Goal: Task Accomplishment & Management: Manage account settings

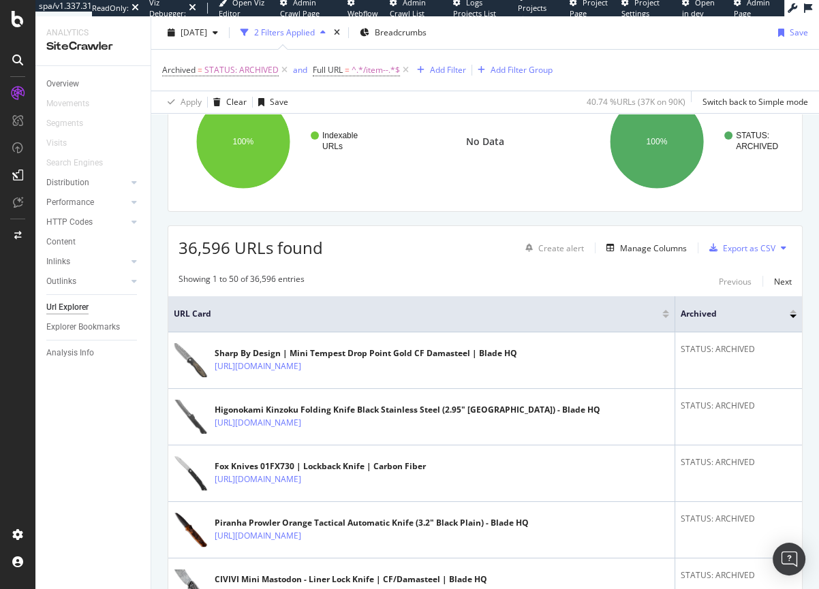
scroll to position [140, 0]
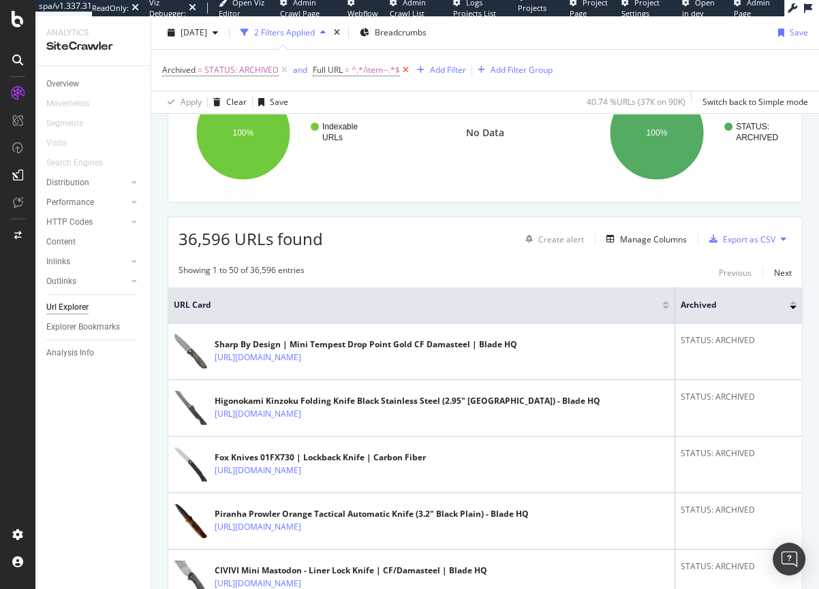
click at [406, 76] on icon at bounding box center [406, 70] width 12 height 14
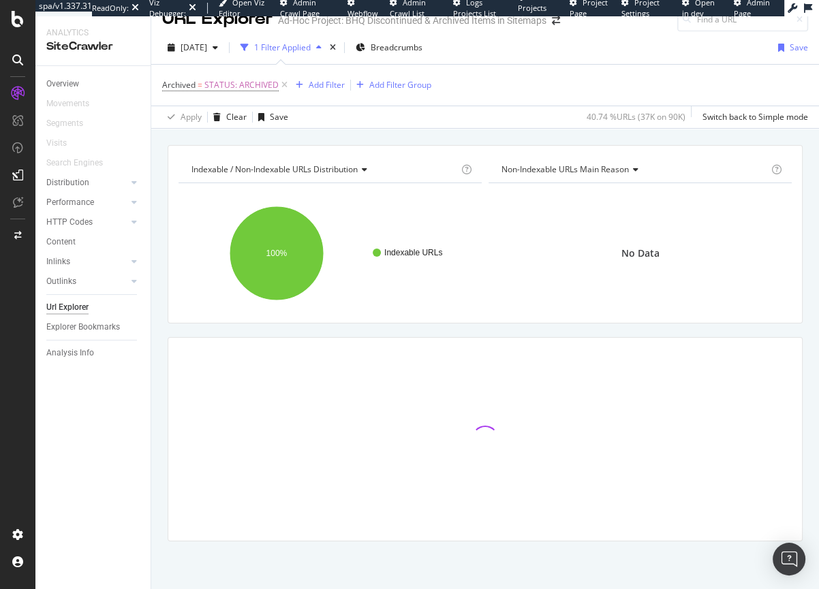
scroll to position [19, 0]
click at [280, 83] on icon at bounding box center [285, 86] width 12 height 14
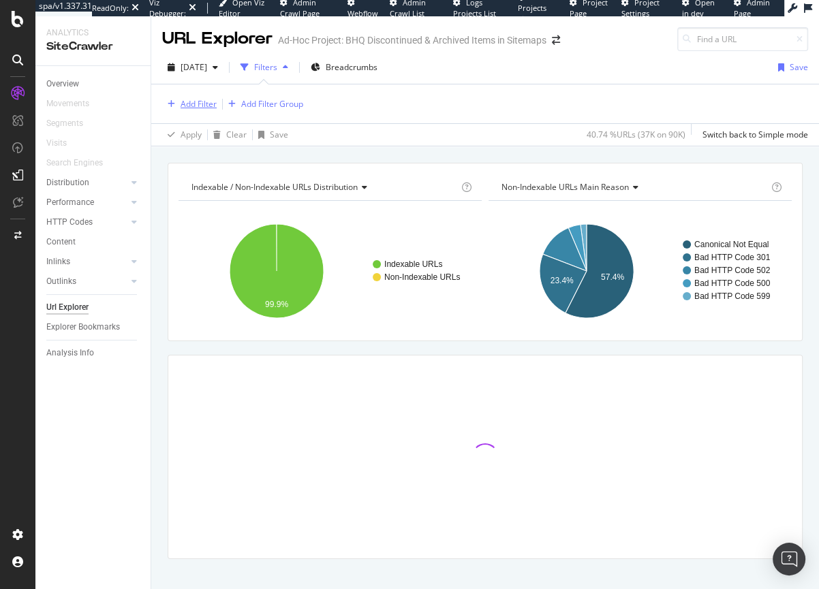
click at [184, 98] on div "Add Filter" at bounding box center [199, 104] width 36 height 12
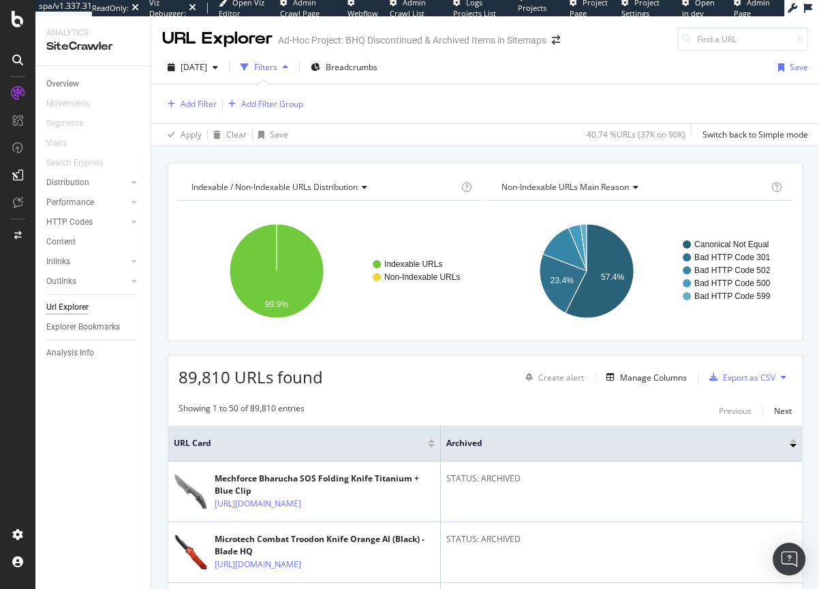
click at [294, 69] on div "button" at bounding box center [285, 67] width 16 height 8
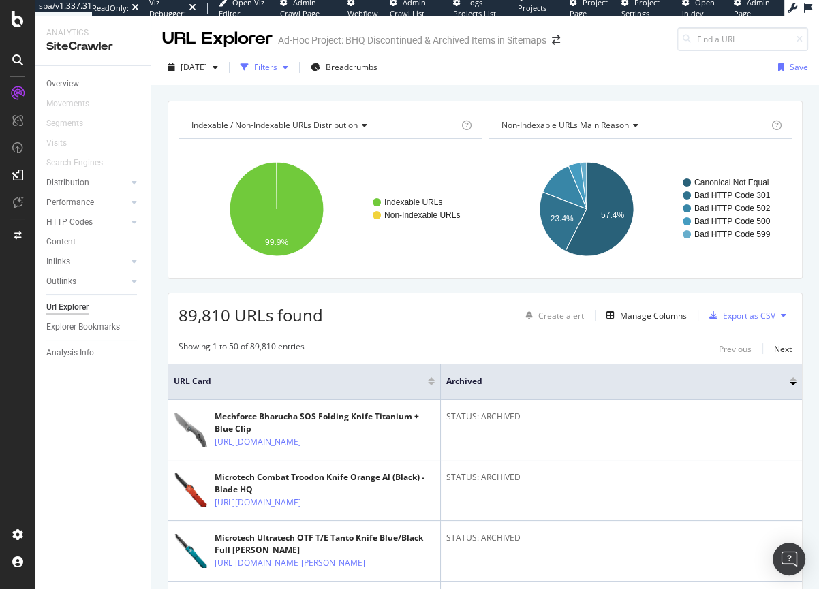
click at [294, 69] on div "button" at bounding box center [285, 67] width 16 height 8
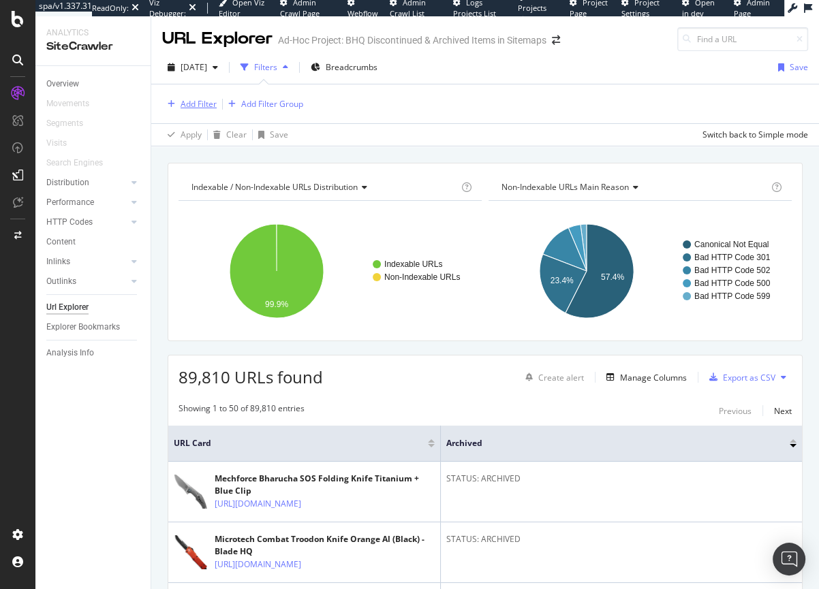
click at [200, 100] on div "Add Filter" at bounding box center [199, 104] width 36 height 12
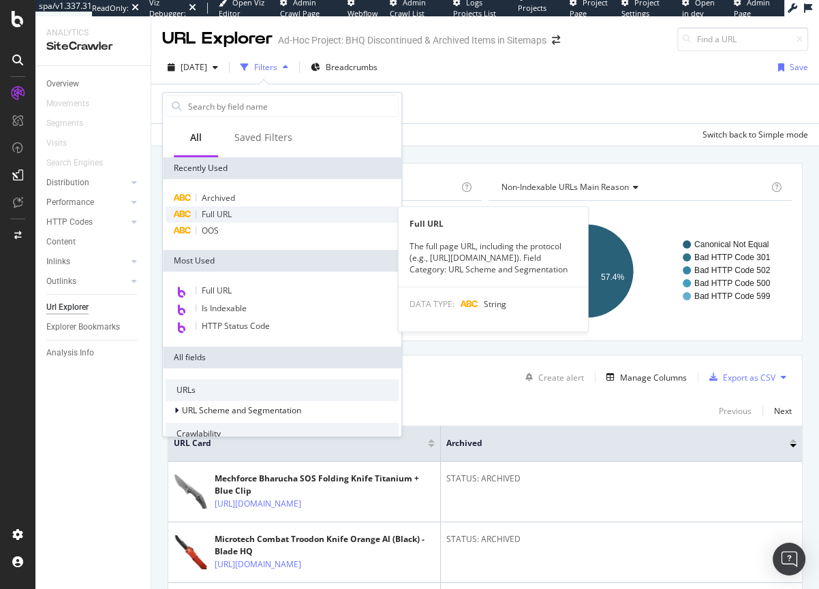
click at [202, 217] on span "Full URL" at bounding box center [217, 215] width 30 height 12
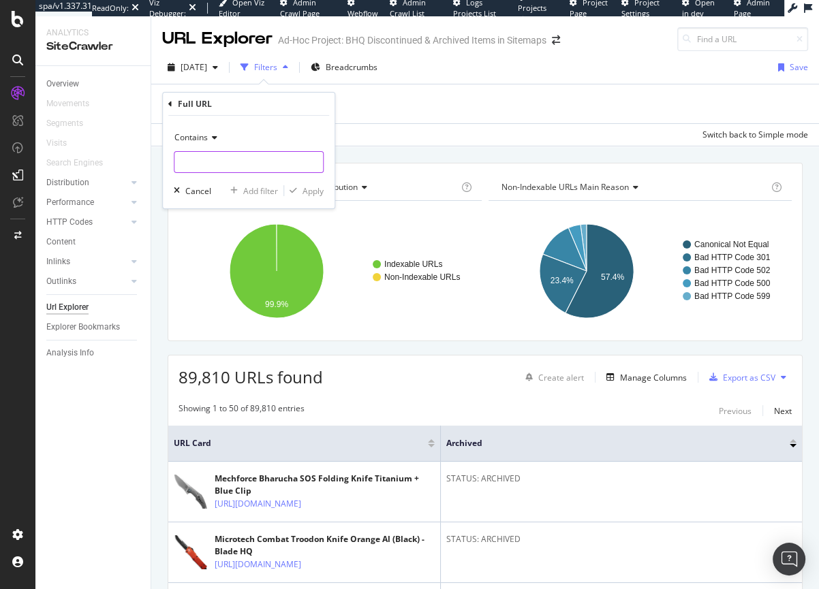
click at [187, 151] on input "text" at bounding box center [248, 162] width 149 height 22
type input "/cat--"
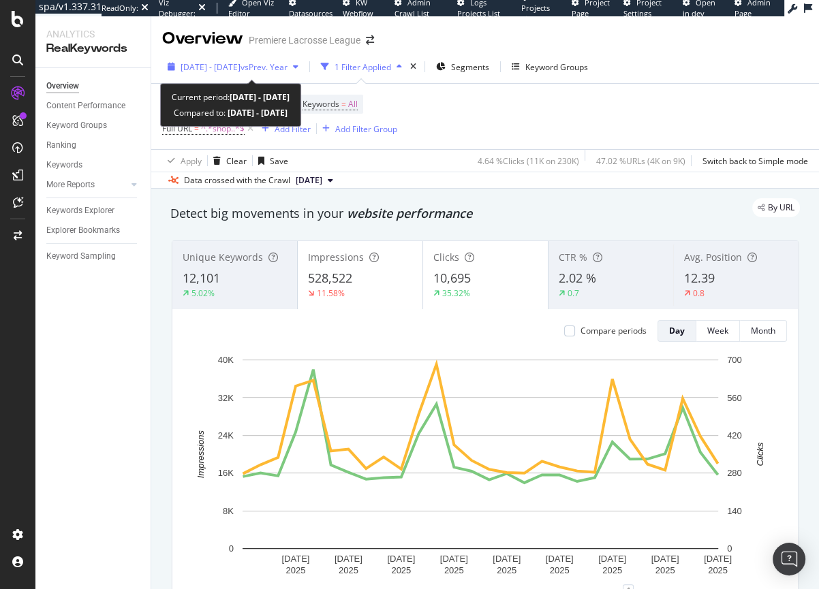
click at [241, 65] on span "2025 Jul. 29th - Aug. 25th" at bounding box center [211, 67] width 60 height 12
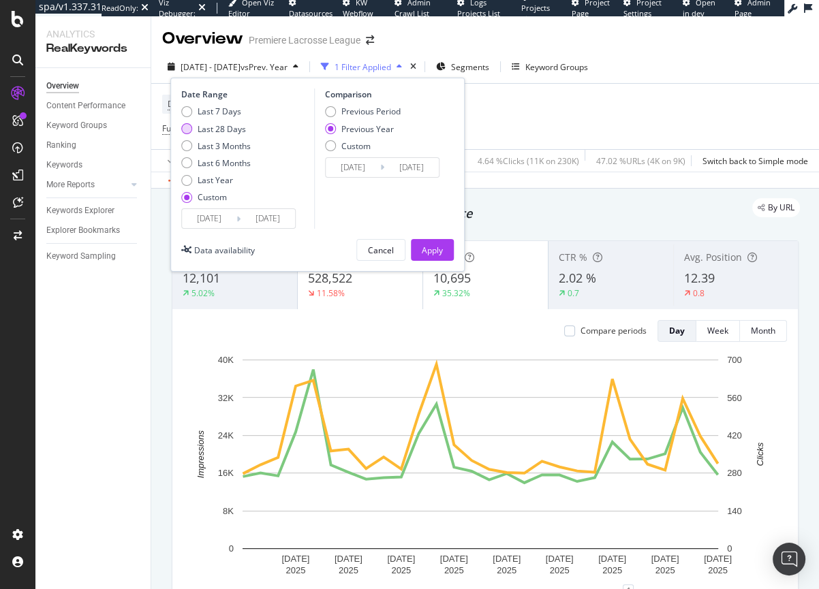
click at [188, 123] on div "Last 28 Days" at bounding box center [186, 128] width 11 height 11
type input "2025/08/18"
type input "2025/09/14"
type input "2024/08/19"
type input "2024/09/15"
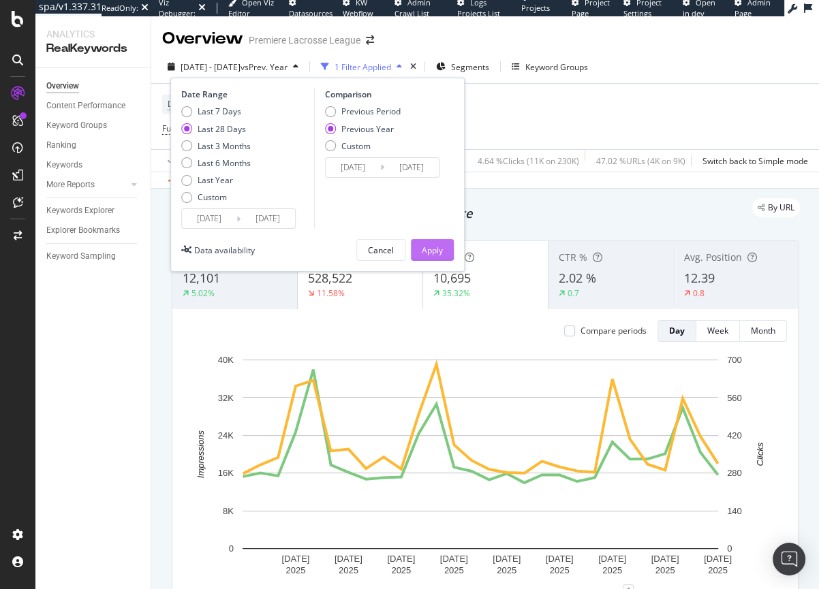
click at [418, 252] on button "Apply" at bounding box center [432, 250] width 43 height 22
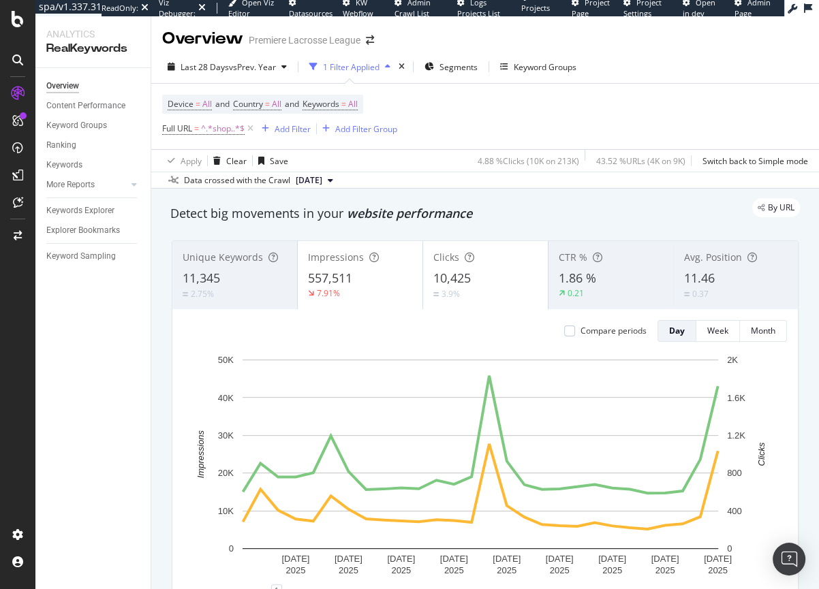
click at [480, 288] on div "3.9%" at bounding box center [485, 294] width 104 height 13
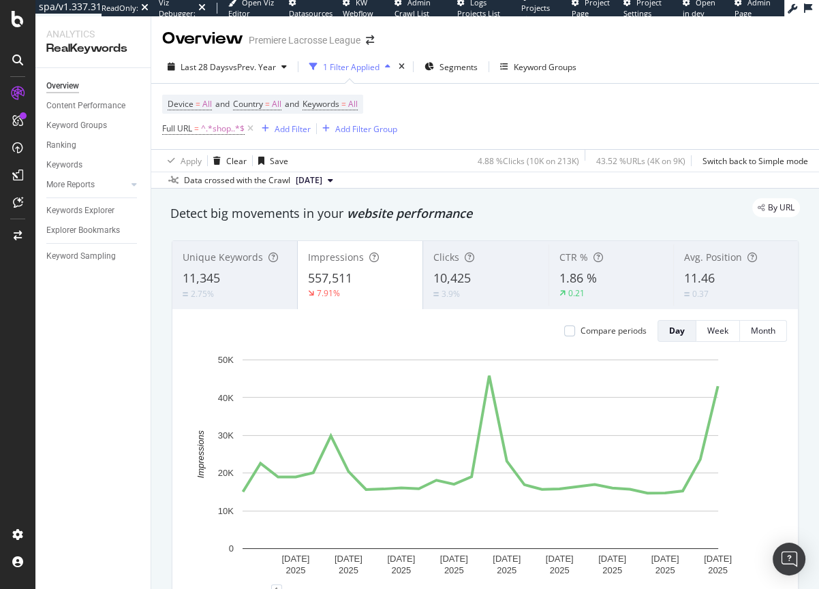
click at [699, 282] on span "11.46" at bounding box center [699, 278] width 31 height 16
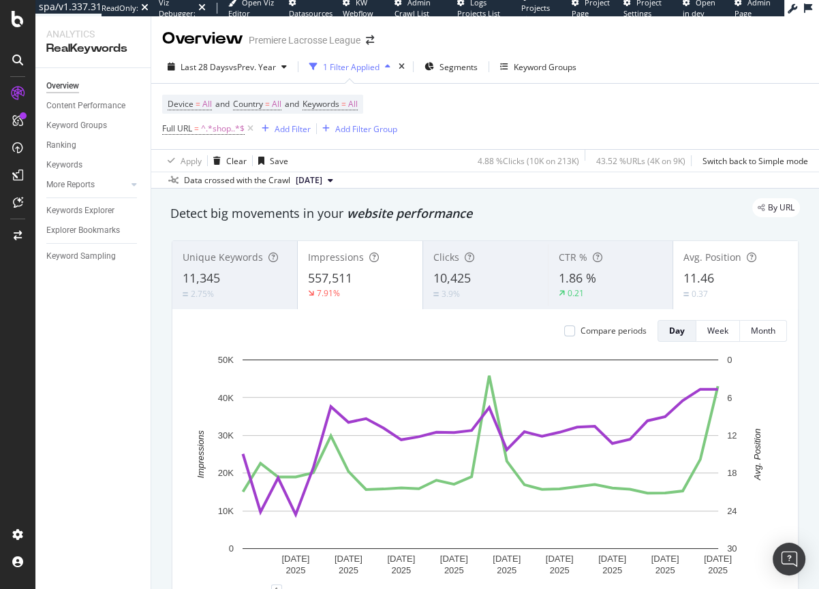
click at [499, 288] on div "3.9%" at bounding box center [485, 294] width 104 height 13
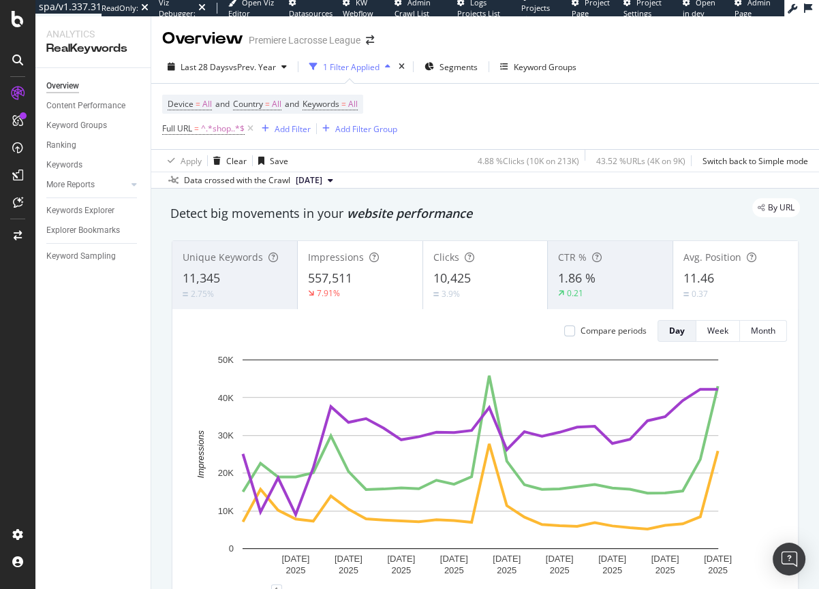
click at [252, 279] on div "11,345" at bounding box center [235, 279] width 104 height 18
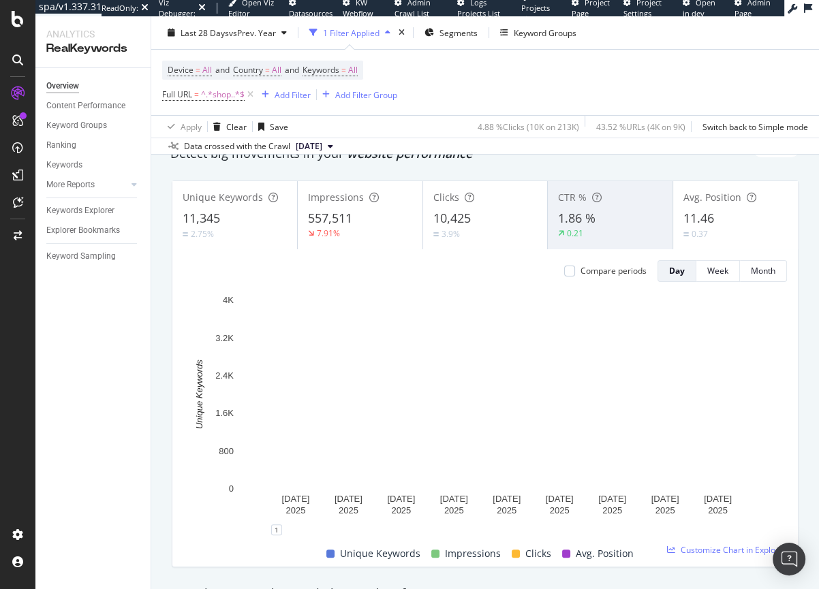
scroll to position [128, 0]
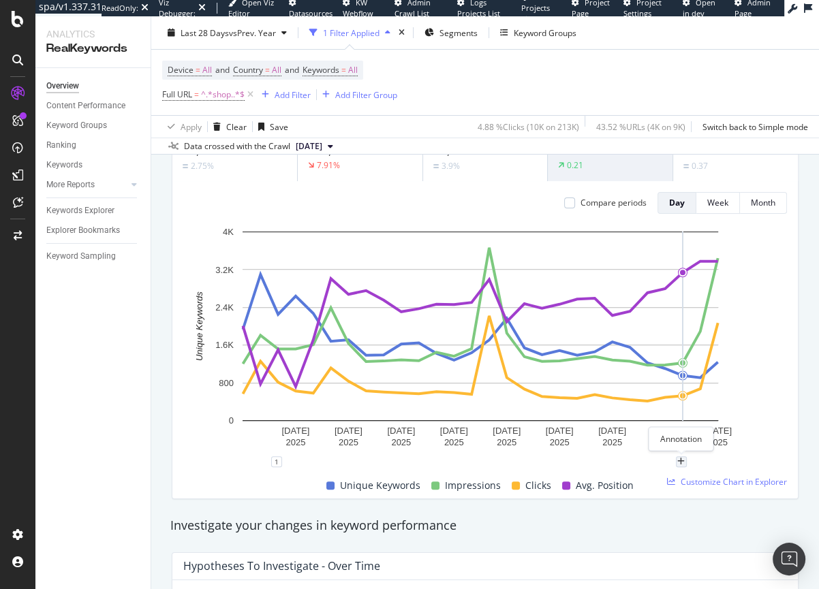
click at [683, 466] on div "plus" at bounding box center [681, 462] width 11 height 11
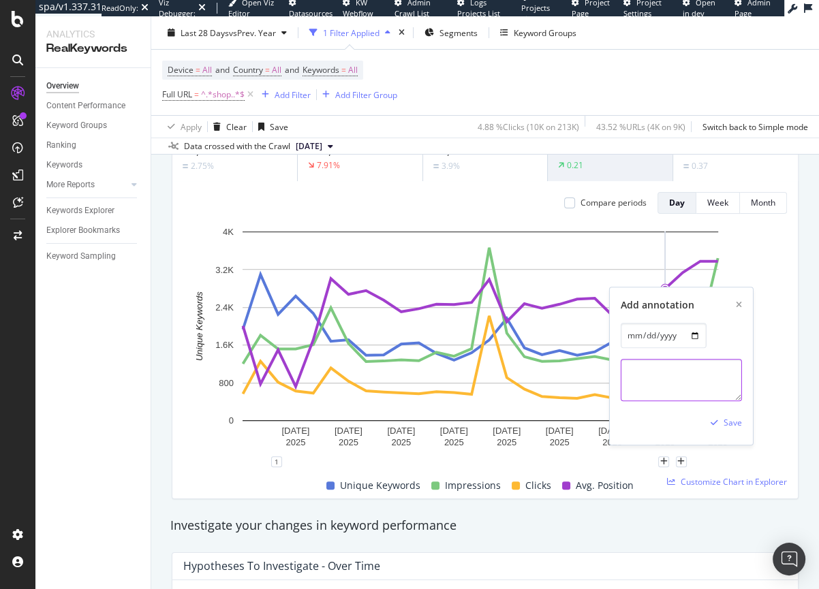
click at [669, 390] on textarea at bounding box center [681, 380] width 121 height 42
type textarea "GSC Data Change - Num=100"
click at [730, 418] on div "Save" at bounding box center [733, 424] width 18 height 12
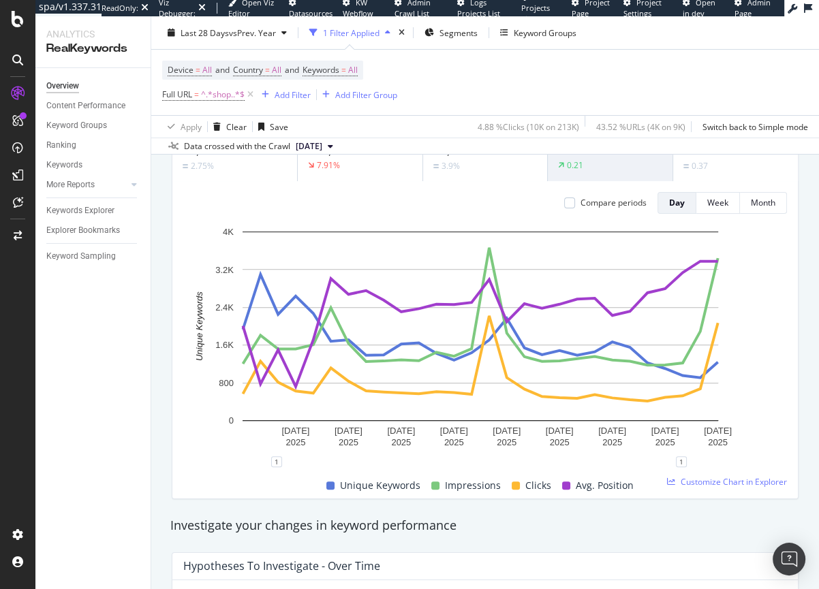
click at [667, 52] on div "Device = All and Country = All and Keywords = All Full URL = ^.*shop..*$ Add Fi…" at bounding box center [485, 82] width 646 height 65
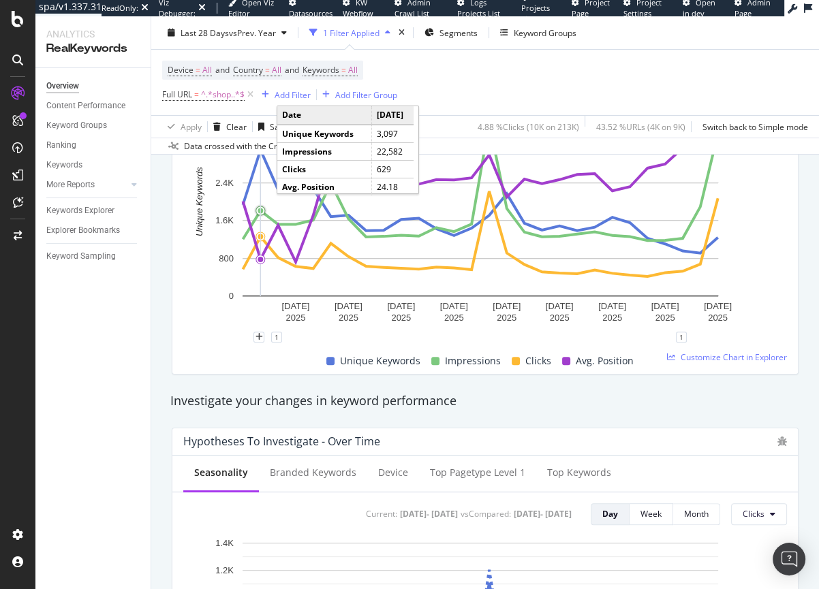
scroll to position [0, 0]
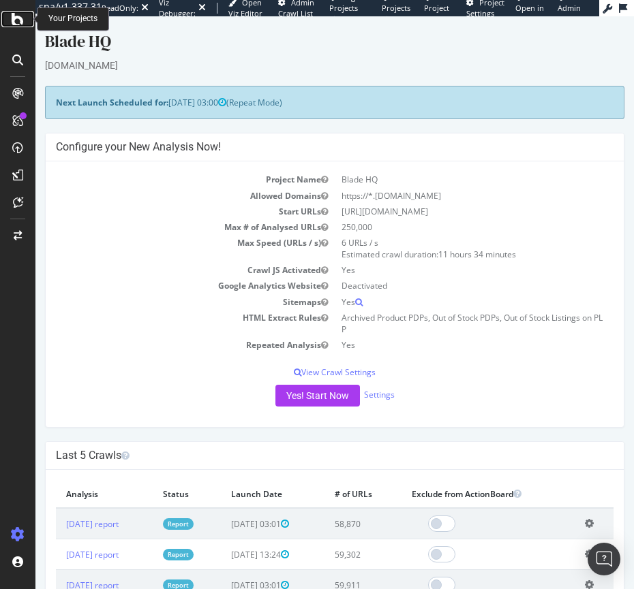
click at [23, 22] on icon at bounding box center [18, 19] width 12 height 16
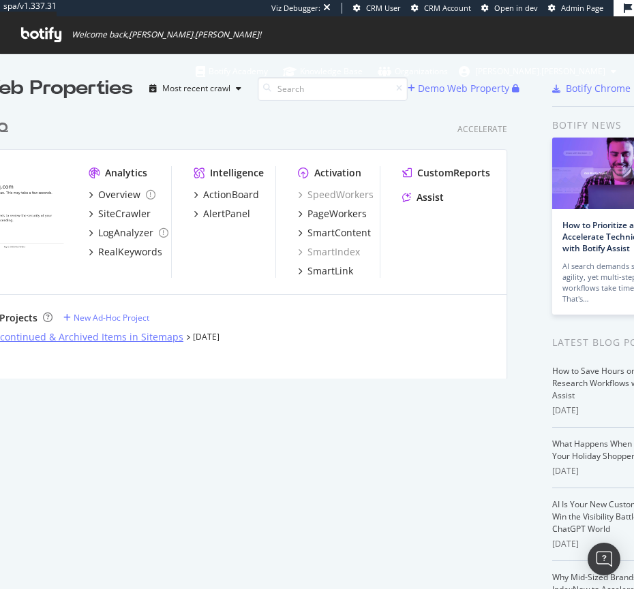
click at [125, 339] on div "BHQ Discontinued & Archived Items in Sitemaps" at bounding box center [73, 337] width 221 height 14
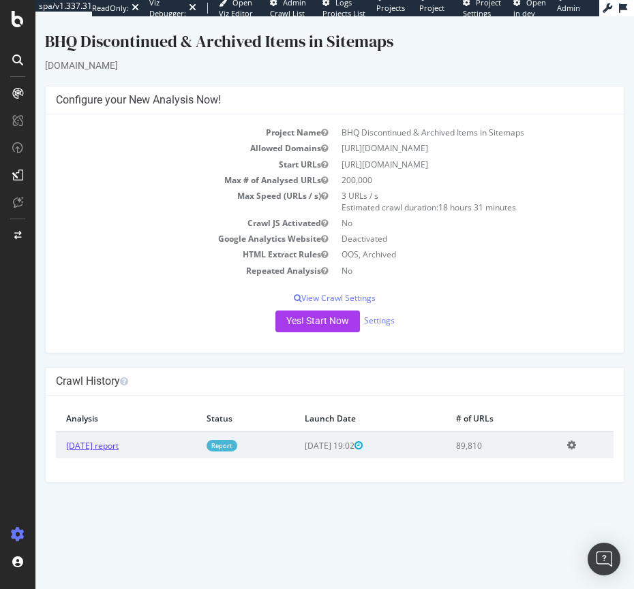
click at [119, 445] on link "[DATE] report" at bounding box center [92, 446] width 52 height 12
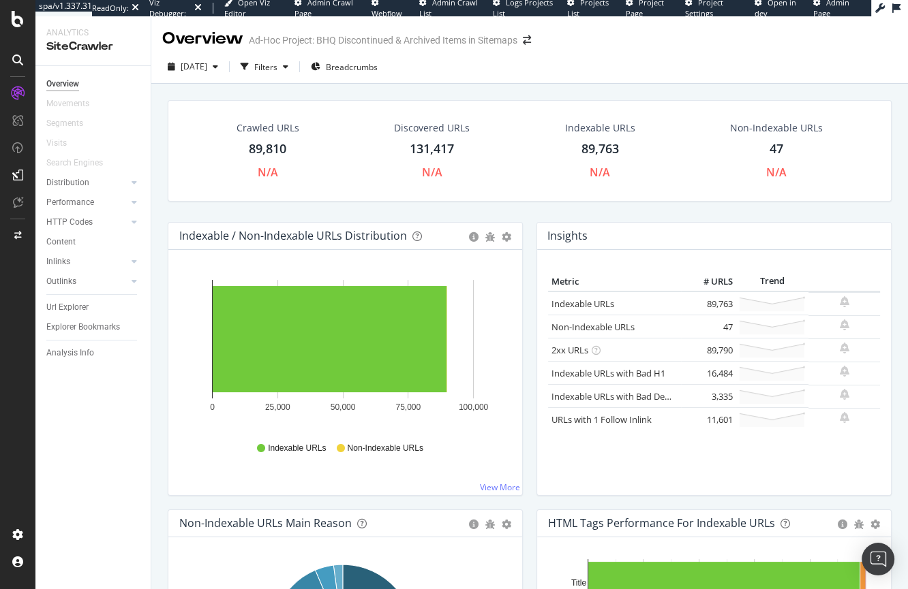
click at [426, 149] on div "131,417" at bounding box center [432, 149] width 44 height 18
click at [596, 325] on link "Non-Indexable URLs" at bounding box center [592, 327] width 83 height 12
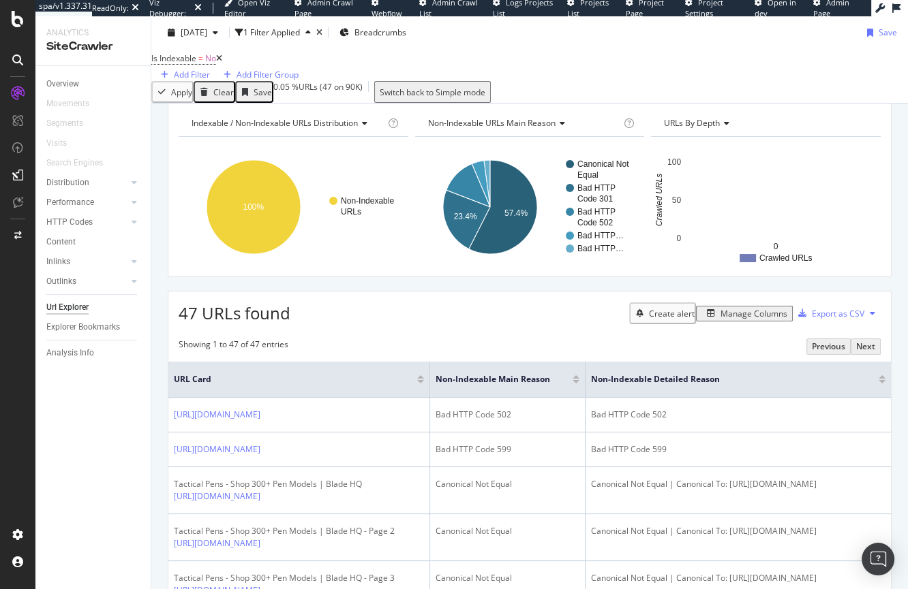
scroll to position [40, 0]
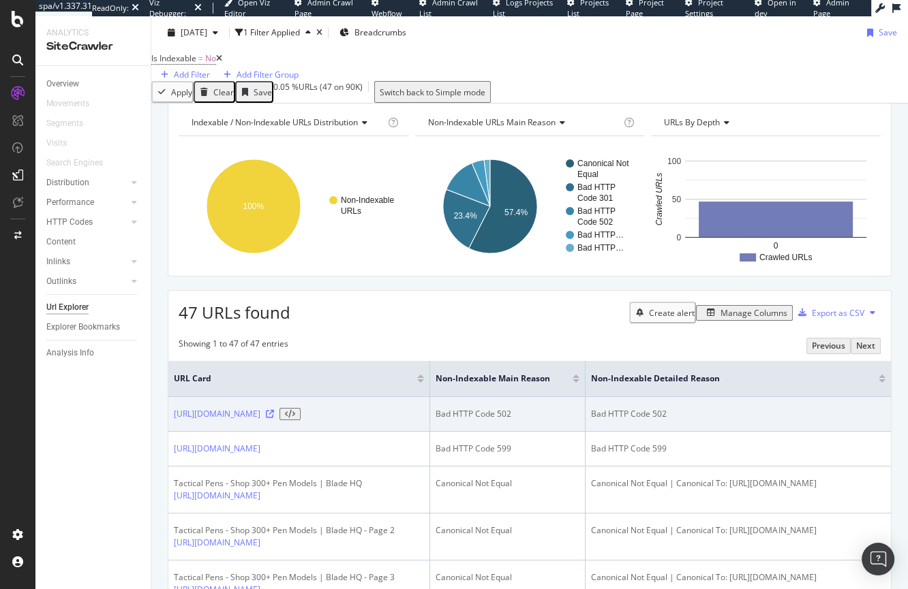
click at [274, 418] on icon at bounding box center [270, 414] width 8 height 8
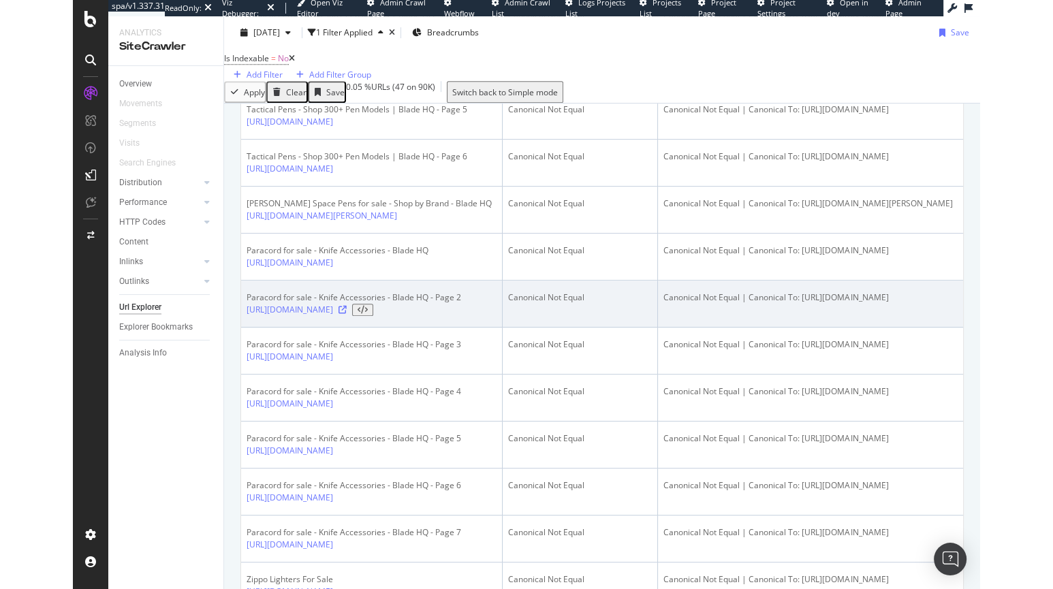
scroll to position [612, 0]
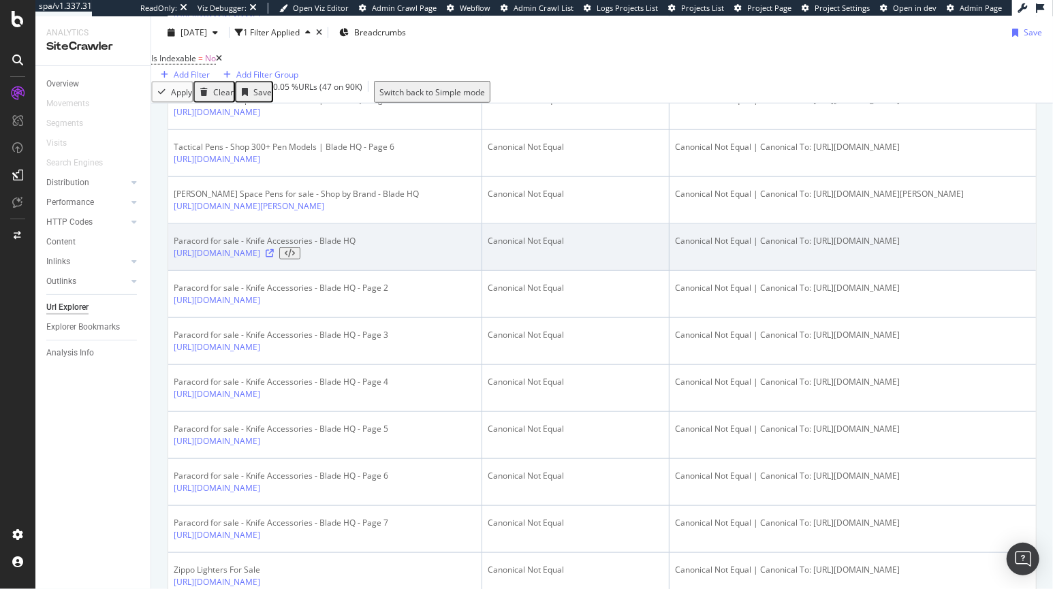
click at [274, 258] on icon at bounding box center [270, 253] width 8 height 8
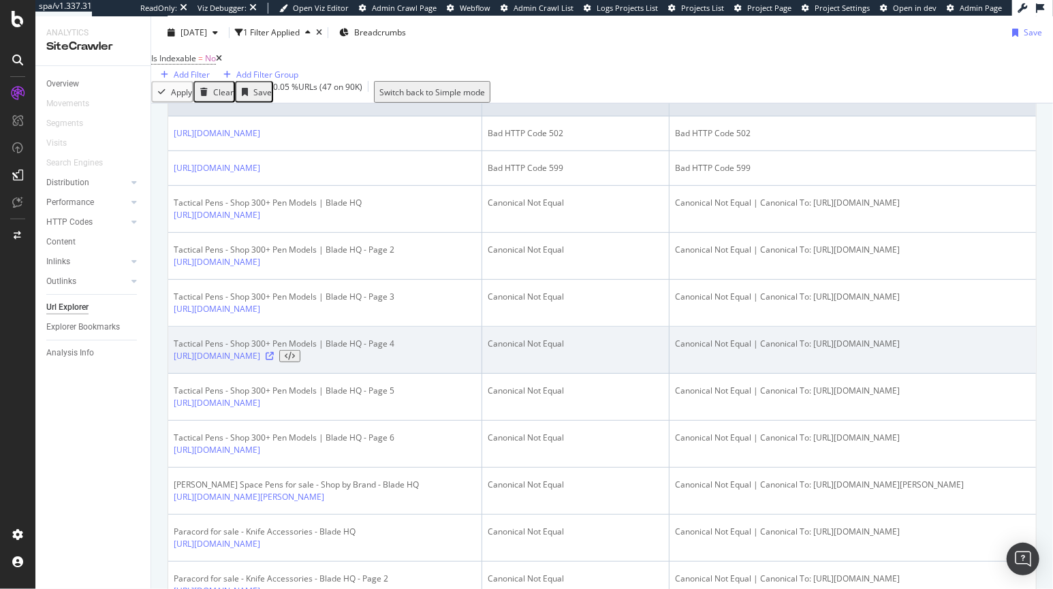
scroll to position [339, 0]
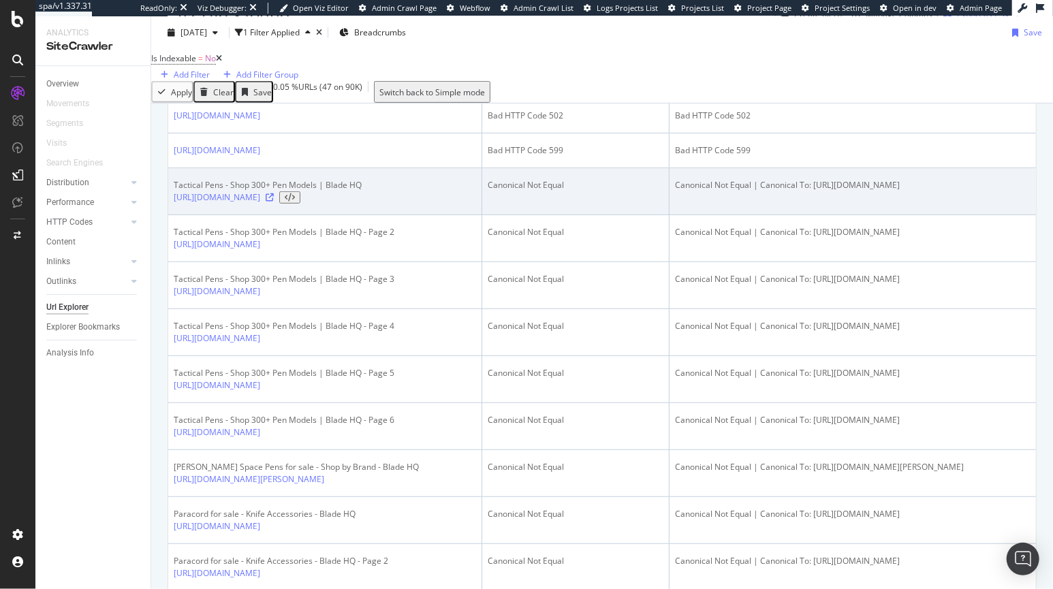
click at [274, 202] on icon at bounding box center [270, 198] width 8 height 8
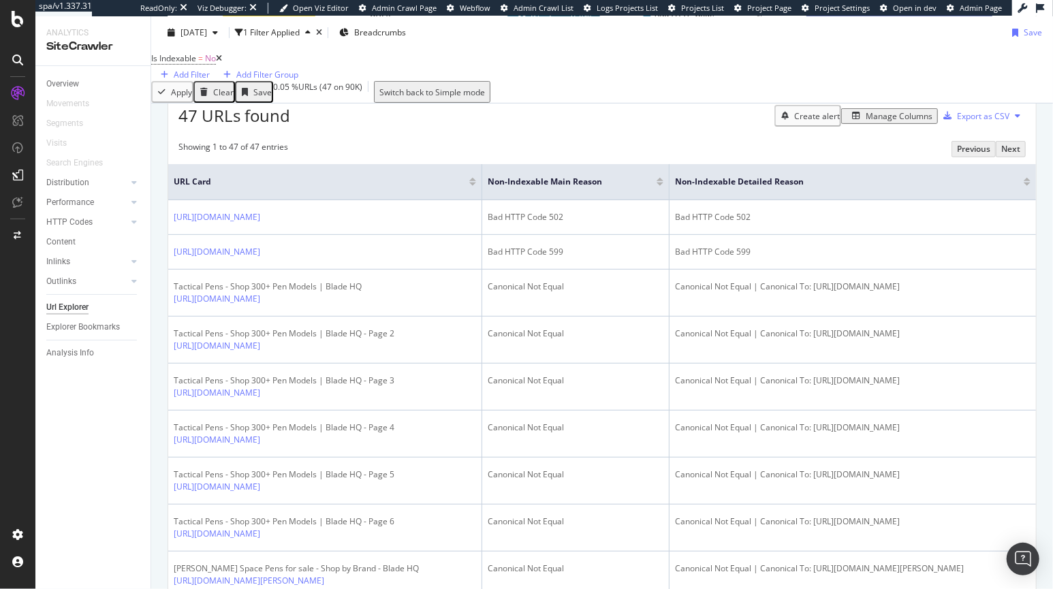
scroll to position [236, 0]
click at [222, 63] on icon at bounding box center [219, 59] width 6 height 8
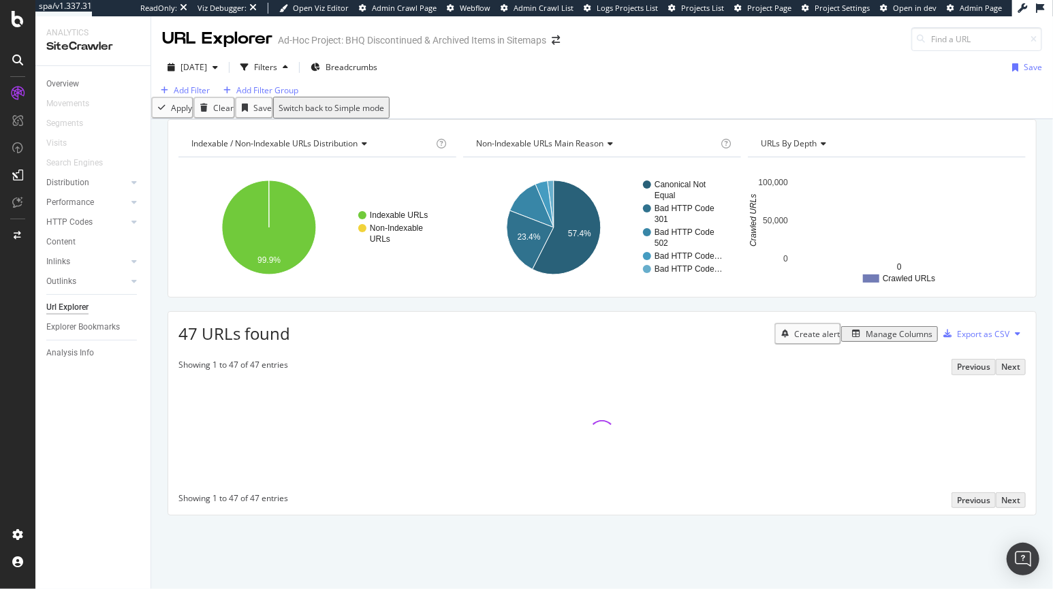
scroll to position [17, 0]
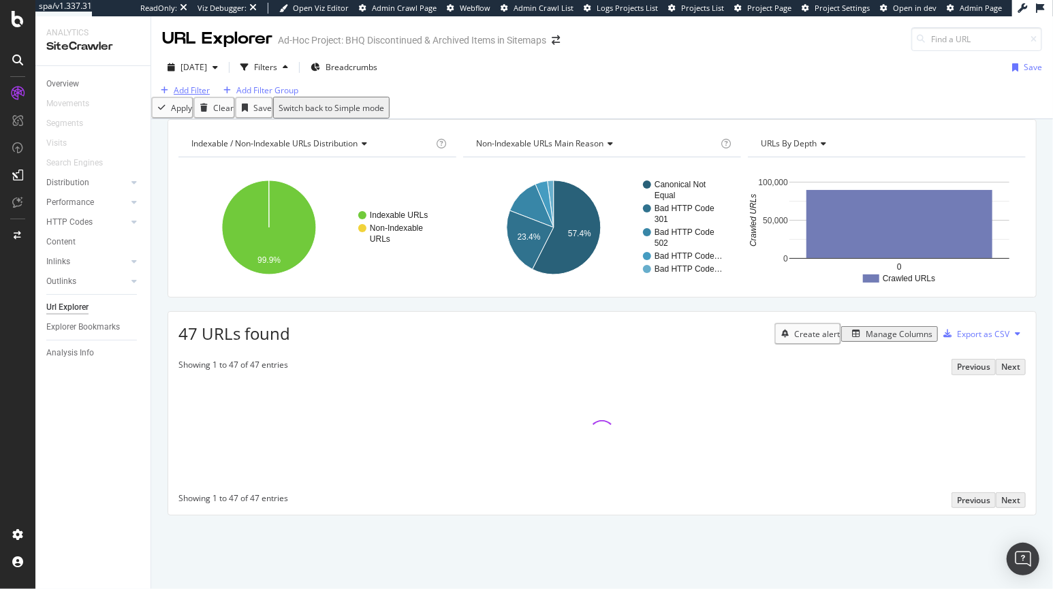
click at [195, 87] on div "Add Filter" at bounding box center [192, 90] width 36 height 12
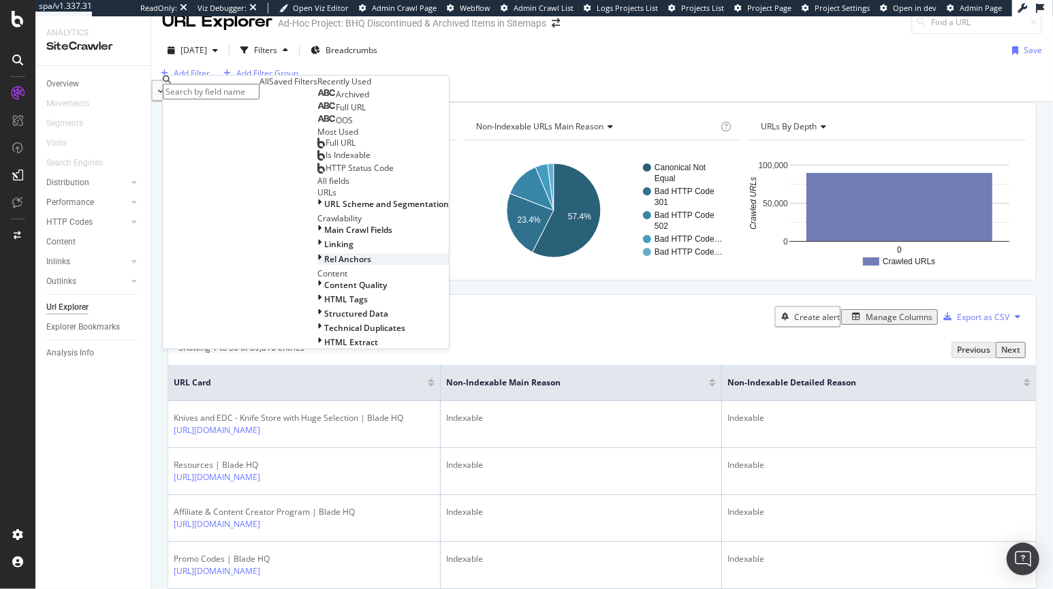
scroll to position [212, 0]
click at [318, 334] on div "Technical Duplicates" at bounding box center [384, 328] width 132 height 12
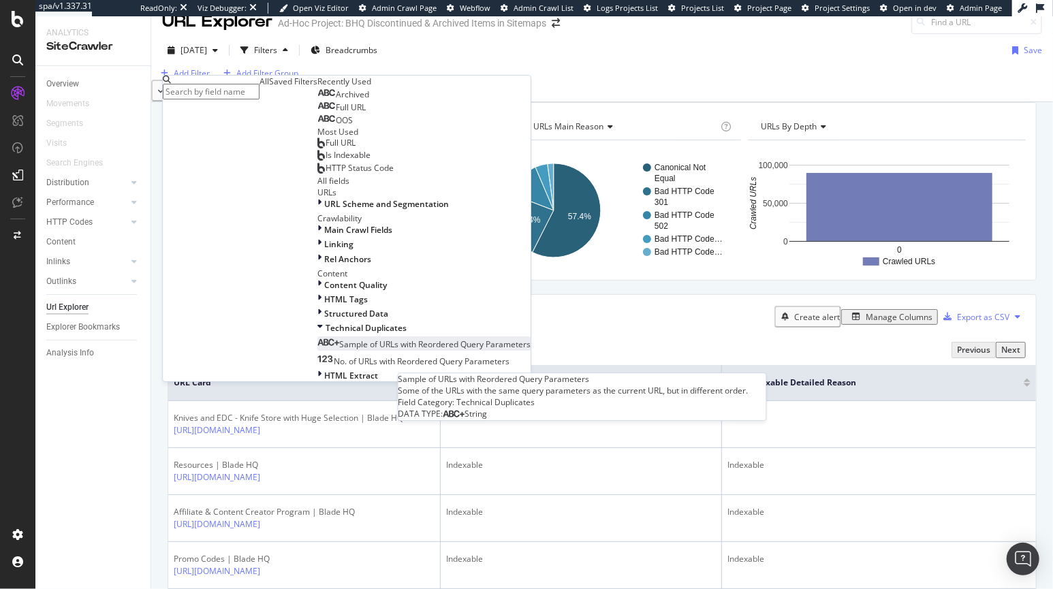
scroll to position [245, 0]
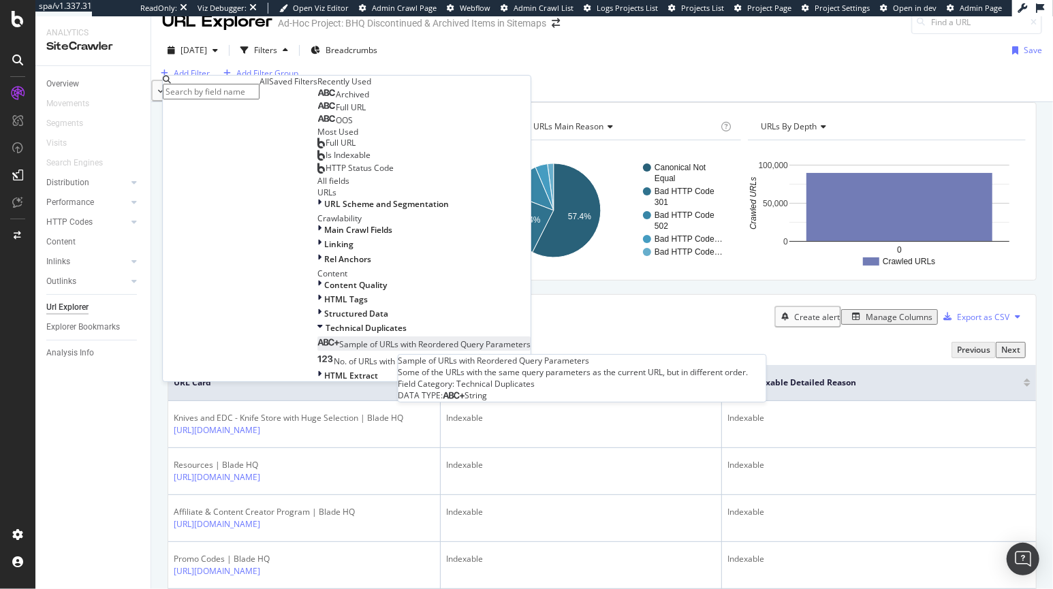
click at [339, 350] on span "Sample of URLs with Reordered Query Parameters" at bounding box center [434, 345] width 191 height 12
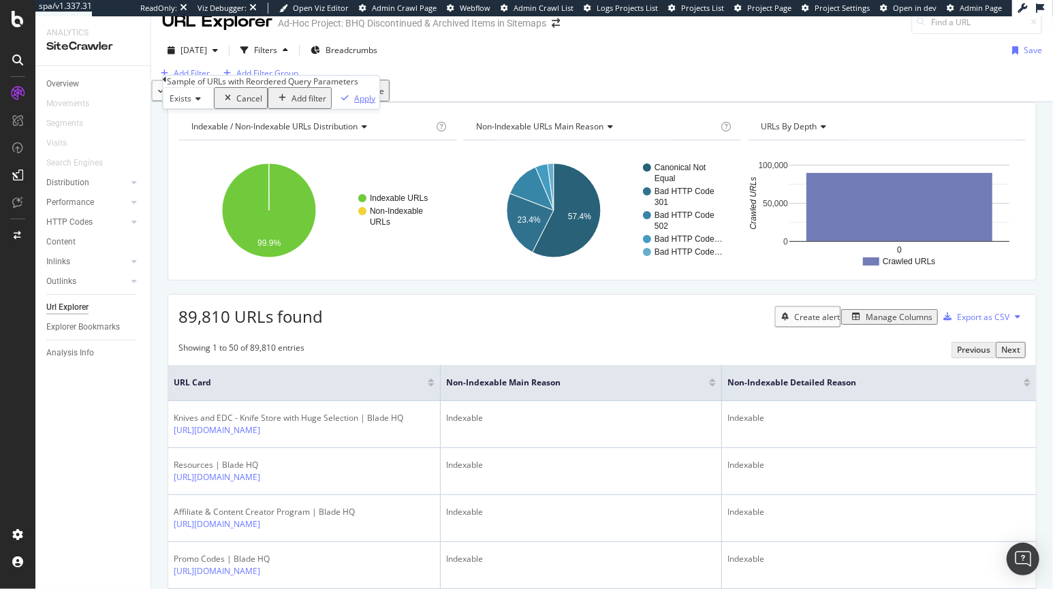
click at [367, 104] on div "Apply" at bounding box center [364, 99] width 21 height 12
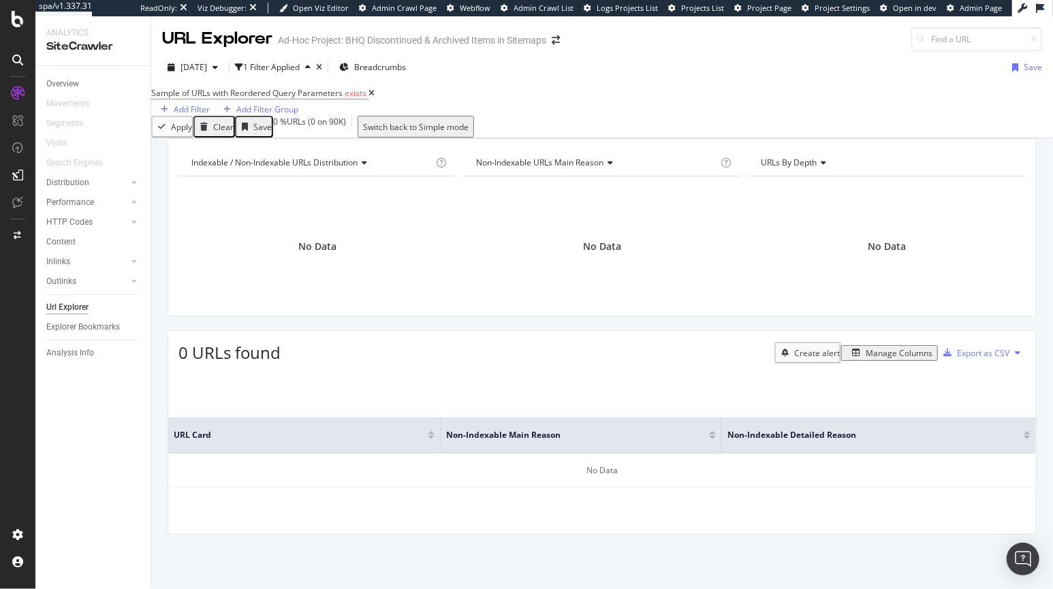
scroll to position [18, 0]
click at [375, 90] on icon at bounding box center [372, 93] width 6 height 8
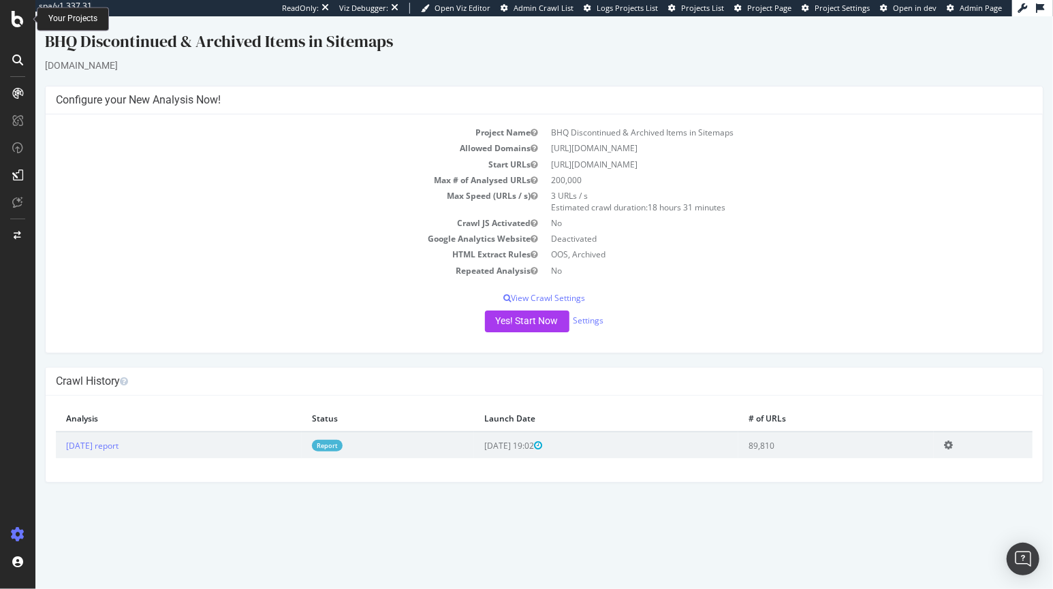
click at [19, 22] on icon at bounding box center [18, 19] width 12 height 16
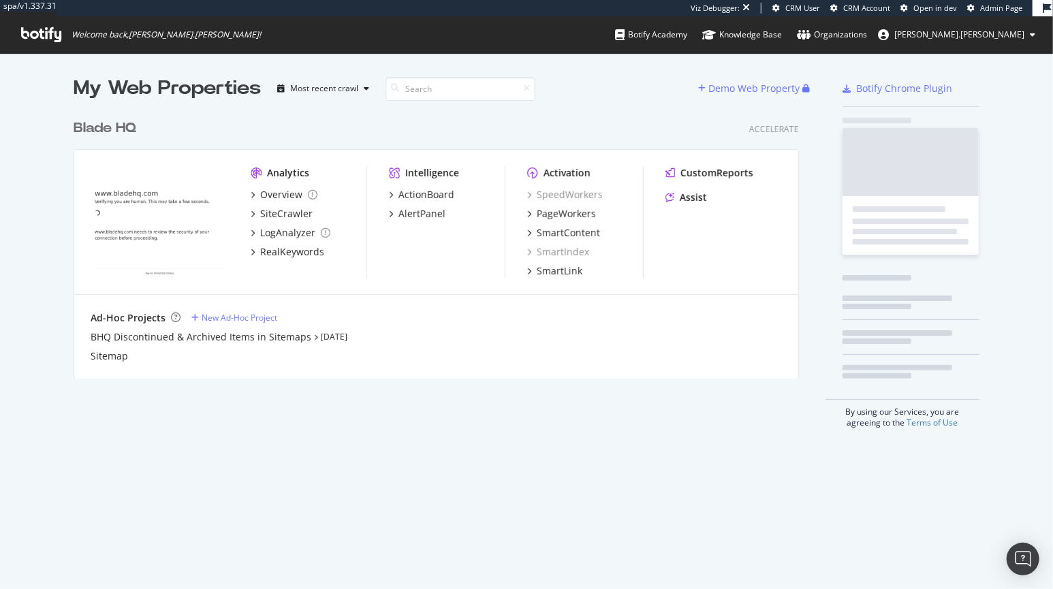
scroll to position [267, 727]
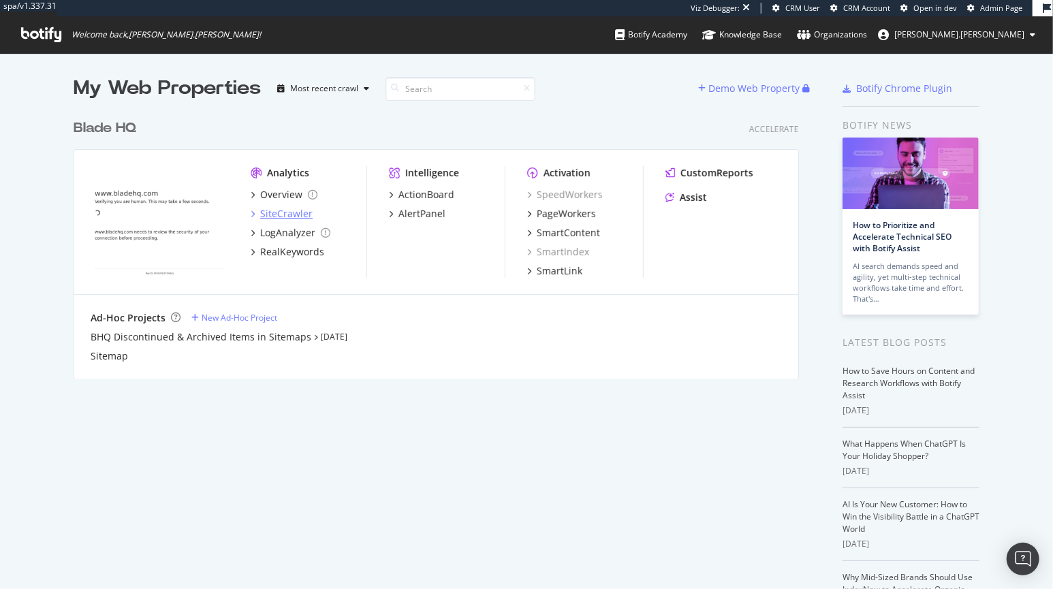
click at [290, 211] on div "SiteCrawler" at bounding box center [286, 214] width 52 height 14
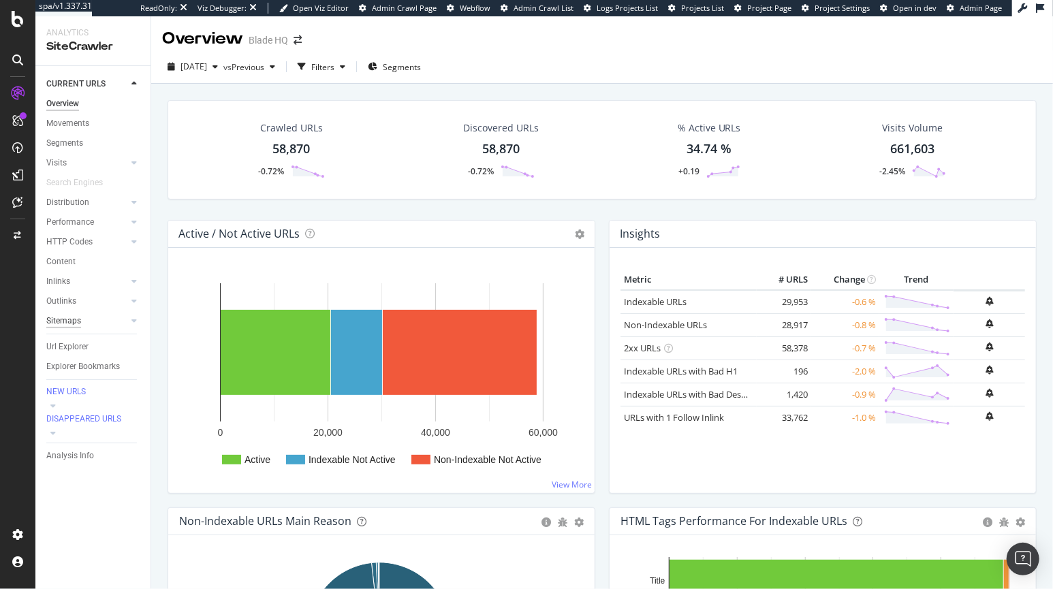
click at [61, 319] on div "Sitemaps" at bounding box center [63, 321] width 35 height 14
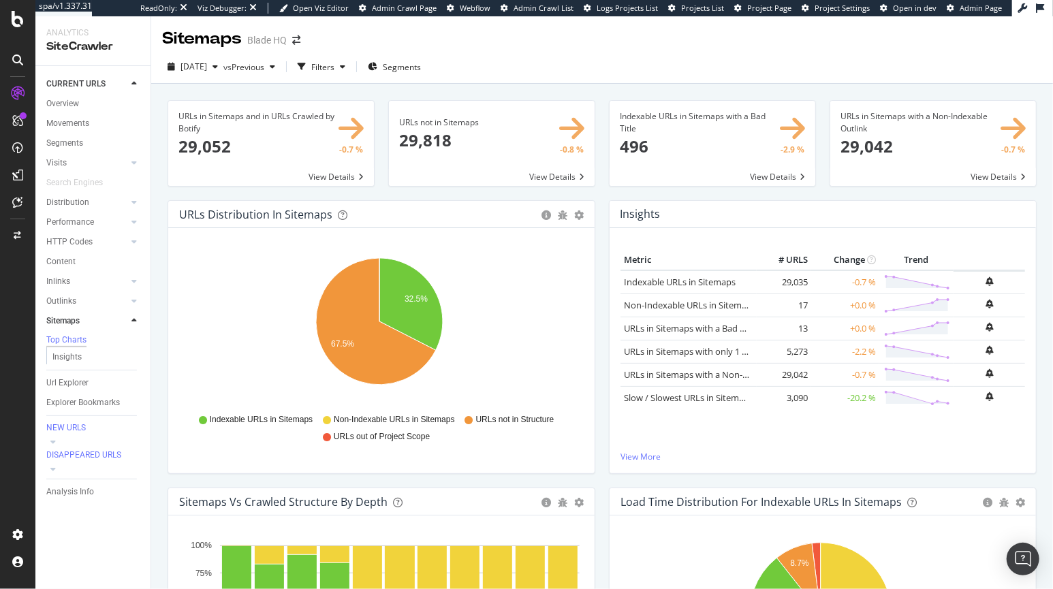
click at [221, 121] on span at bounding box center [271, 143] width 206 height 85
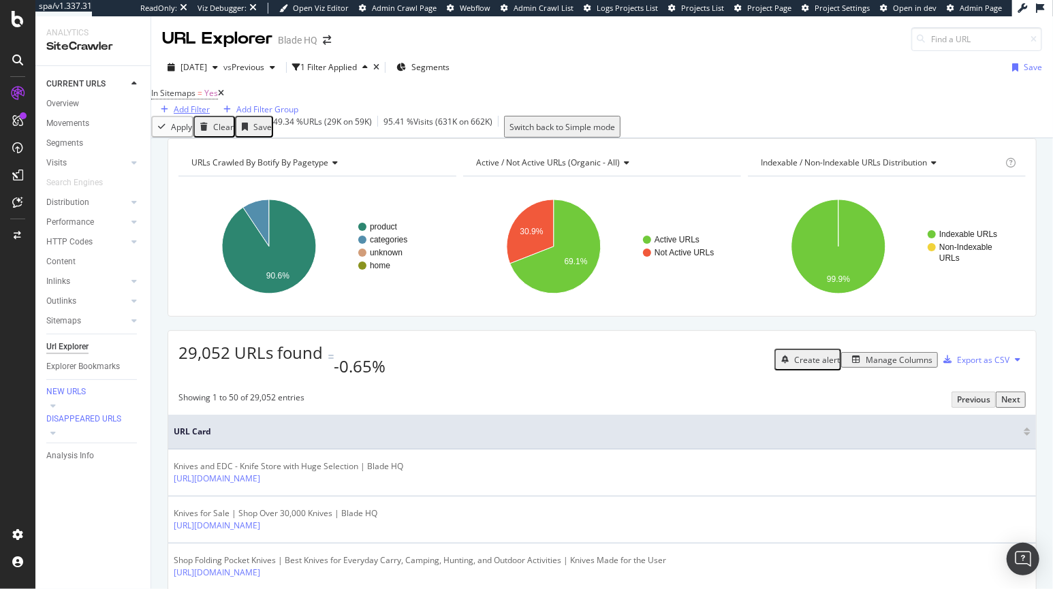
click at [210, 104] on div "Add Filter" at bounding box center [192, 110] width 36 height 12
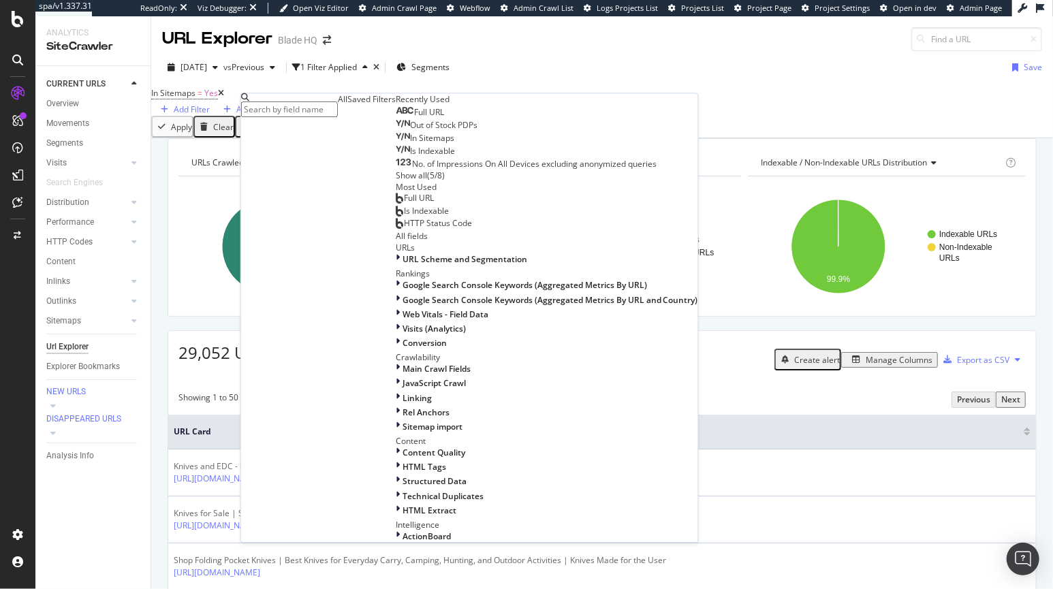
click at [309, 106] on input "text" at bounding box center [289, 110] width 97 height 16
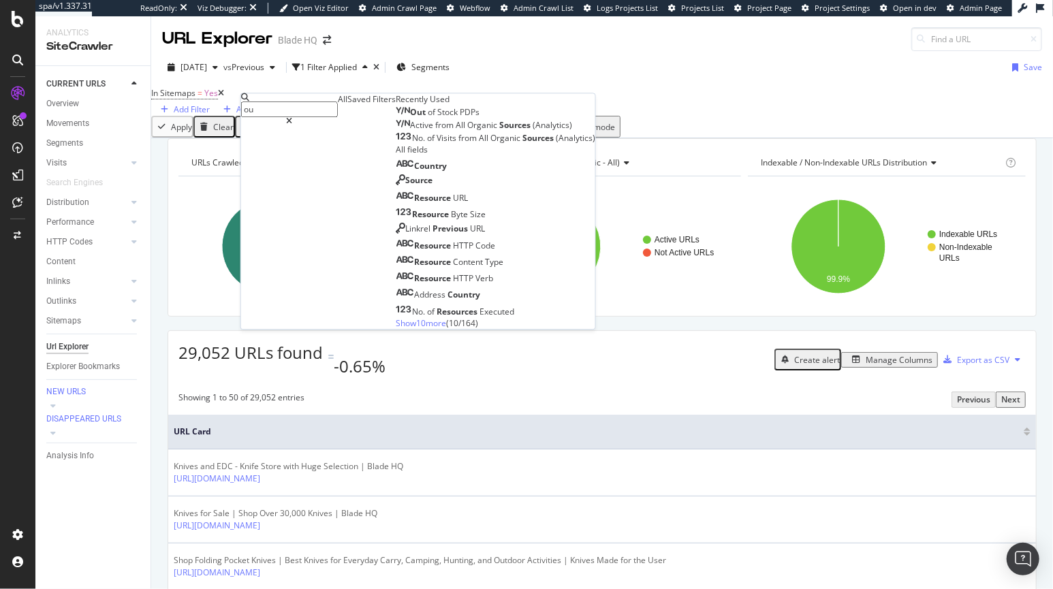
type input "o"
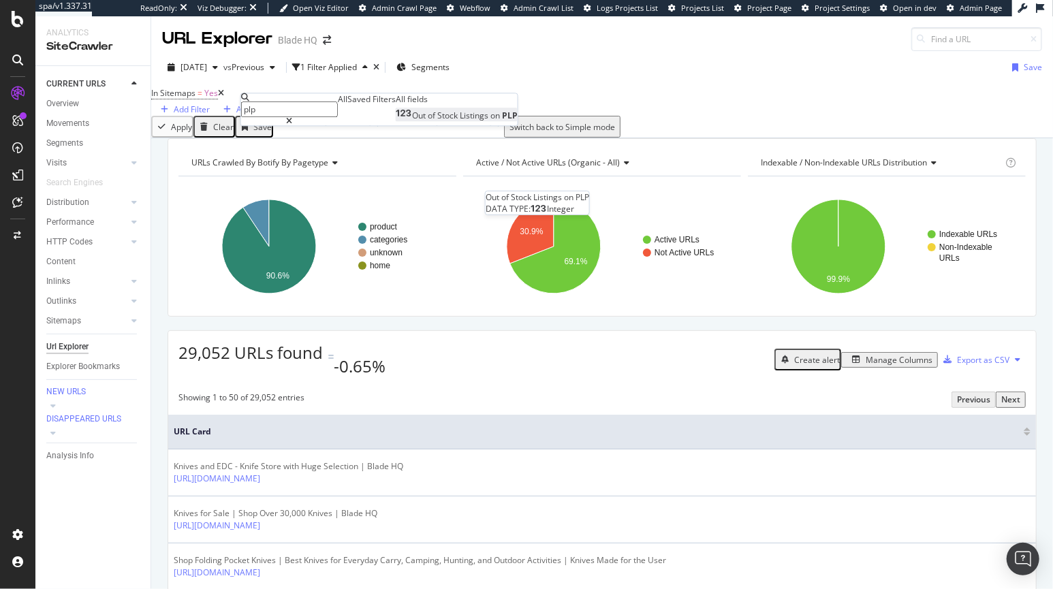
type input "plp"
click at [437, 122] on span "Stock" at bounding box center [448, 116] width 22 height 12
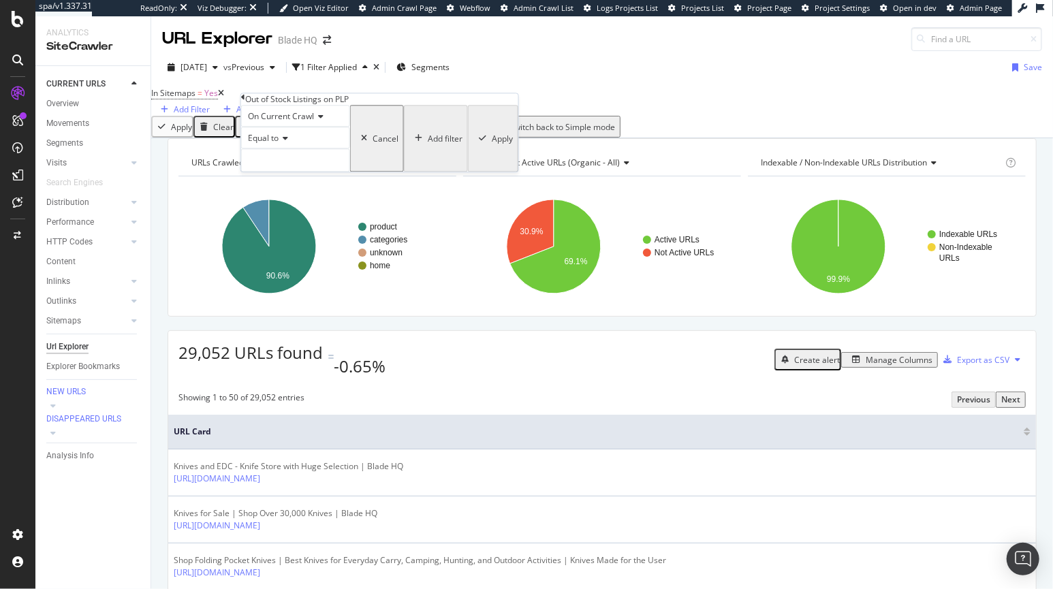
click at [279, 144] on span "Equal to" at bounding box center [263, 139] width 31 height 12
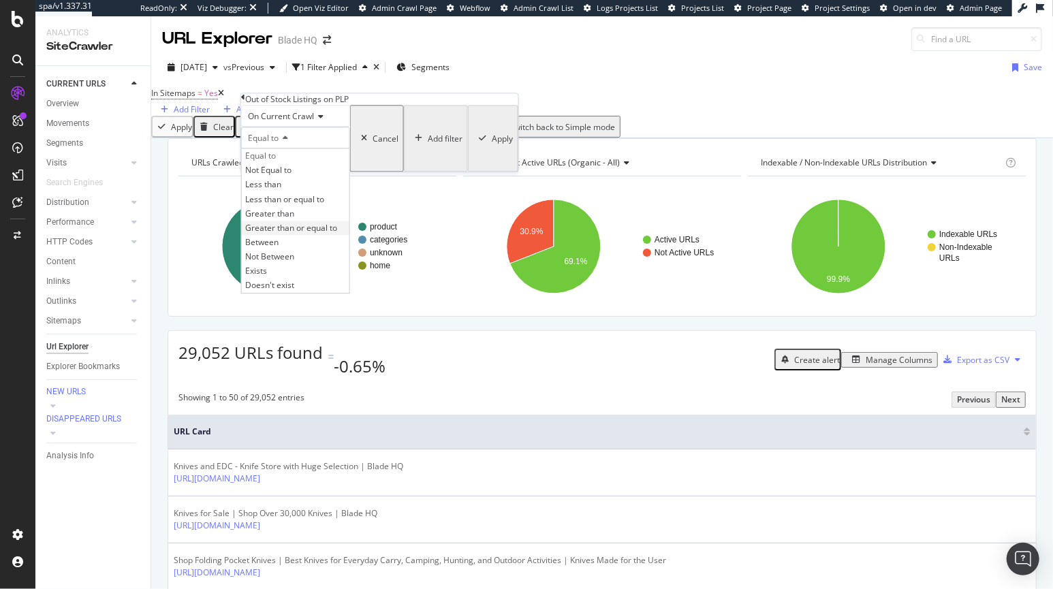
click at [312, 234] on span "Greater than or equal to" at bounding box center [291, 228] width 92 height 12
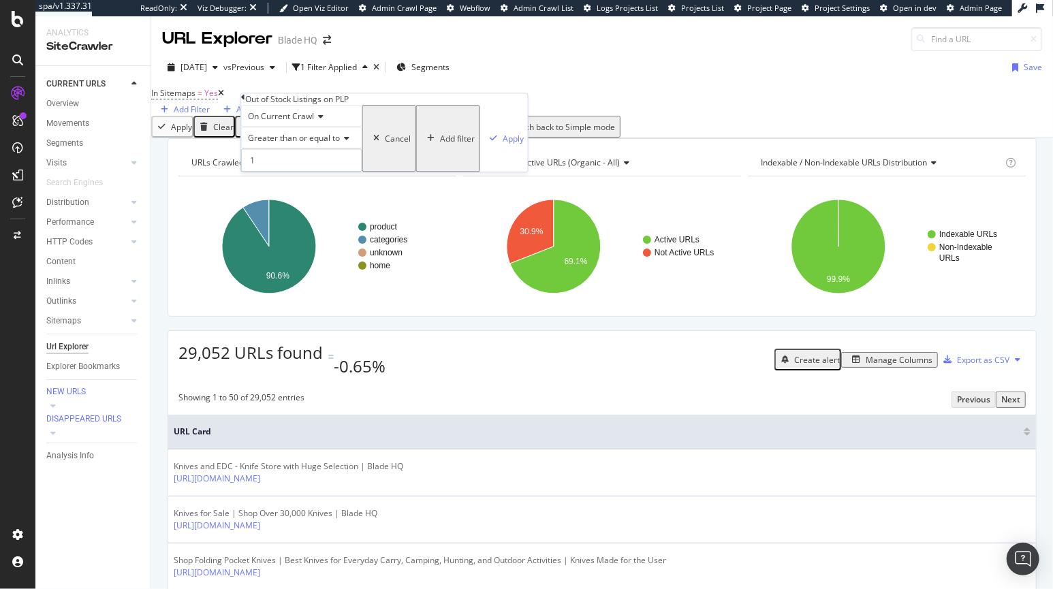
type input "1"
click at [363, 172] on input "1" at bounding box center [301, 160] width 121 height 23
click at [503, 144] on div "Apply" at bounding box center [513, 139] width 21 height 12
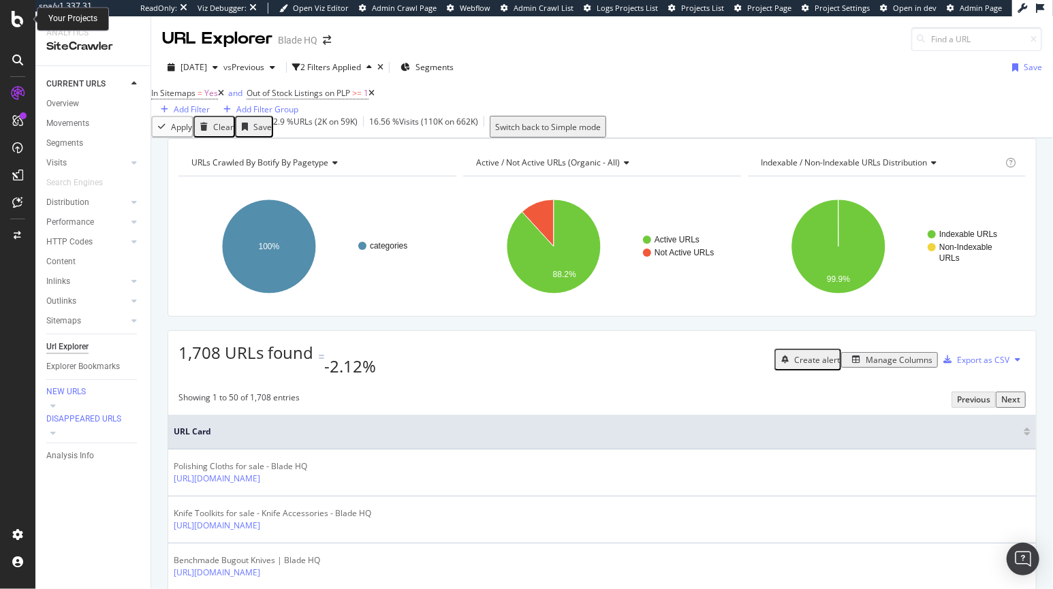
click at [17, 25] on icon at bounding box center [18, 19] width 12 height 16
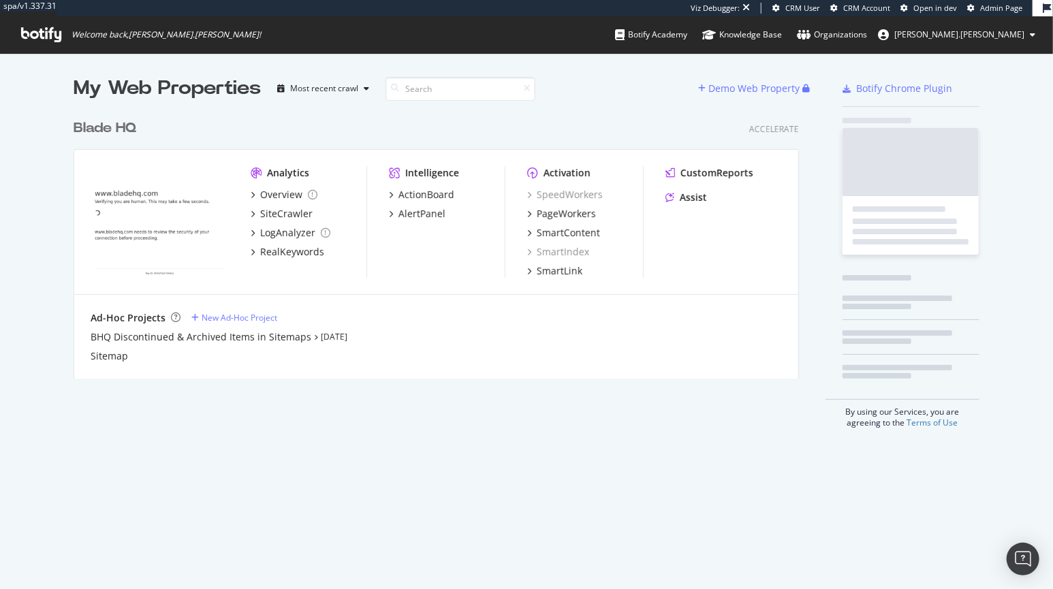
scroll to position [267, 727]
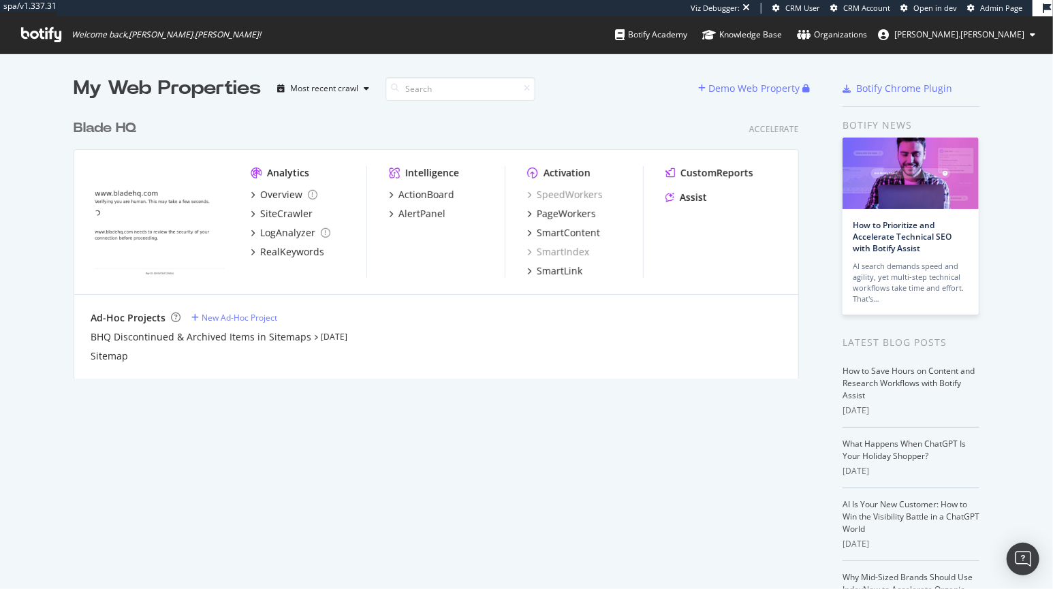
click at [84, 125] on div "Blade HQ" at bounding box center [105, 129] width 63 height 20
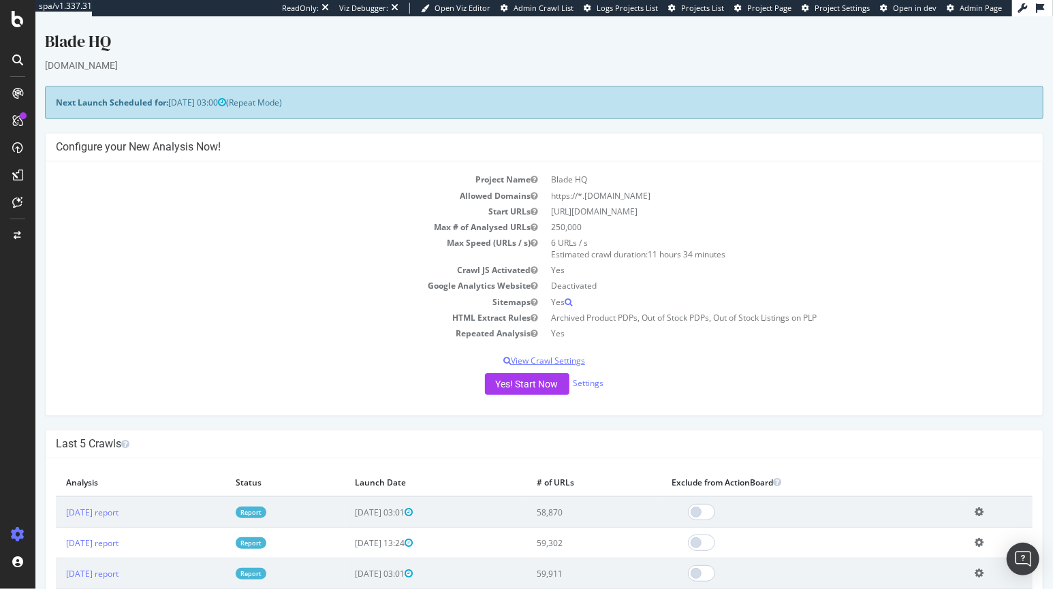
click at [546, 358] on p "View Crawl Settings" at bounding box center [543, 361] width 977 height 12
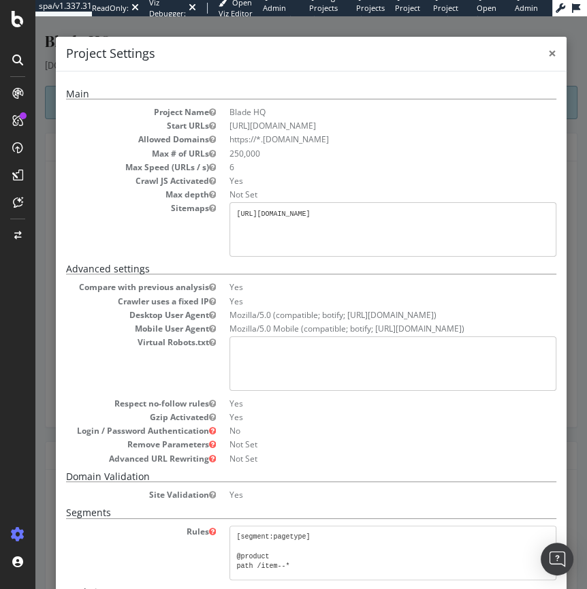
click at [549, 53] on span "×" at bounding box center [553, 53] width 8 height 19
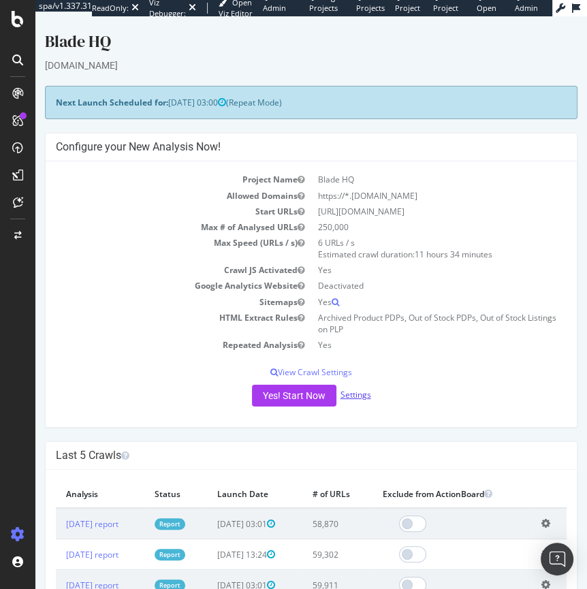
click at [357, 400] on link "Settings" at bounding box center [356, 395] width 31 height 12
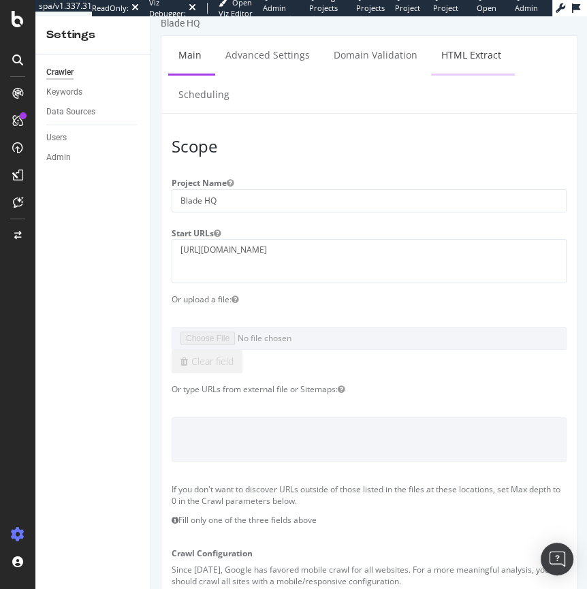
click at [472, 55] on link "HTML Extract" at bounding box center [471, 54] width 80 height 37
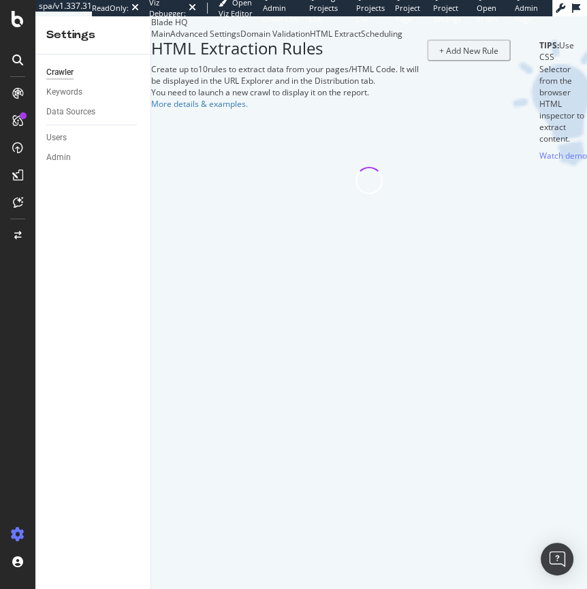
select select "exist"
select select "count"
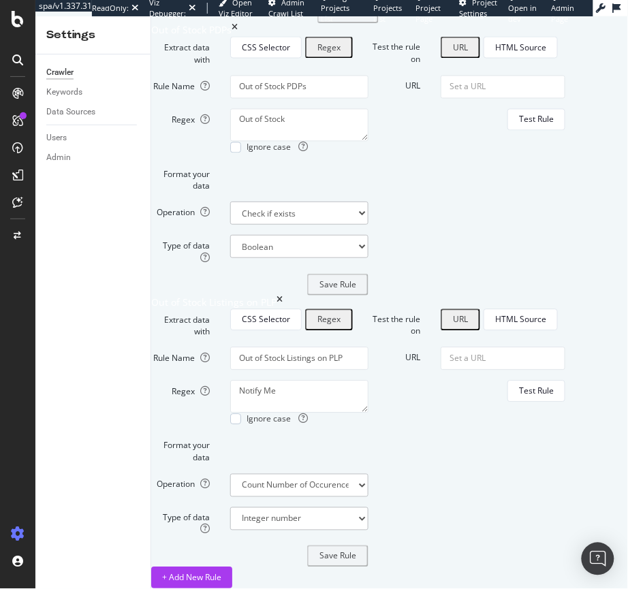
scroll to position [922, 0]
click at [292, 381] on textarea "Notify Me" at bounding box center [299, 397] width 138 height 33
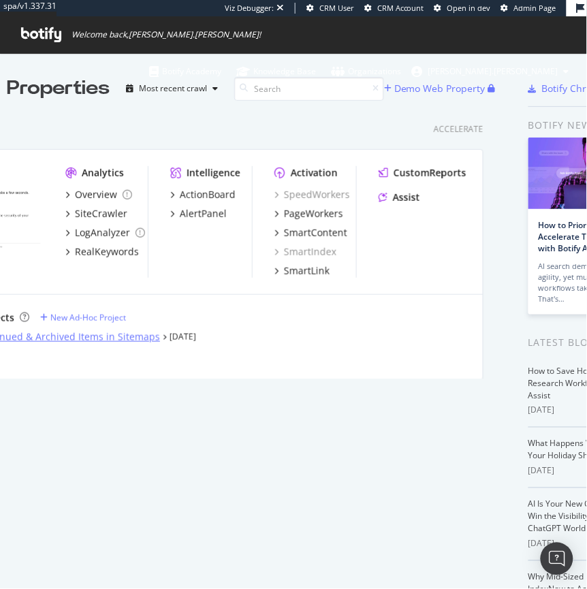
click at [50, 337] on div "BHQ Discontinued & Archived Items in Sitemaps" at bounding box center [49, 337] width 221 height 14
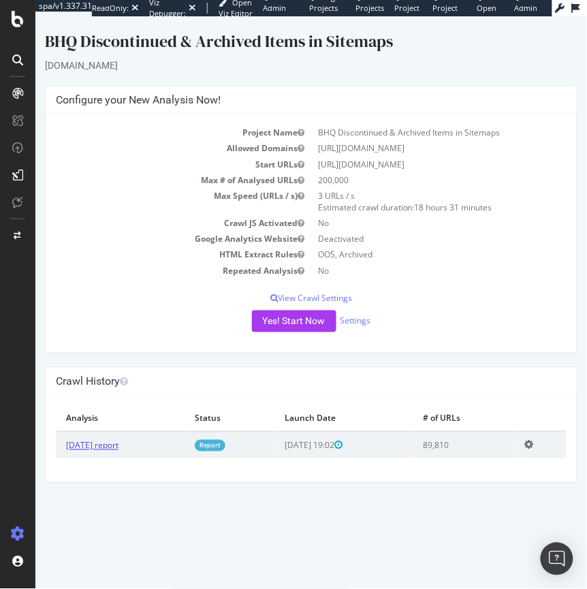
click at [112, 448] on link "[DATE] report" at bounding box center [91, 446] width 52 height 12
click at [360, 320] on link "Settings" at bounding box center [355, 320] width 31 height 12
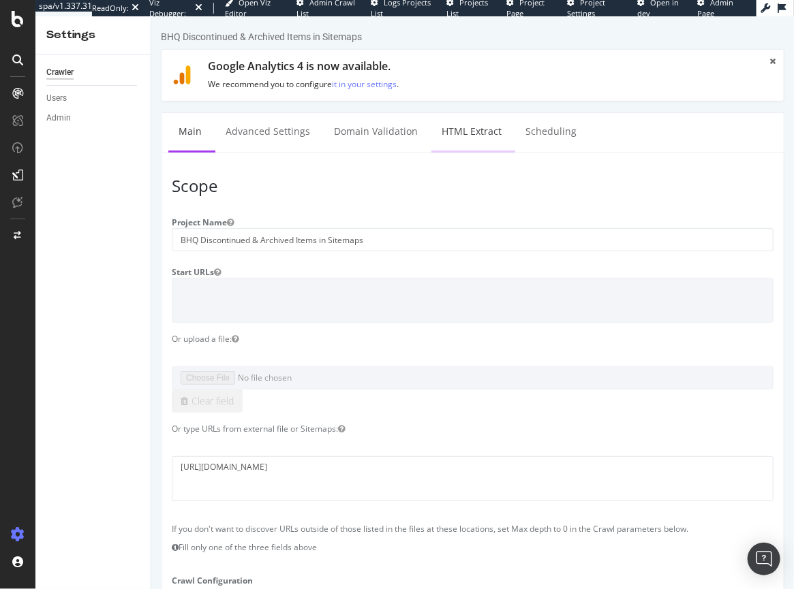
click at [466, 140] on link "HTML Extract" at bounding box center [471, 130] width 80 height 37
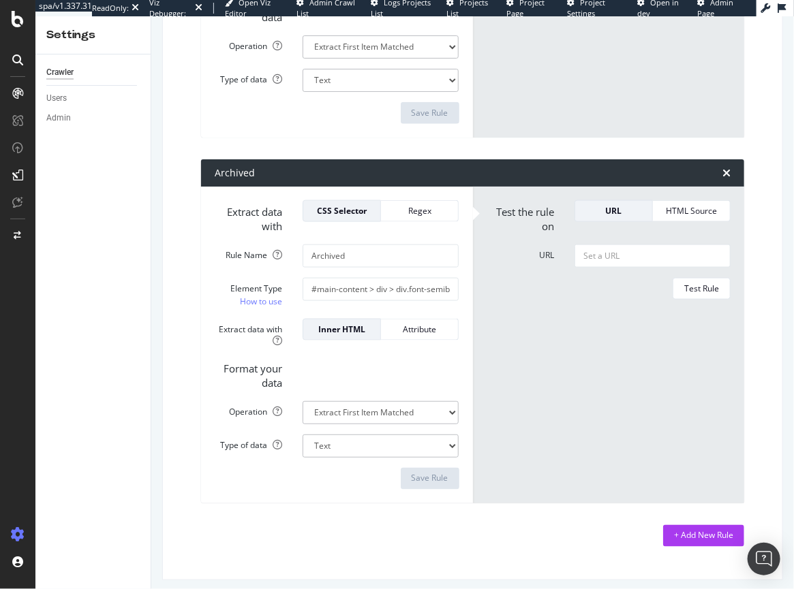
scroll to position [467, 0]
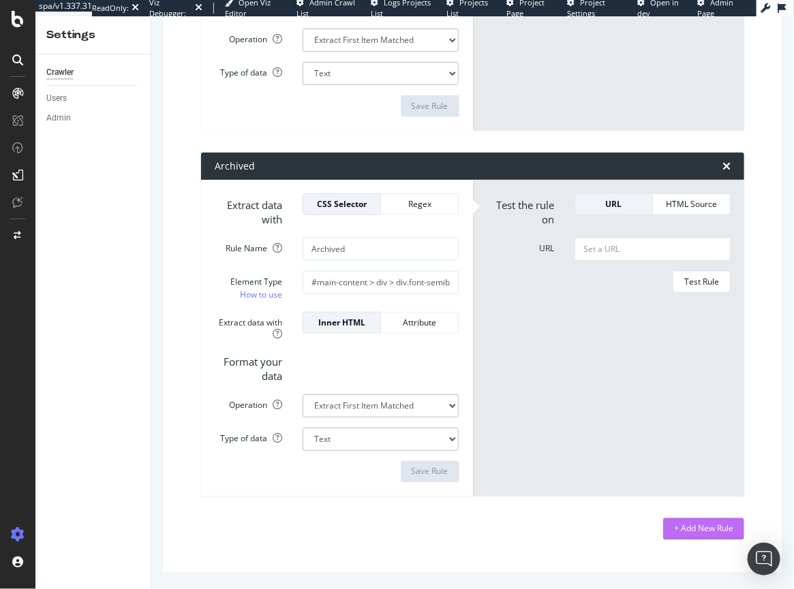
click at [687, 534] on div "+ Add New Rule" at bounding box center [703, 529] width 59 height 12
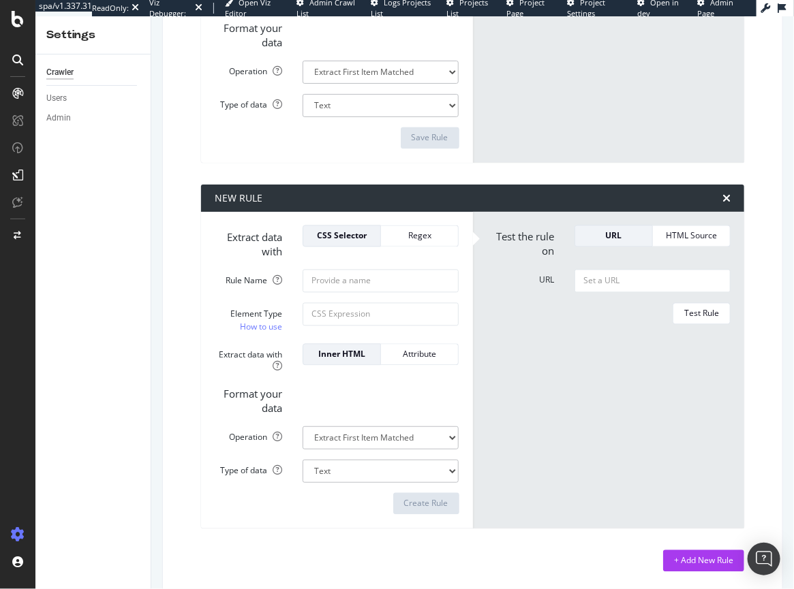
scroll to position [805, 0]
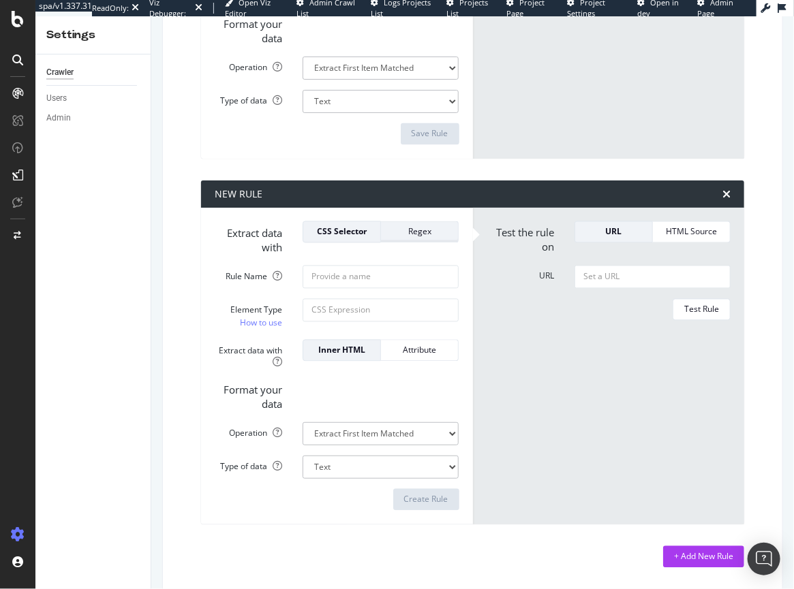
click at [411, 240] on div "Regex" at bounding box center [419, 232] width 55 height 19
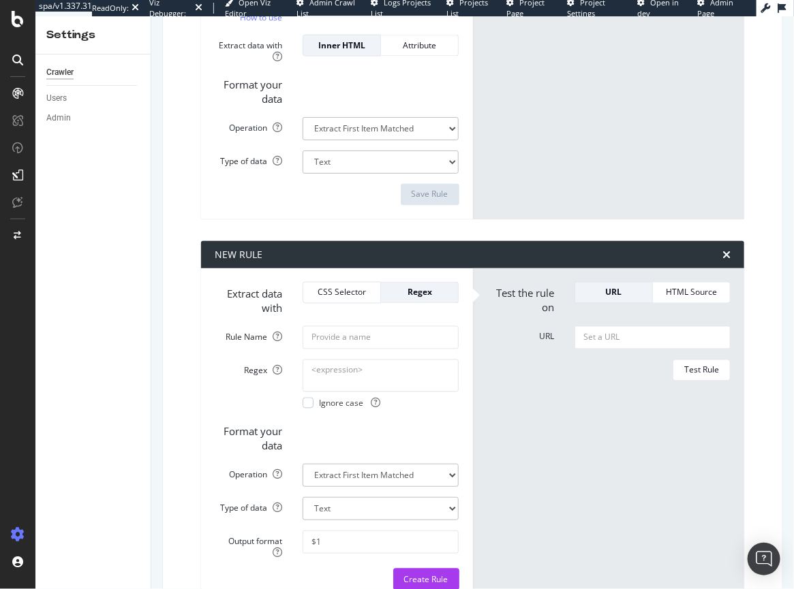
scroll to position [756, 0]
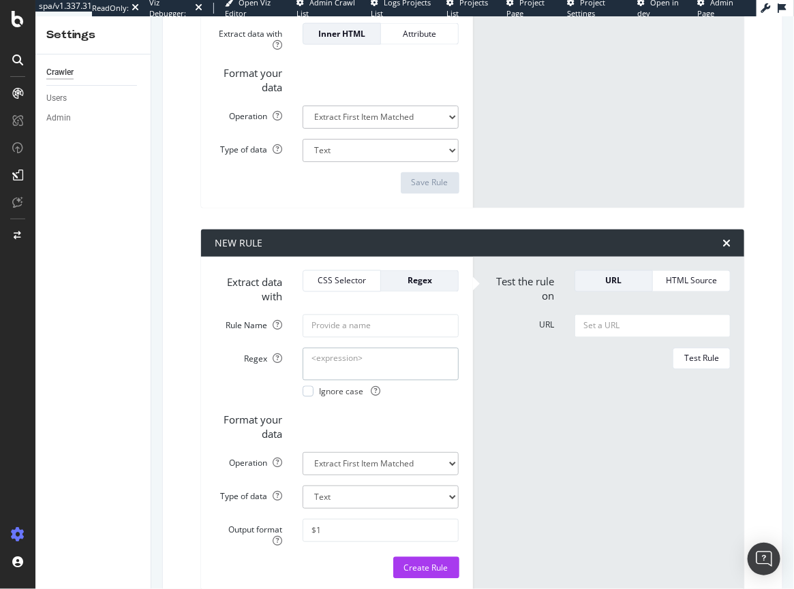
click at [331, 357] on textarea "Regex" at bounding box center [381, 364] width 156 height 33
paste textarea "Notify Me"
type textarea "Notify Me"
click at [341, 325] on input "Rule Name" at bounding box center [381, 326] width 156 height 23
type input "Out of Stock Listings on PLP"
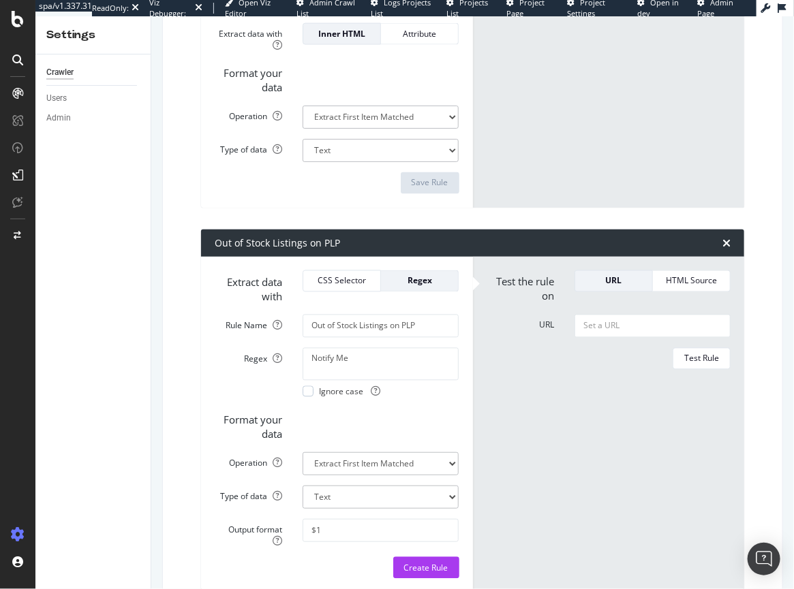
click at [493, 401] on form "Test the rule on URL HTML Source URL Test Rule" at bounding box center [609, 425] width 245 height 309
click at [352, 461] on select "Extract First Item Matched Extract First 3 Items Matched Count Number of Occure…" at bounding box center [381, 463] width 156 height 23
select select "count"
click at [303, 452] on select "Extract First Item Matched Extract First 3 Items Matched Count Number of Occure…" at bounding box center [381, 463] width 156 height 23
select select "i"
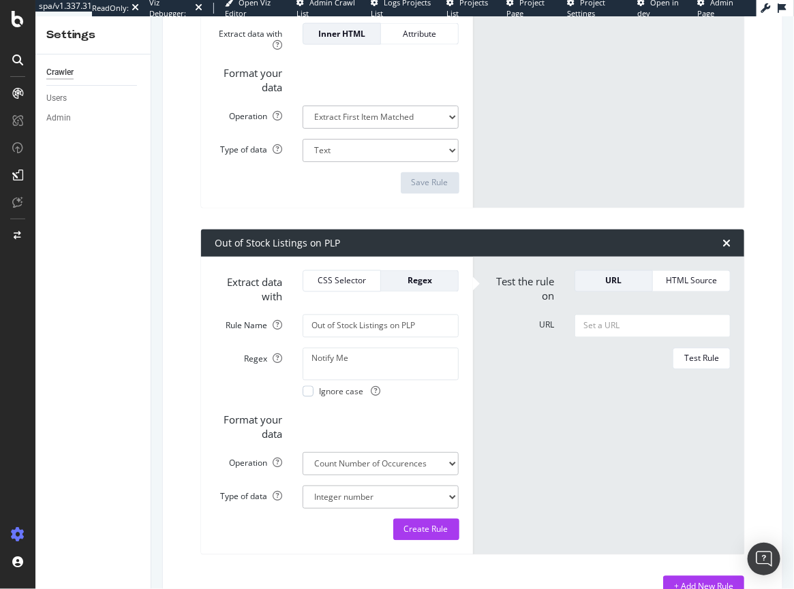
click at [570, 463] on form "Test the rule on URL HTML Source URL Test Rule" at bounding box center [609, 406] width 245 height 271
click at [638, 326] on input "URL" at bounding box center [652, 326] width 156 height 23
paste input "https://www.bladehq.com/cat--All-Custom-Semi-Custom--195?page=26"
type input "https://www.bladehq.com/cat--All-Custom-Semi-Custom--195?page=26"
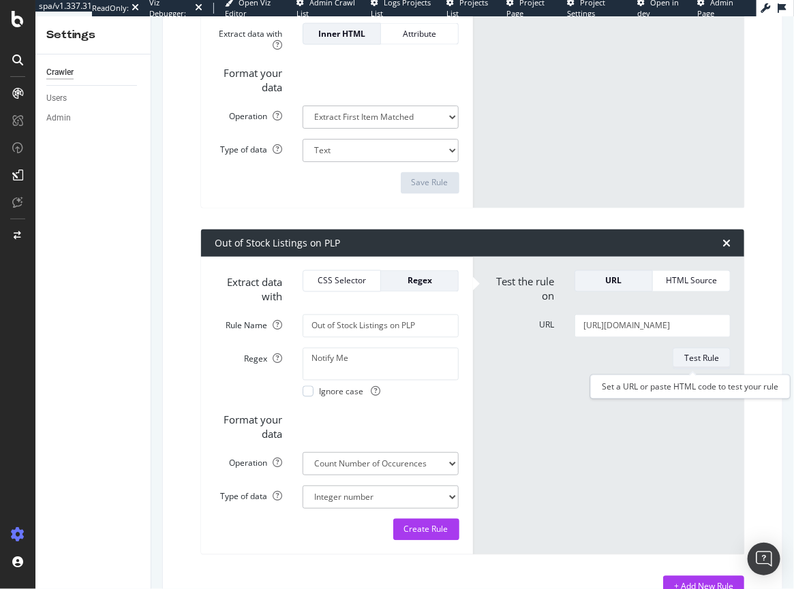
click at [698, 360] on div "Test Rule" at bounding box center [701, 359] width 35 height 12
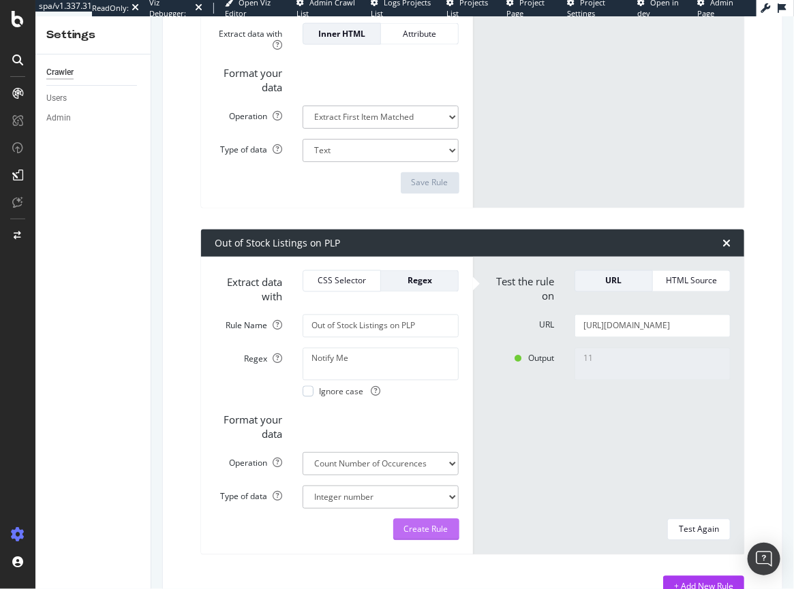
click at [422, 528] on div "Create Rule" at bounding box center [426, 530] width 44 height 12
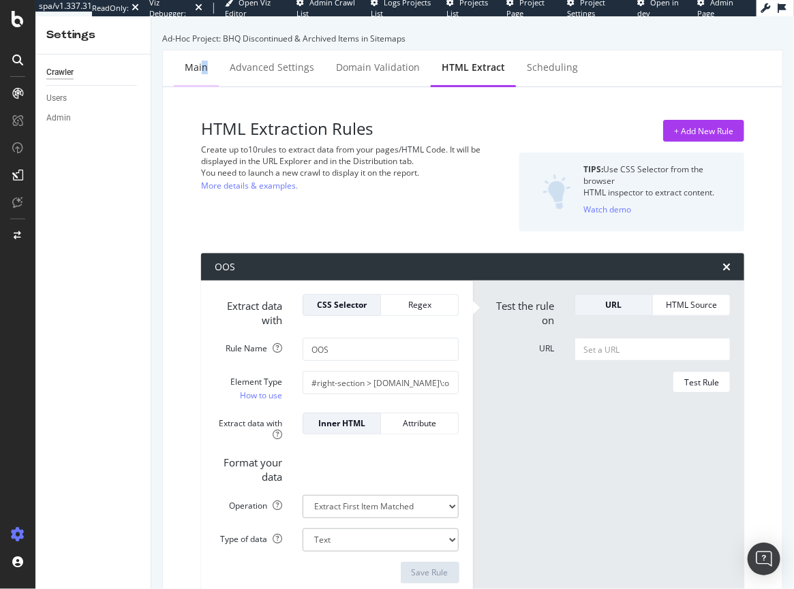
click at [203, 65] on div "Main" at bounding box center [196, 68] width 23 height 14
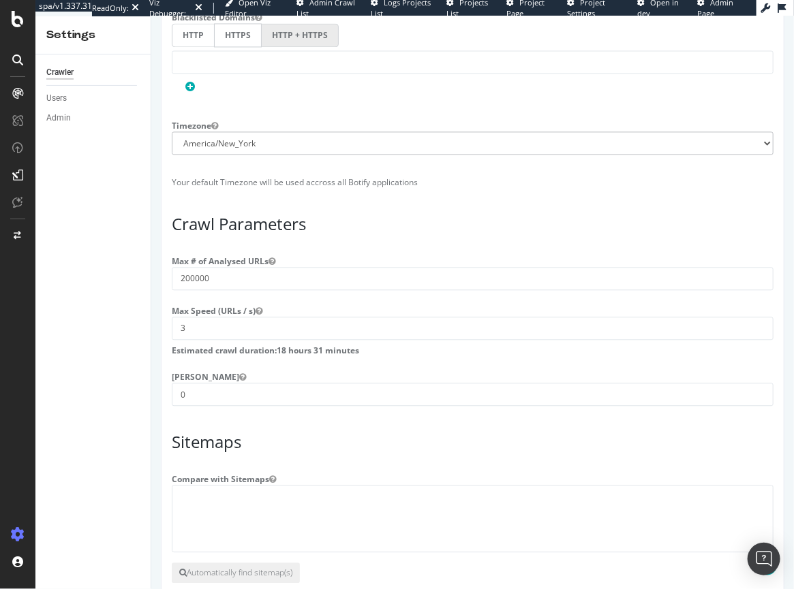
scroll to position [980, 0]
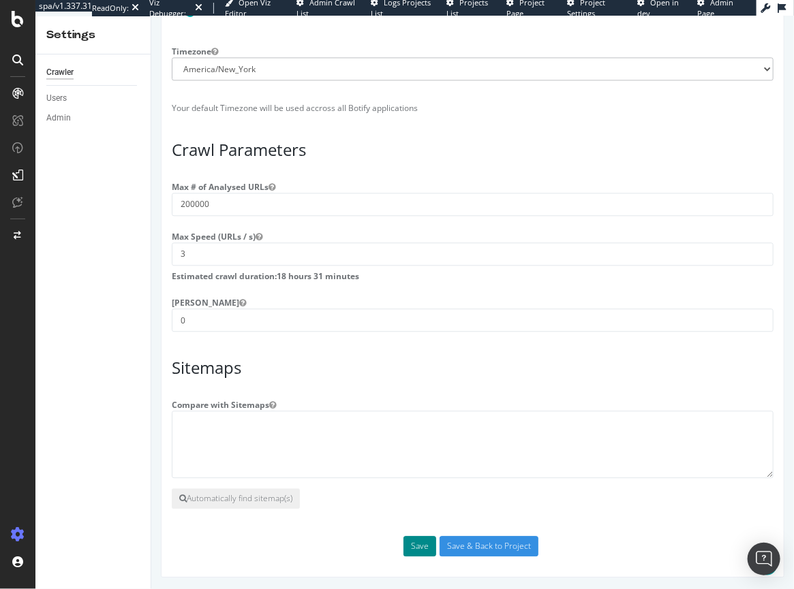
click at [412, 544] on button "Save" at bounding box center [419, 546] width 33 height 20
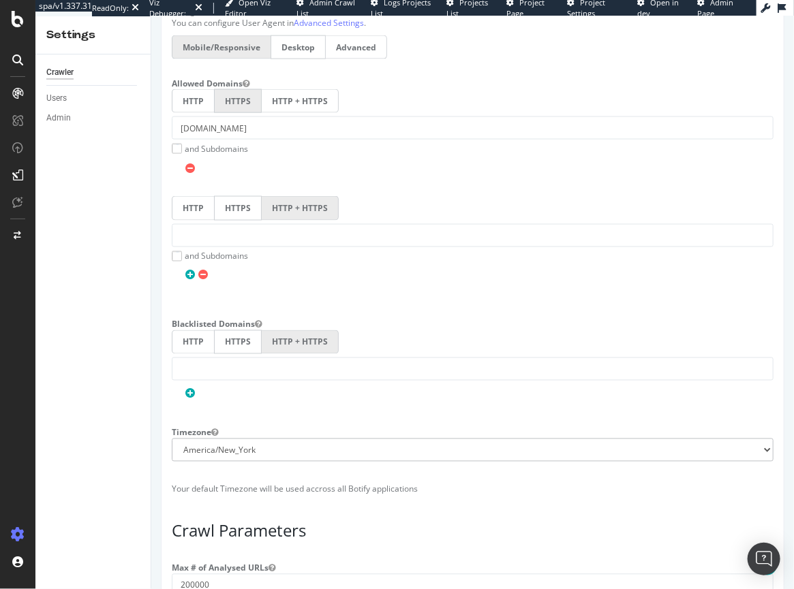
scroll to position [1027, 0]
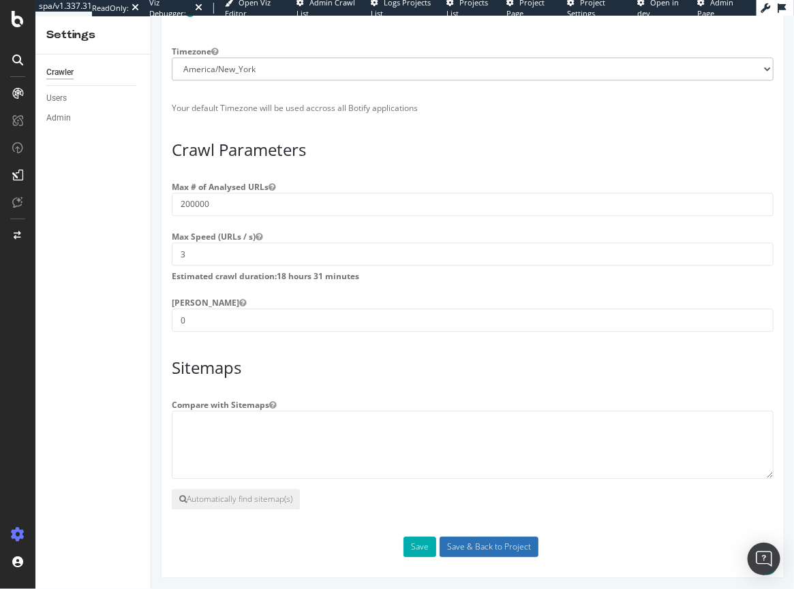
click at [470, 546] on input "Save & Back to Project" at bounding box center [488, 546] width 99 height 20
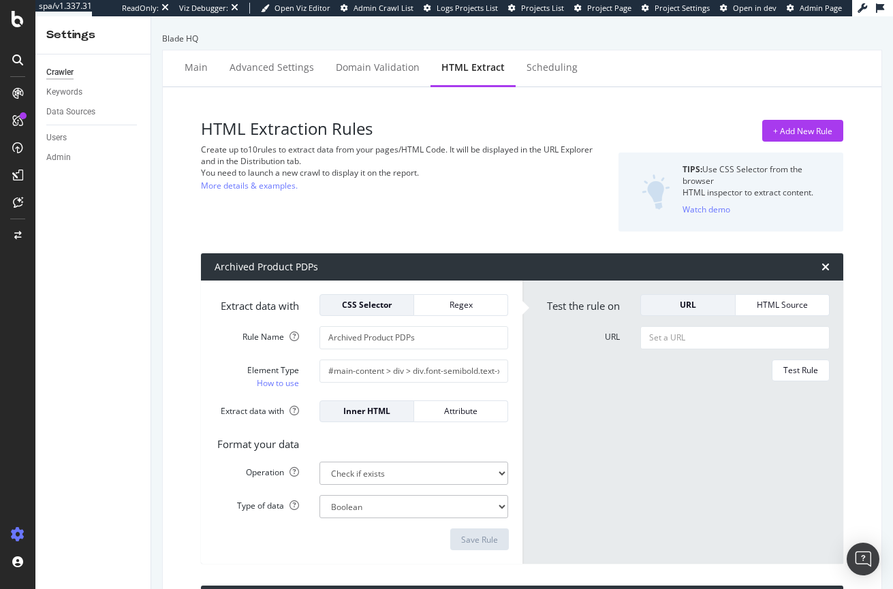
select select "exist"
select select "count"
click at [197, 66] on div "Main" at bounding box center [196, 68] width 23 height 14
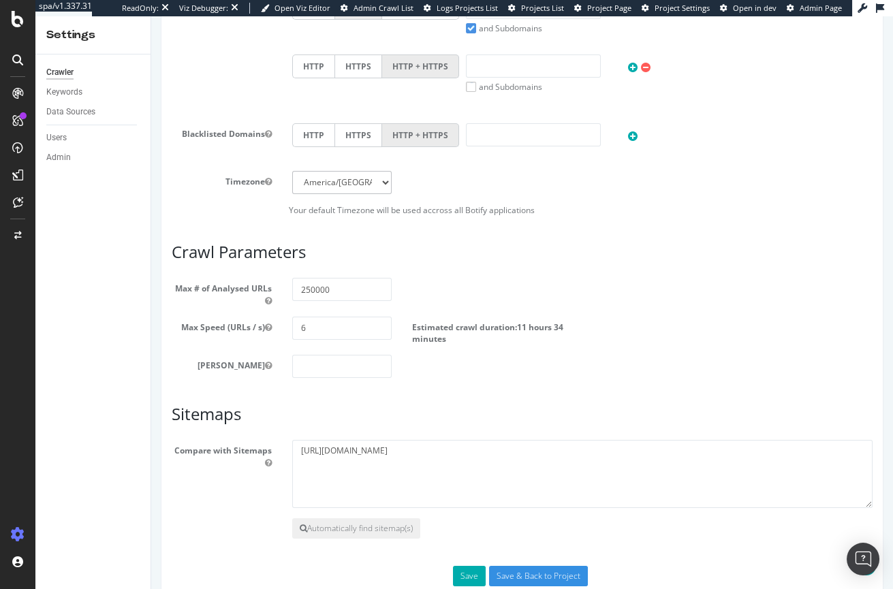
scroll to position [562, 0]
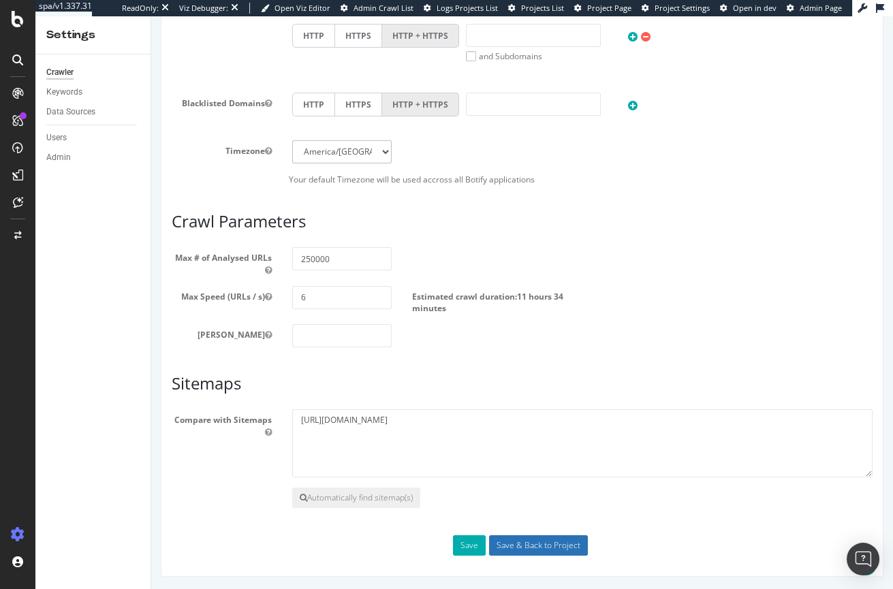
click at [532, 543] on input "Save & Back to Project" at bounding box center [538, 546] width 99 height 20
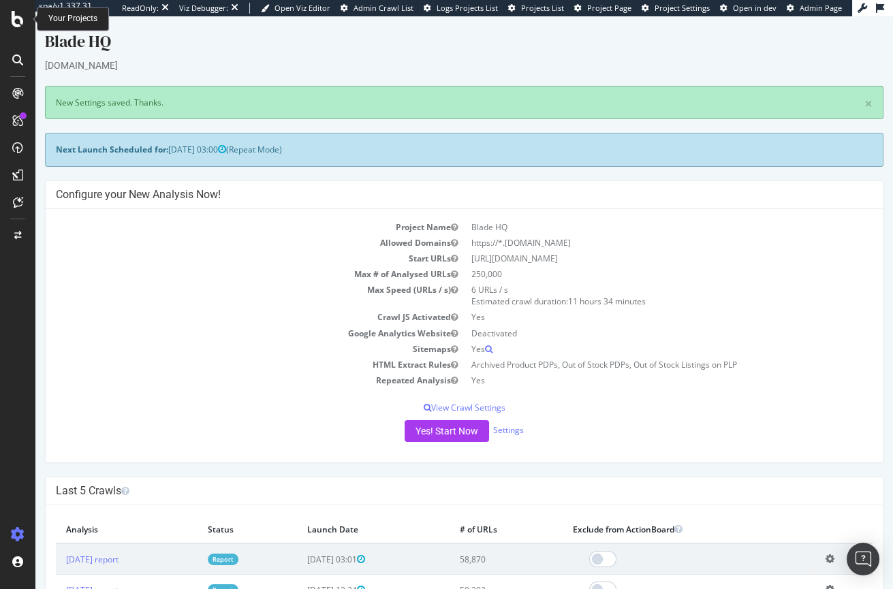
click at [14, 16] on icon at bounding box center [18, 19] width 12 height 16
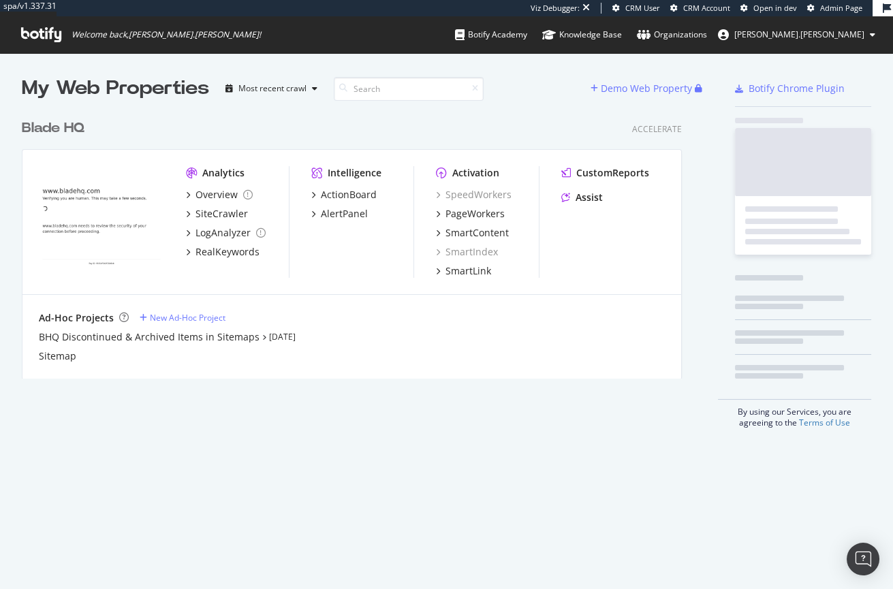
scroll to position [267, 662]
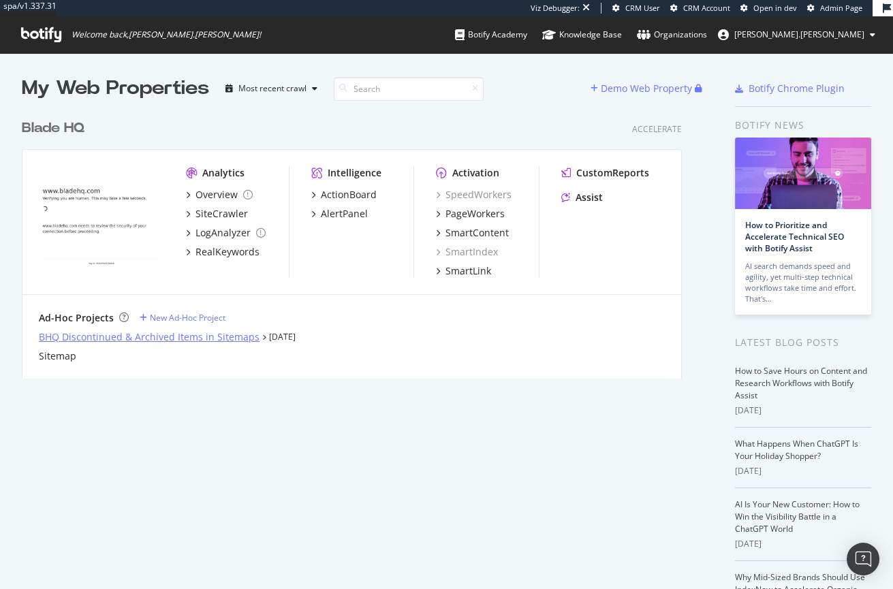
click at [93, 339] on div "BHQ Discontinued & Archived Items in Sitemaps" at bounding box center [149, 337] width 221 height 14
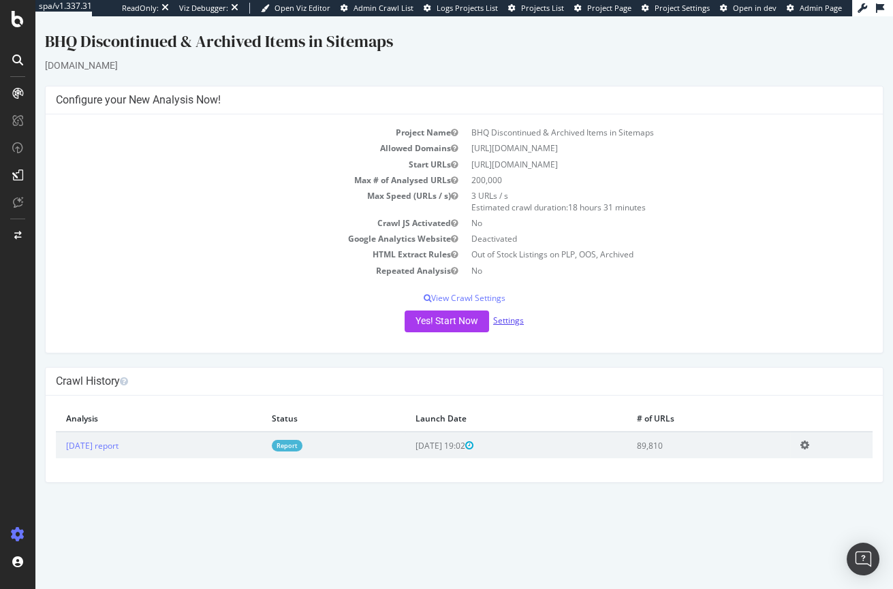
click at [515, 323] on link "Settings" at bounding box center [508, 321] width 31 height 12
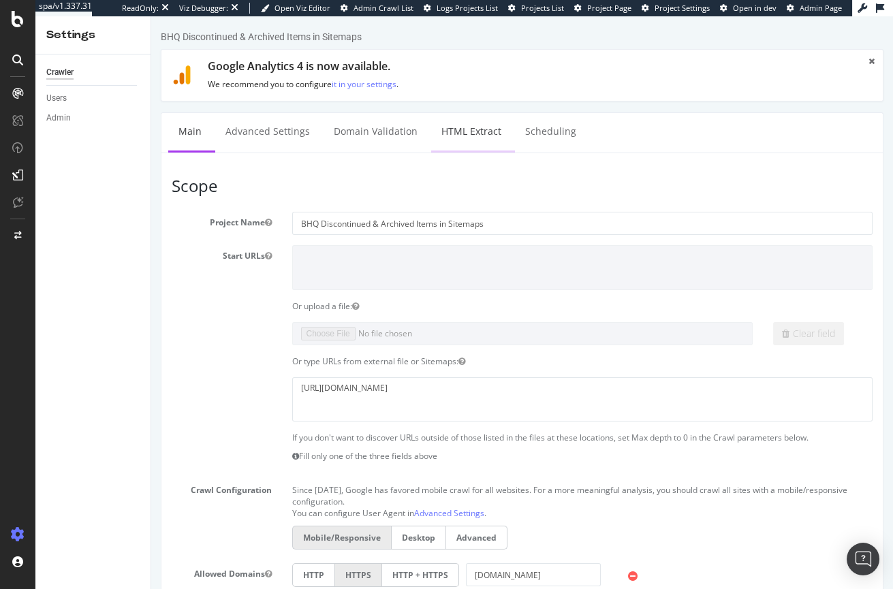
click at [484, 132] on link "HTML Extract" at bounding box center [471, 131] width 80 height 37
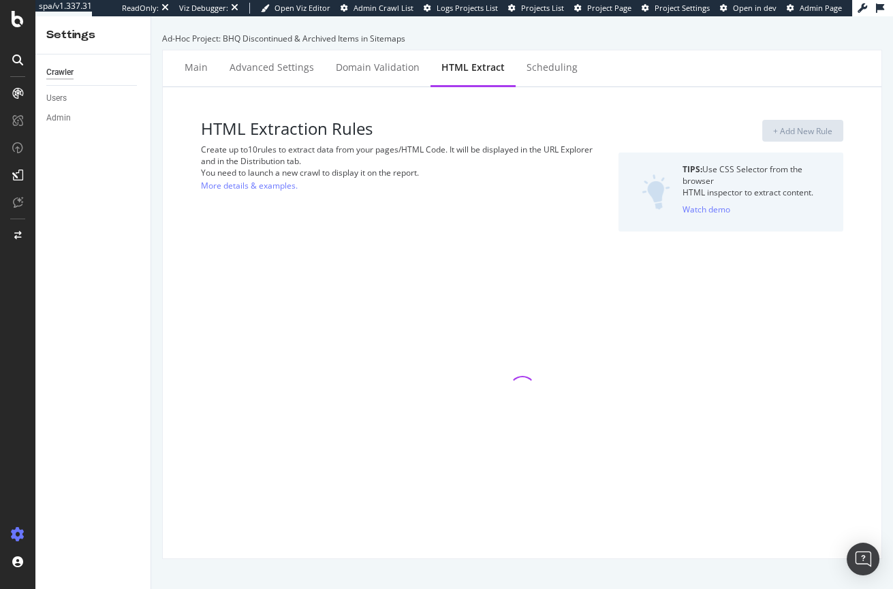
select select "count"
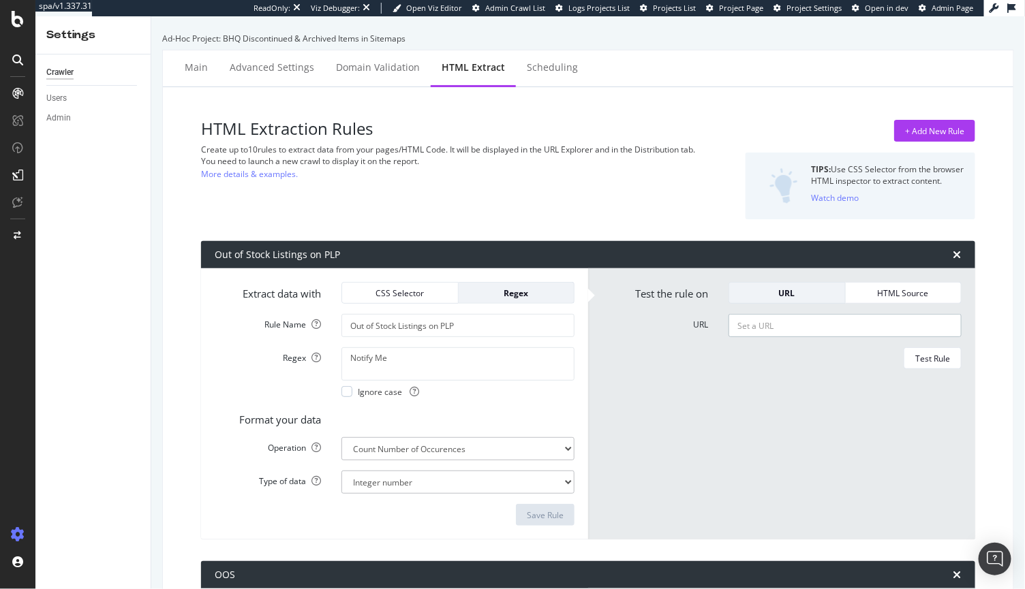
click at [799, 317] on input "URL" at bounding box center [844, 325] width 233 height 23
paste input "https://www.bladehq.com/cat--All-Custom-Semi-Custom--195?page=25"
type input "https://www.bladehq.com/cat--All-Custom-Semi-Custom--195?page=25"
click at [893, 360] on div "Test Rule" at bounding box center [932, 359] width 35 height 12
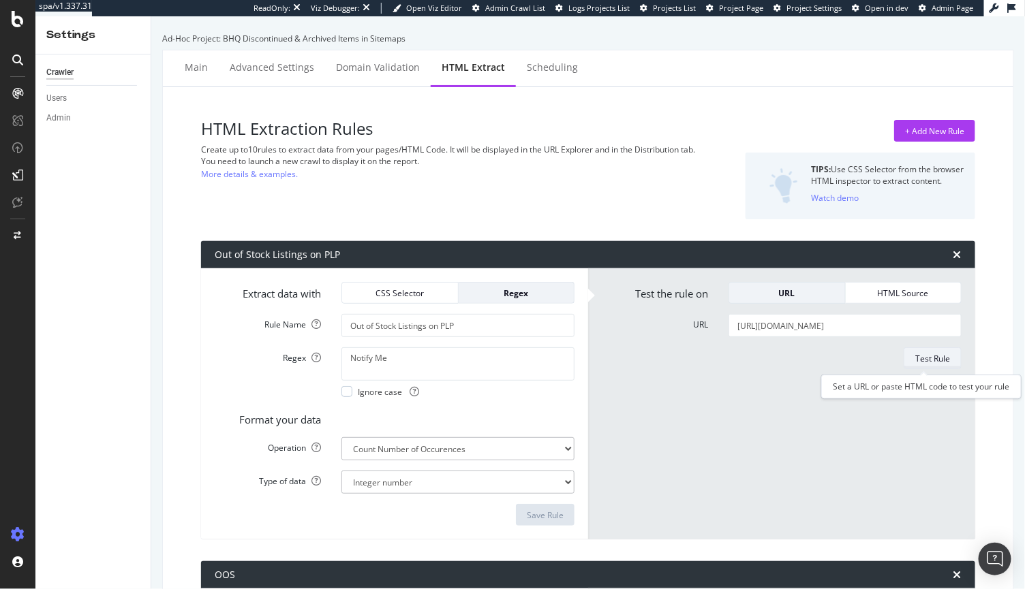
scroll to position [0, 0]
click at [189, 64] on div "Main" at bounding box center [196, 68] width 23 height 14
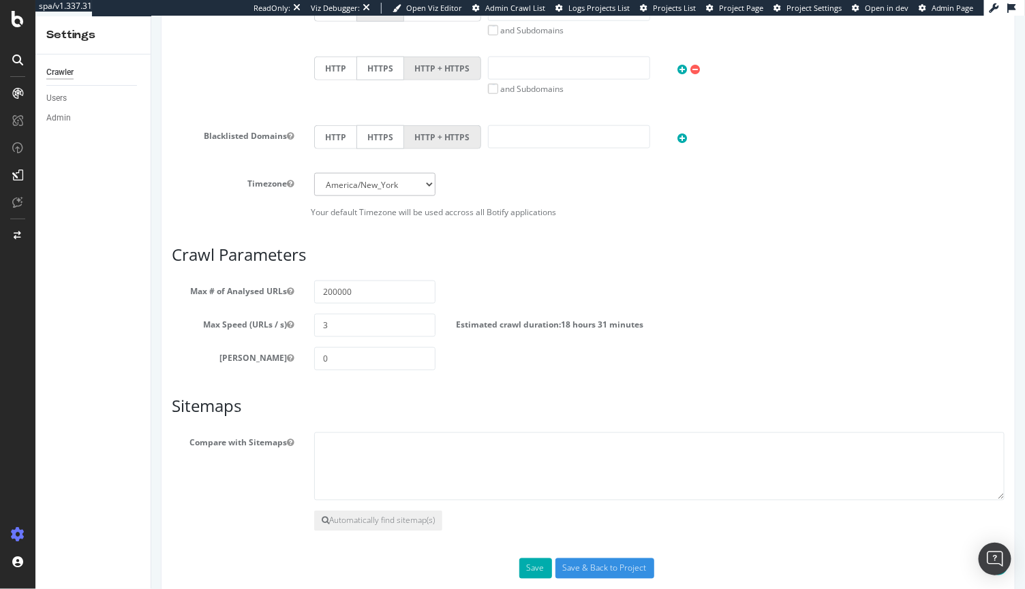
scroll to position [576, 0]
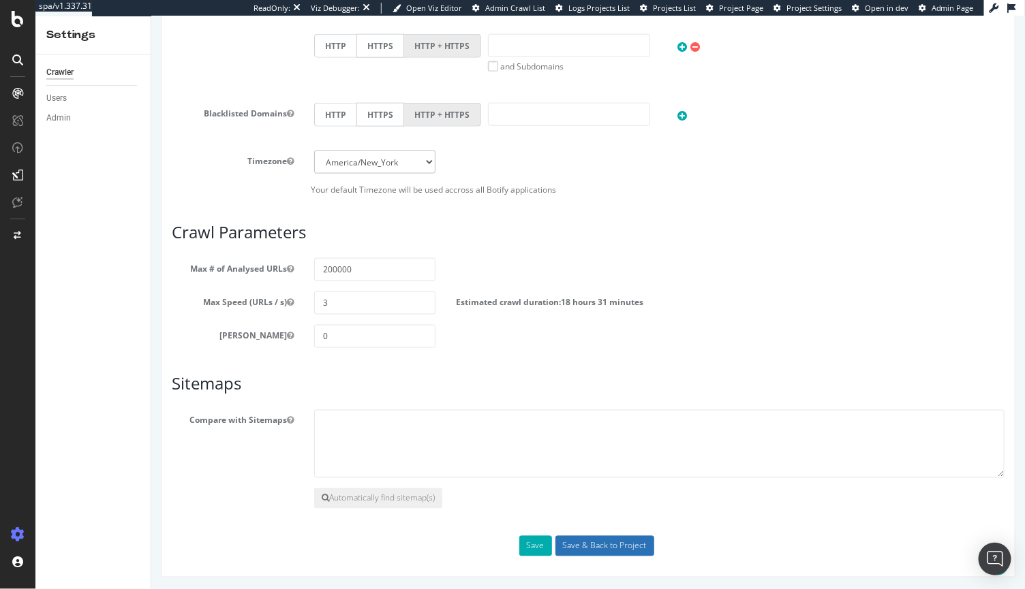
click at [600, 544] on input "Save & Back to Project" at bounding box center [604, 546] width 99 height 20
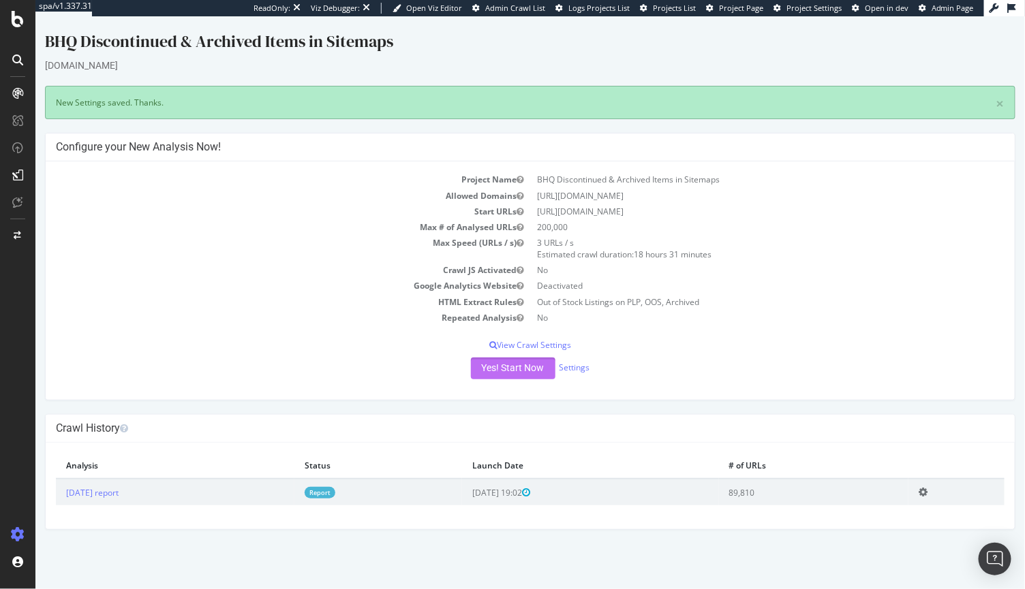
click at [510, 370] on button "Yes! Start Now" at bounding box center [512, 368] width 84 height 22
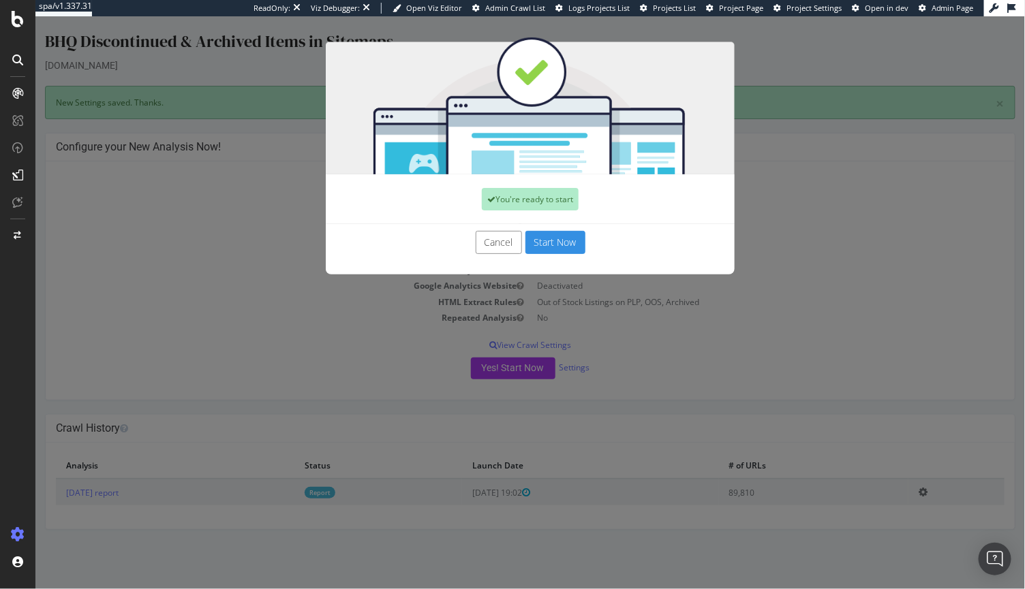
click at [535, 243] on button "Start Now" at bounding box center [555, 241] width 60 height 23
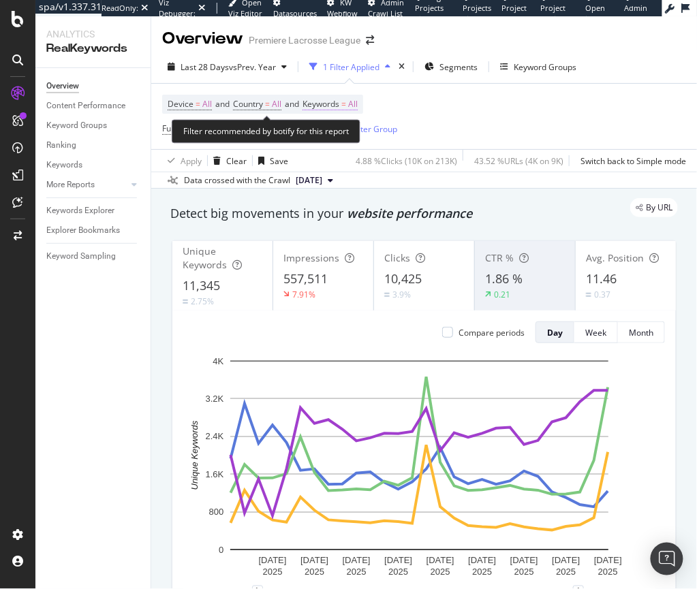
click at [339, 106] on span "Keywords" at bounding box center [321, 104] width 37 height 12
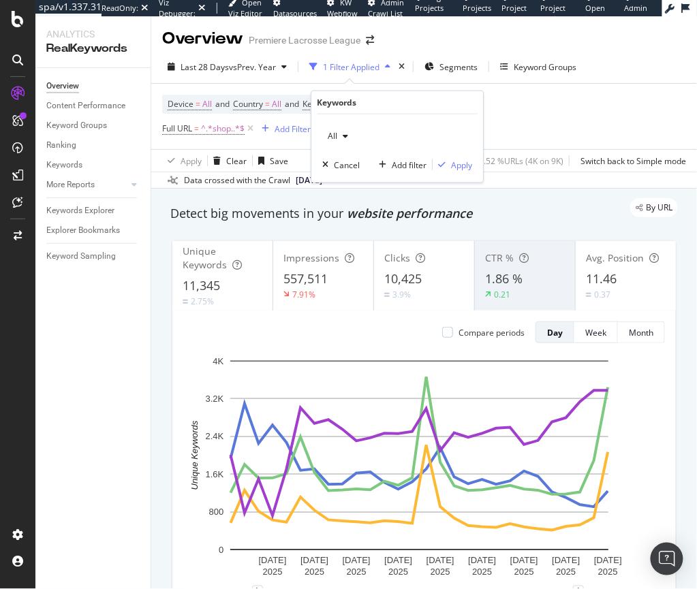
click at [348, 140] on div "All" at bounding box center [337, 136] width 31 height 20
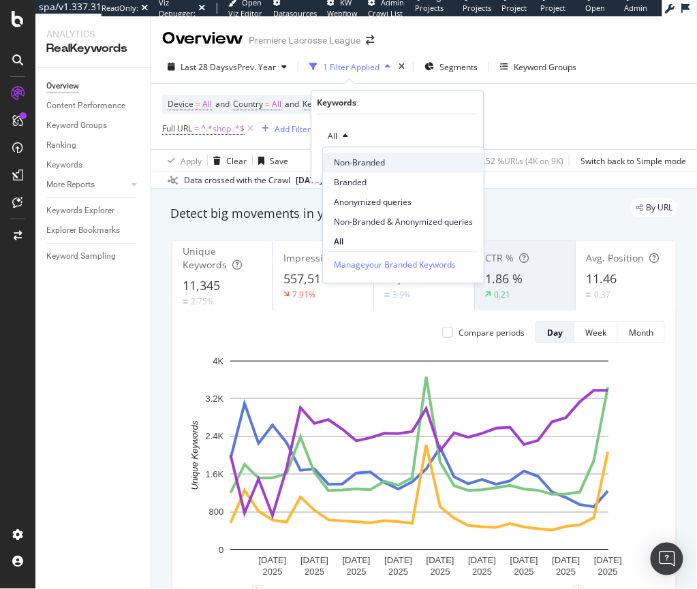
click at [352, 165] on span "Non-Branded" at bounding box center [403, 163] width 139 height 12
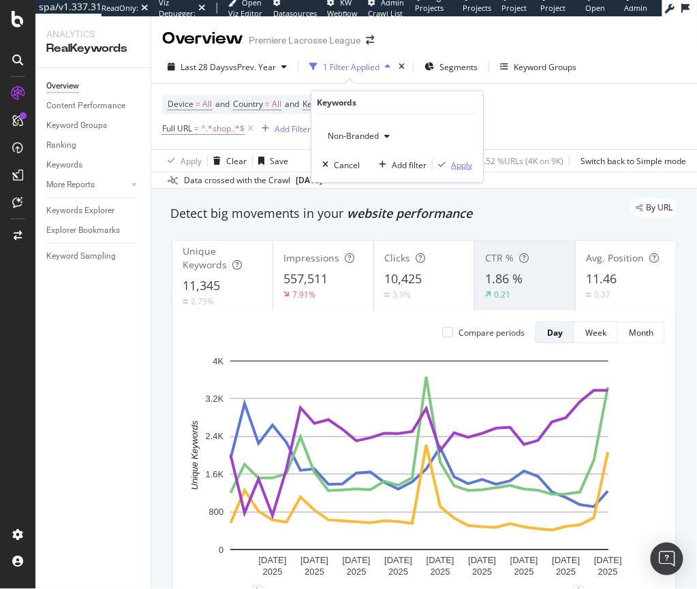
click at [450, 164] on div "button" at bounding box center [442, 165] width 18 height 8
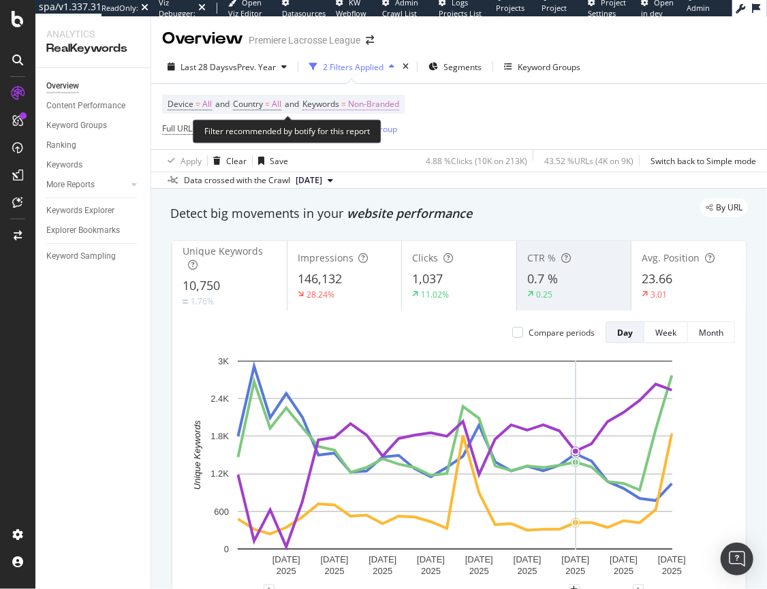
click at [367, 105] on span "Non-Branded" at bounding box center [373, 104] width 51 height 19
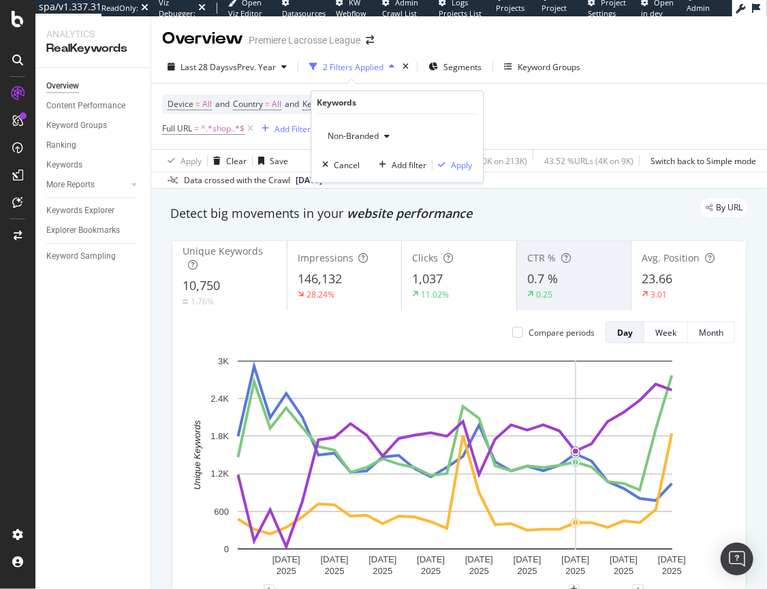
click at [365, 130] on span "Non-Branded" at bounding box center [350, 136] width 57 height 12
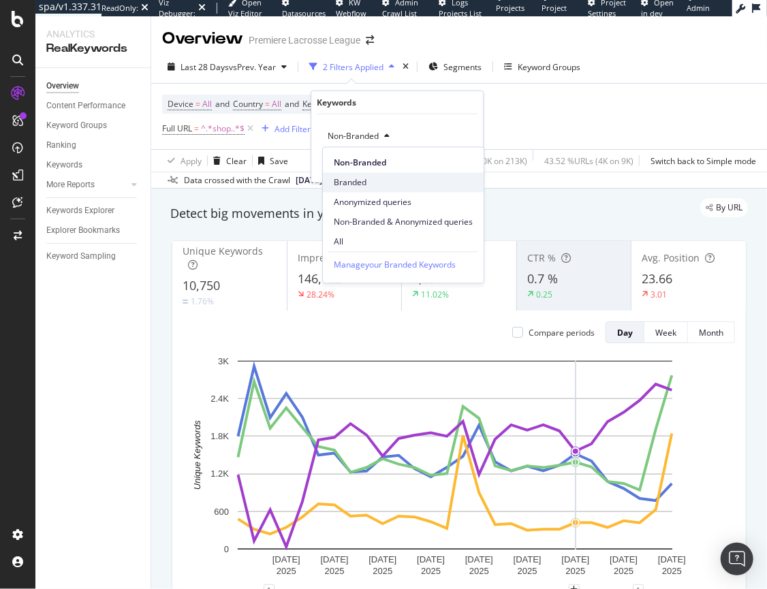
click at [368, 186] on span "Branded" at bounding box center [403, 182] width 139 height 12
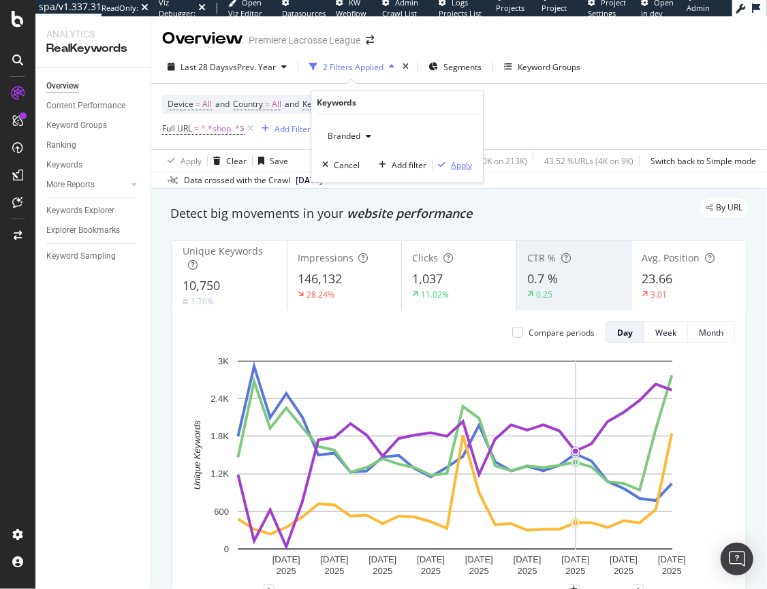
click at [456, 163] on div "Apply" at bounding box center [461, 165] width 21 height 12
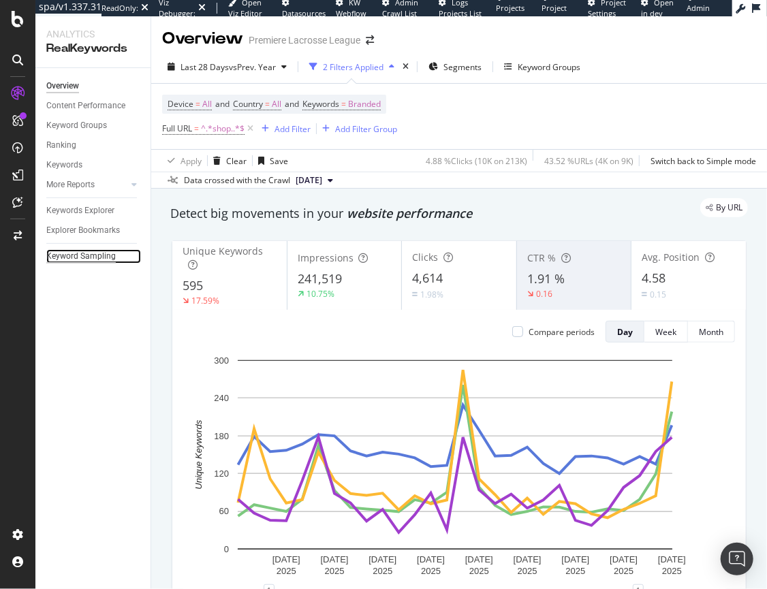
click at [72, 260] on div "Keyword Sampling" at bounding box center [81, 256] width 70 height 14
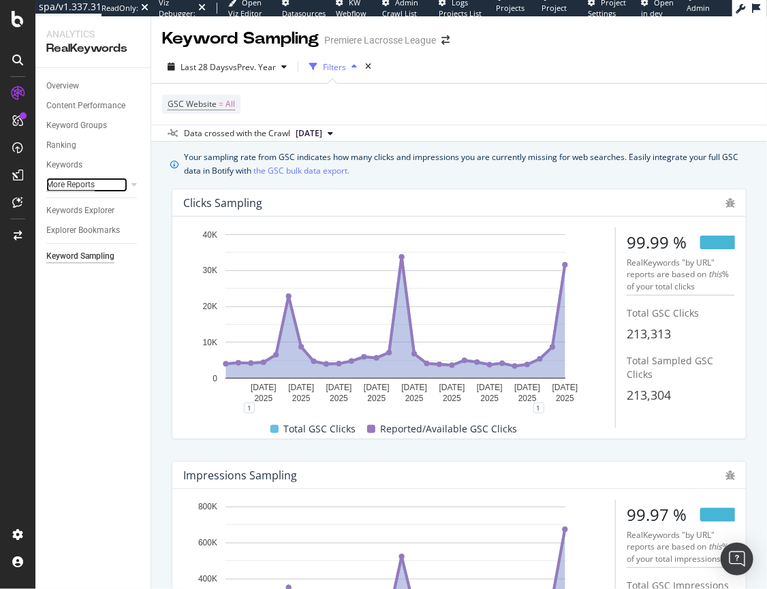
click at [80, 186] on div "More Reports" at bounding box center [70, 185] width 48 height 14
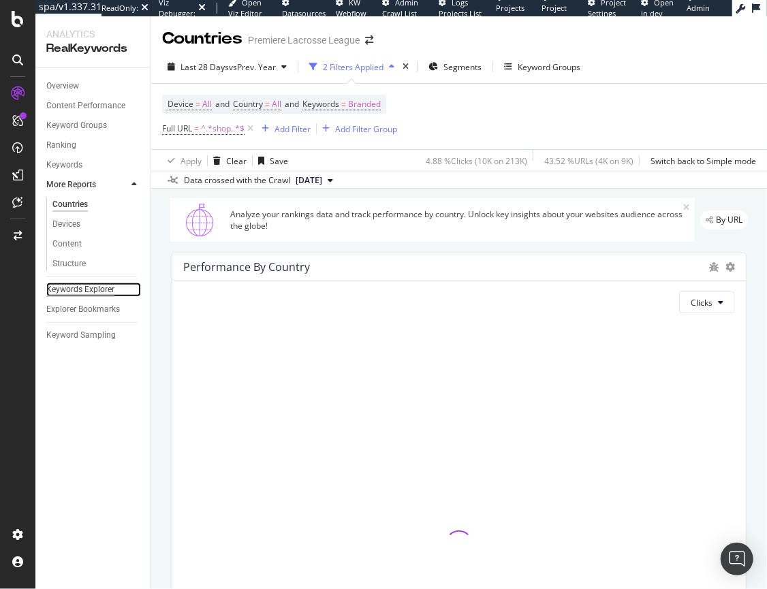
click at [84, 292] on div "Keywords Explorer" at bounding box center [80, 290] width 68 height 14
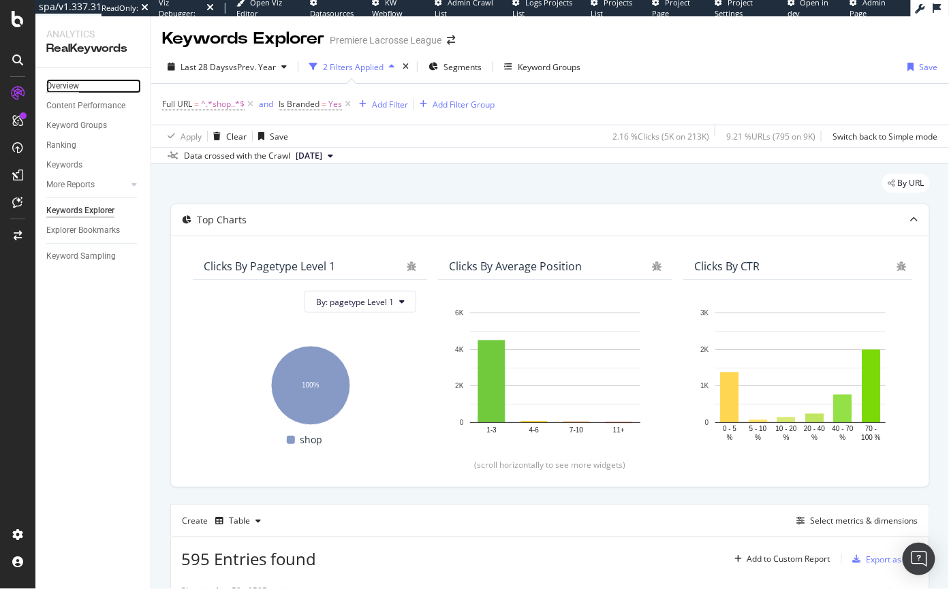
click at [55, 82] on div "Overview" at bounding box center [62, 86] width 33 height 14
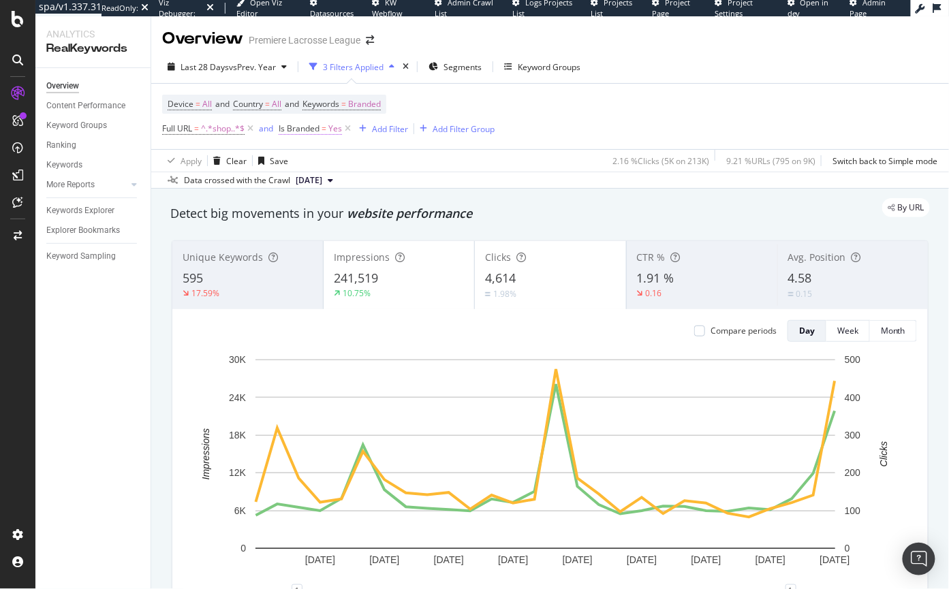
click at [321, 132] on span "Is Branded = Yes" at bounding box center [310, 129] width 63 height 12
click at [300, 159] on span "Yes" at bounding box center [299, 161] width 14 height 12
click at [305, 207] on span "No" at bounding box center [303, 207] width 11 height 12
click at [442, 188] on div "No Cancel Add filter Apply" at bounding box center [366, 174] width 172 height 68
click at [437, 188] on div "Apply" at bounding box center [430, 190] width 21 height 12
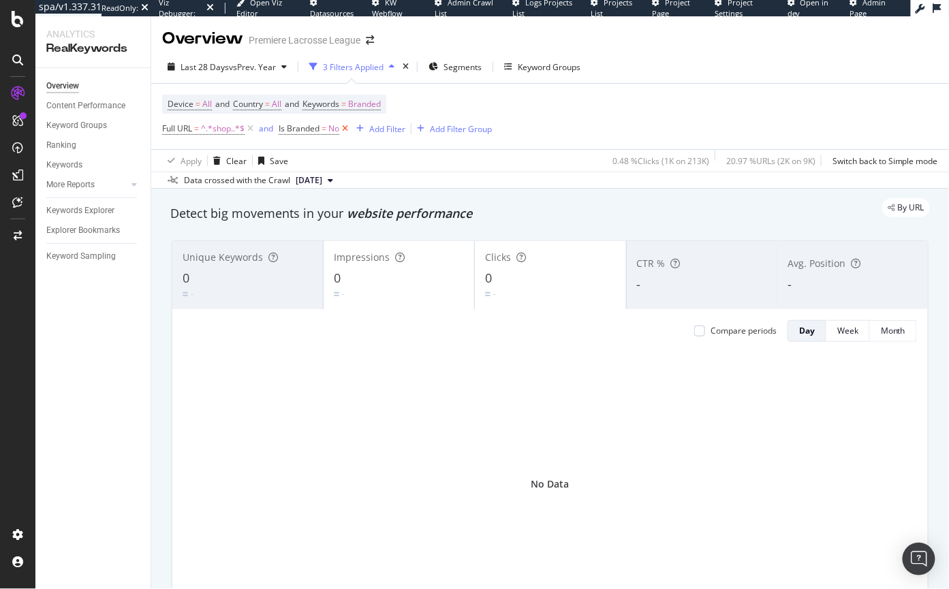
click at [343, 129] on icon at bounding box center [345, 129] width 12 height 14
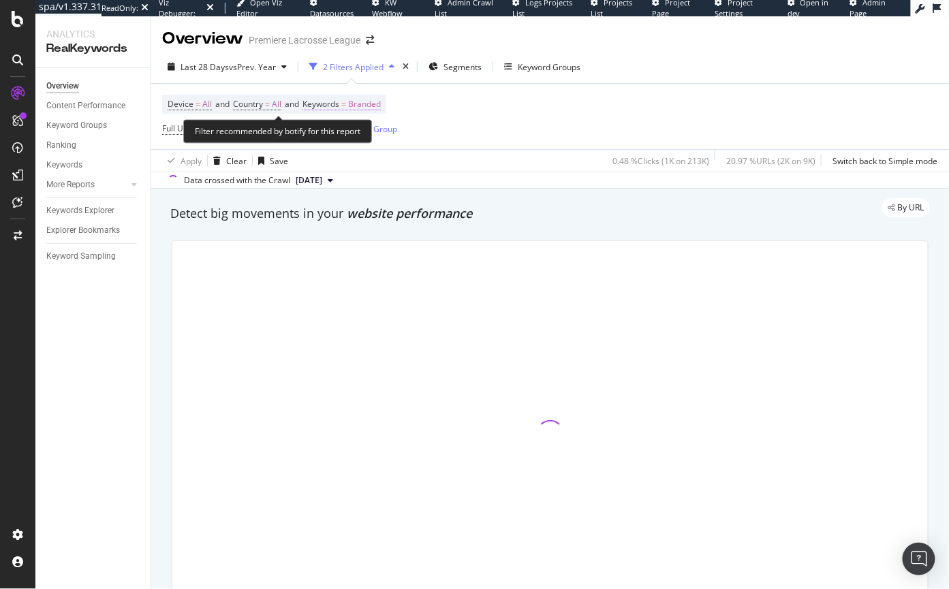
click at [381, 108] on span "Branded" at bounding box center [364, 104] width 33 height 19
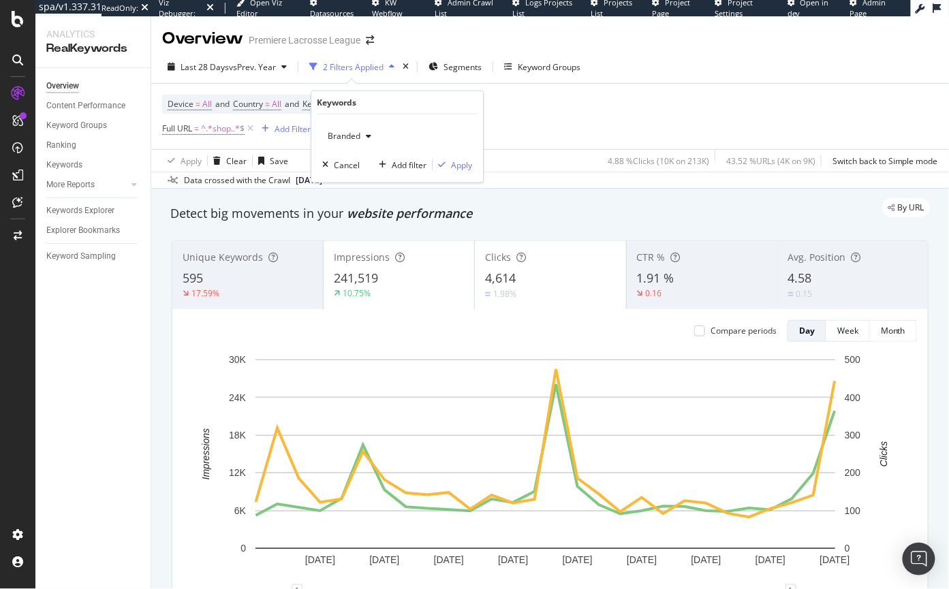
click at [365, 132] on div "Branded" at bounding box center [349, 136] width 55 height 20
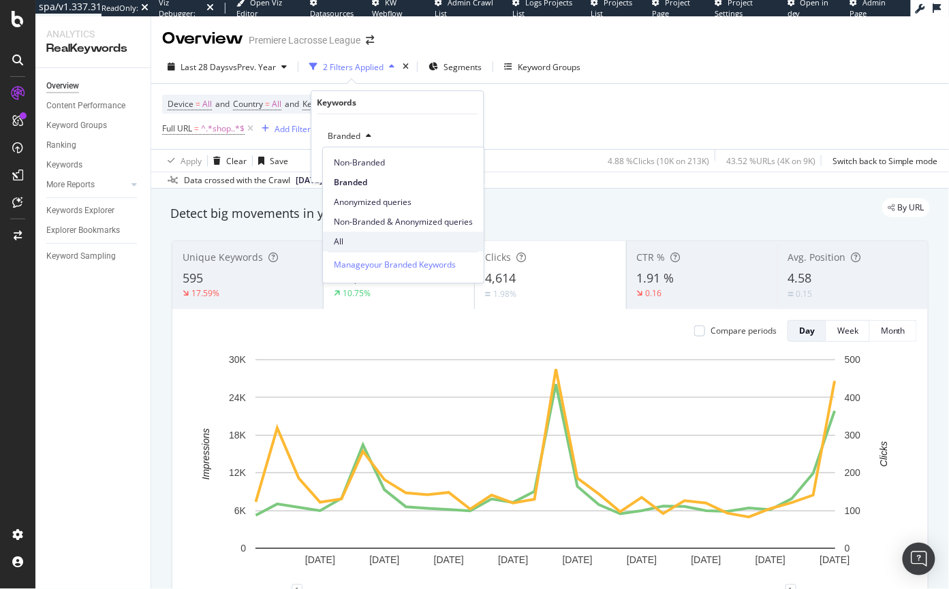
click at [341, 240] on span "All" at bounding box center [403, 242] width 139 height 12
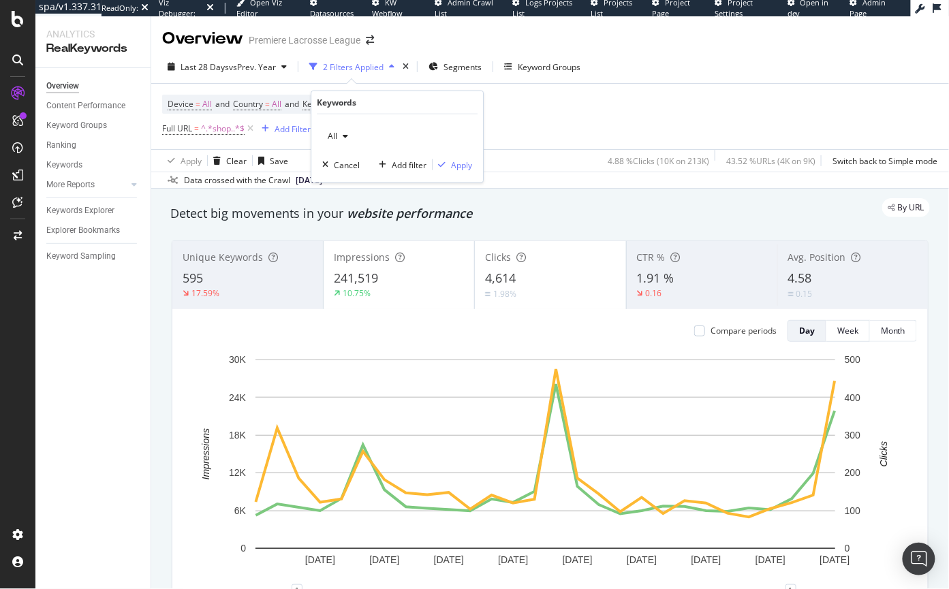
click at [343, 129] on div "All" at bounding box center [337, 136] width 31 height 20
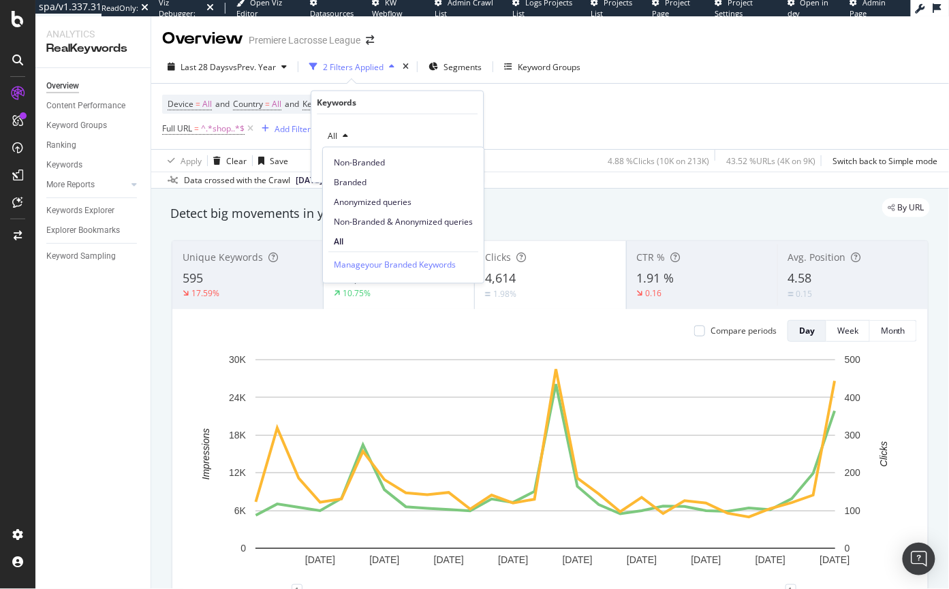
drag, startPoint x: 349, startPoint y: 164, endPoint x: 359, endPoint y: 169, distance: 11.3
click at [349, 164] on span "Non-Branded" at bounding box center [403, 163] width 139 height 12
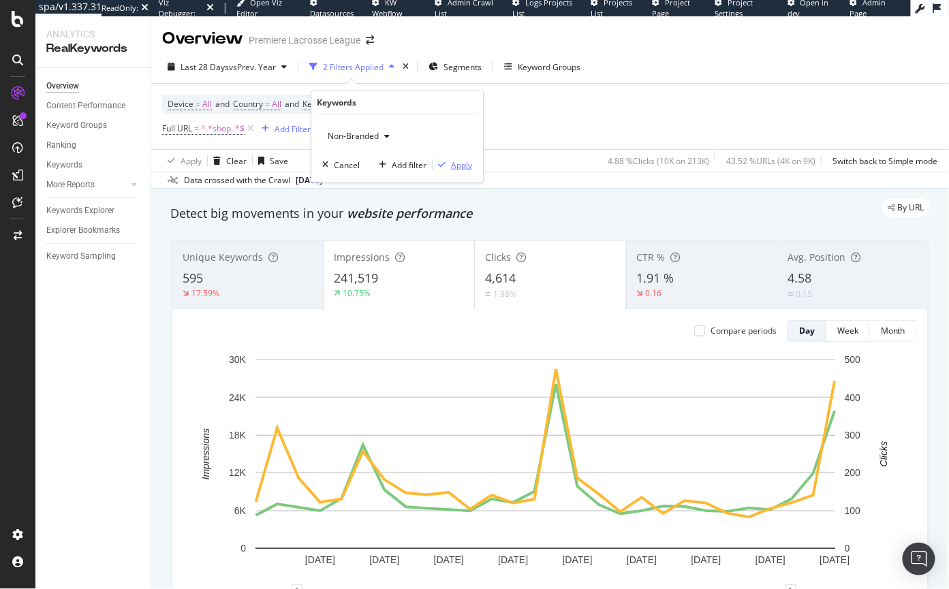
click at [460, 161] on div "Apply" at bounding box center [461, 165] width 21 height 12
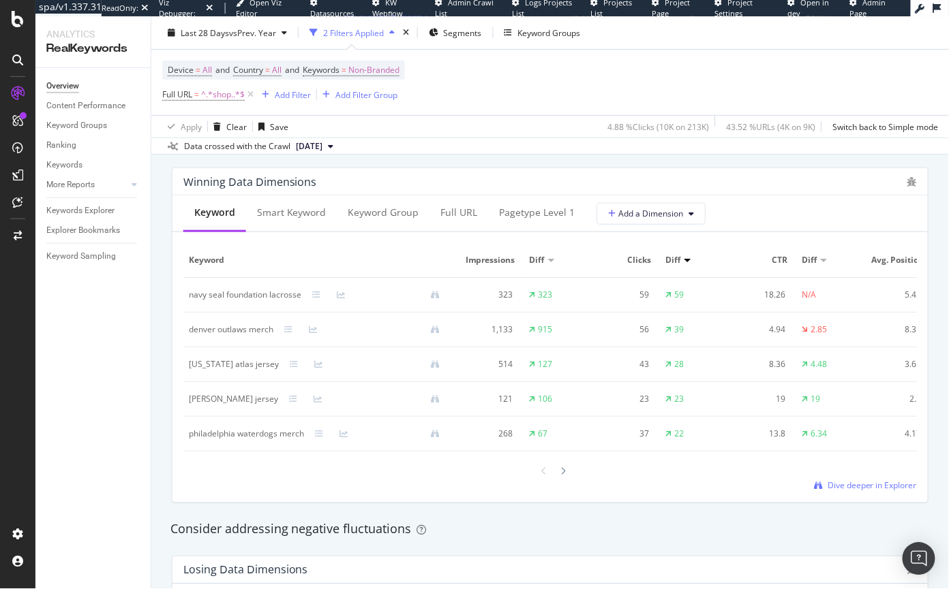
scroll to position [1156, 0]
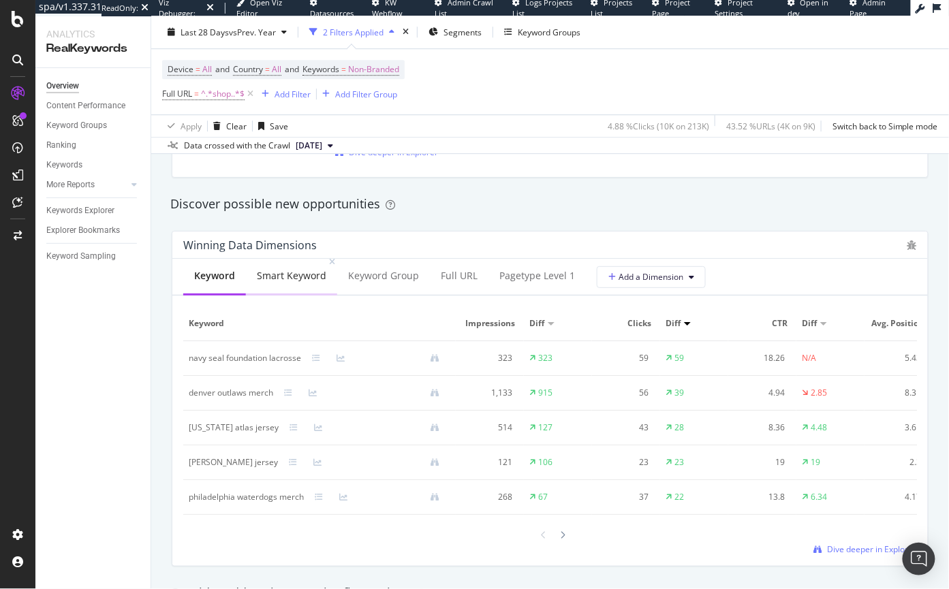
click at [290, 269] on div "Smart Keyword" at bounding box center [292, 276] width 70 height 14
drag, startPoint x: 186, startPoint y: 392, endPoint x: 273, endPoint y: 394, distance: 87.2
click at [273, 394] on td "denver outlaws merch" at bounding box center [319, 393] width 273 height 35
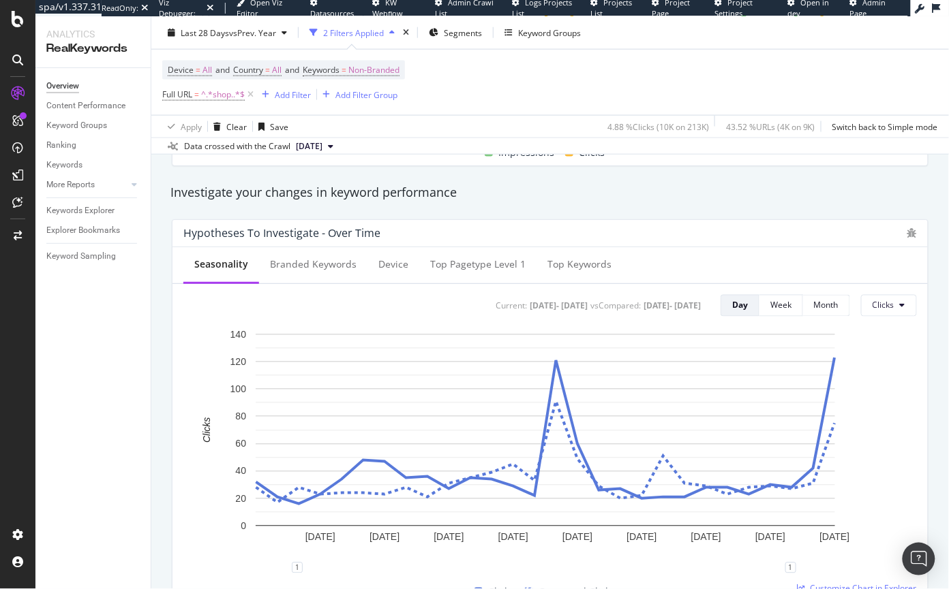
scroll to position [0, 0]
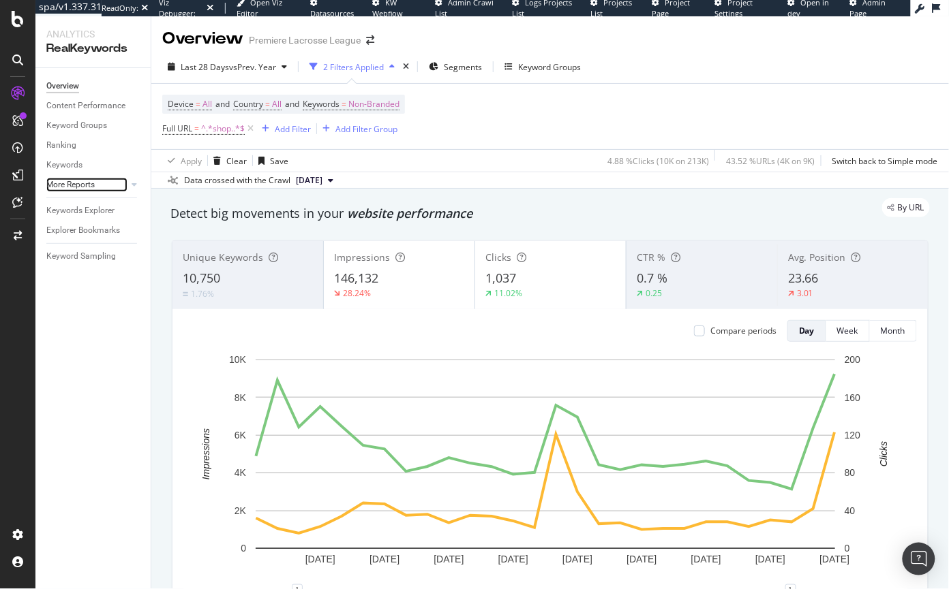
click at [97, 183] on link "More Reports" at bounding box center [86, 185] width 81 height 14
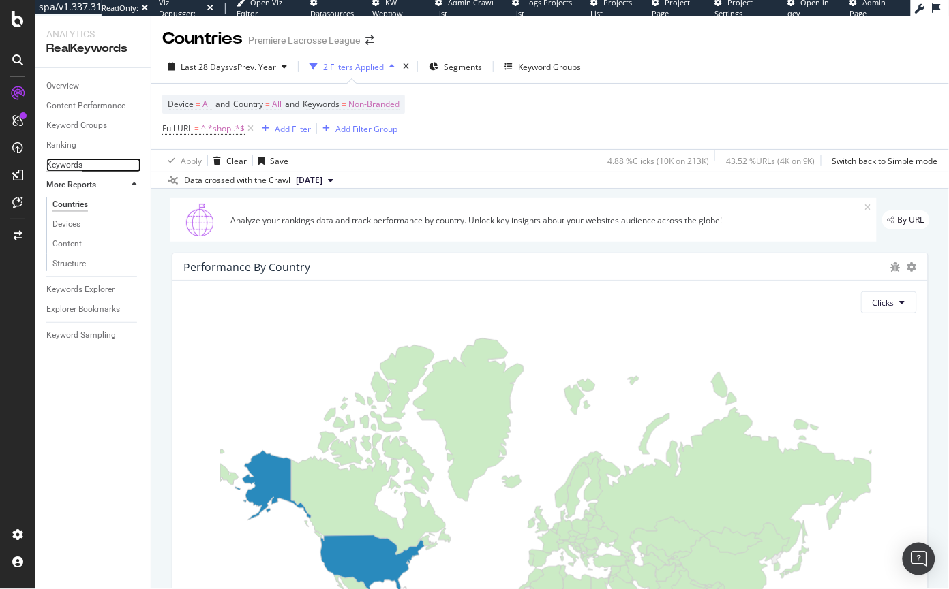
click at [68, 165] on div "Keywords" at bounding box center [64, 165] width 36 height 14
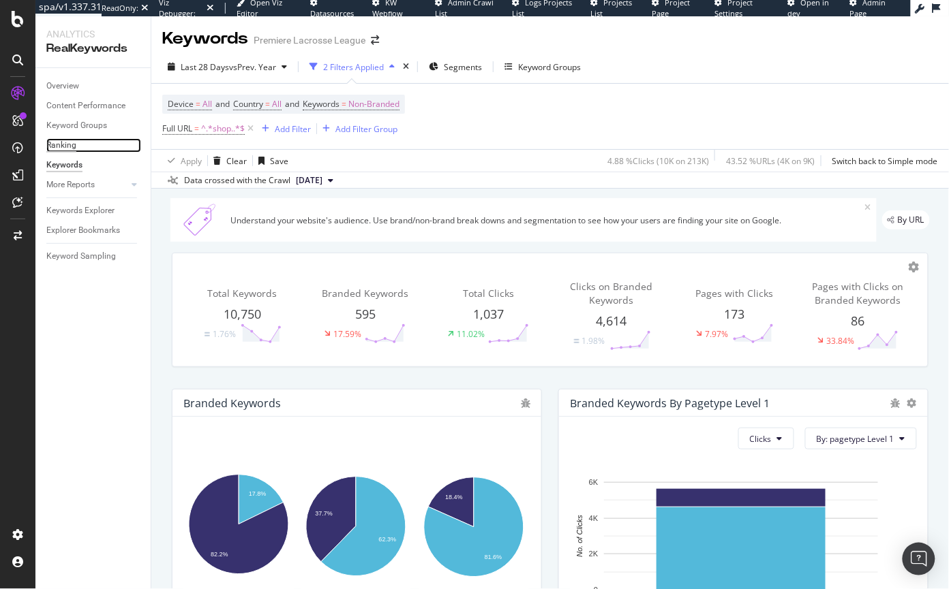
click at [65, 142] on div "Ranking" at bounding box center [61, 145] width 30 height 14
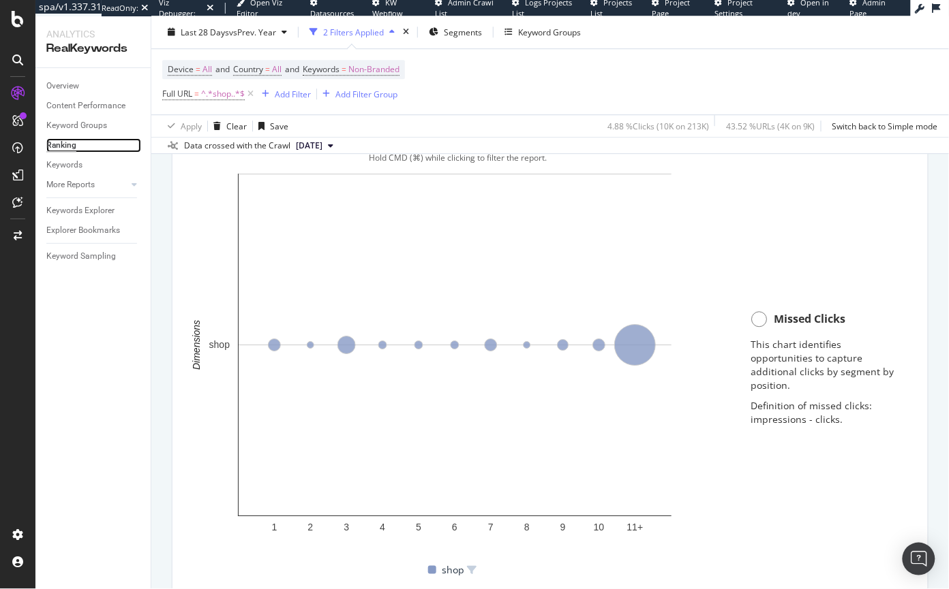
scroll to position [1015, 0]
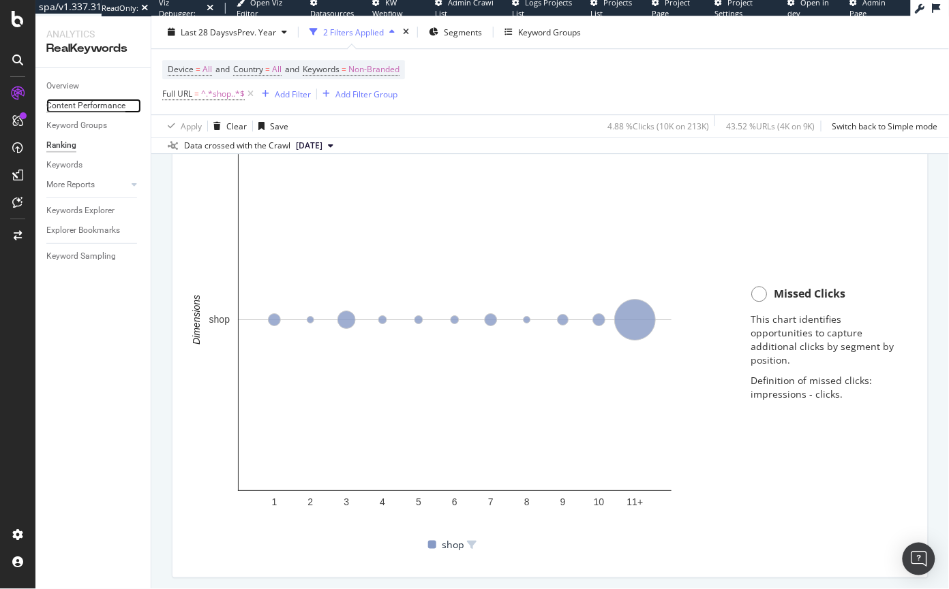
click at [89, 103] on div "Content Performance" at bounding box center [85, 106] width 79 height 14
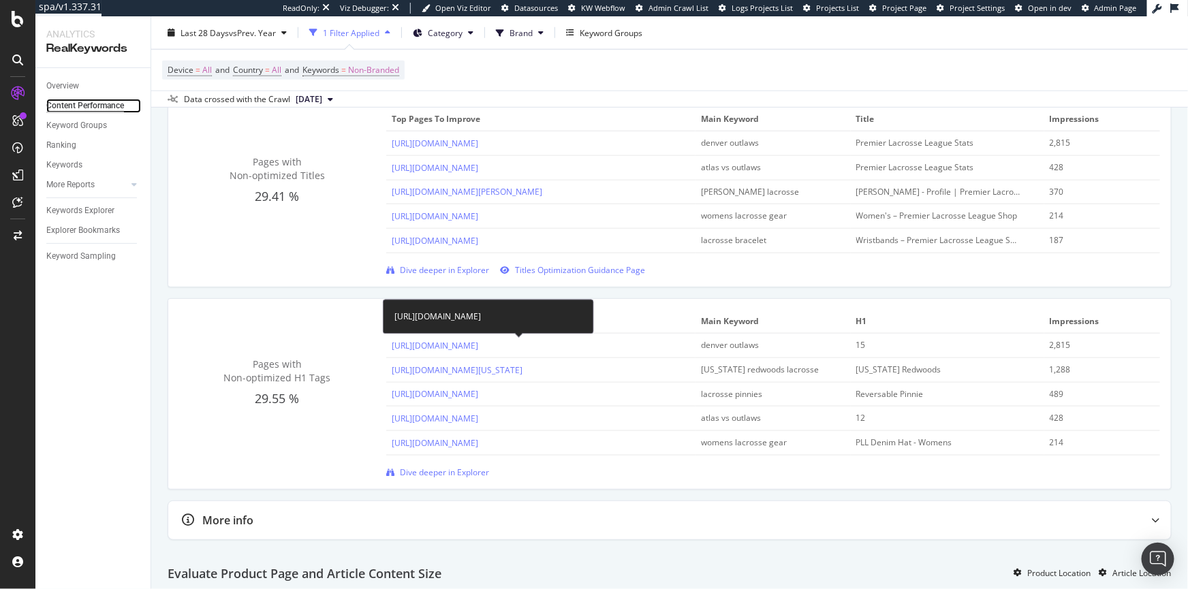
scroll to position [507, 0]
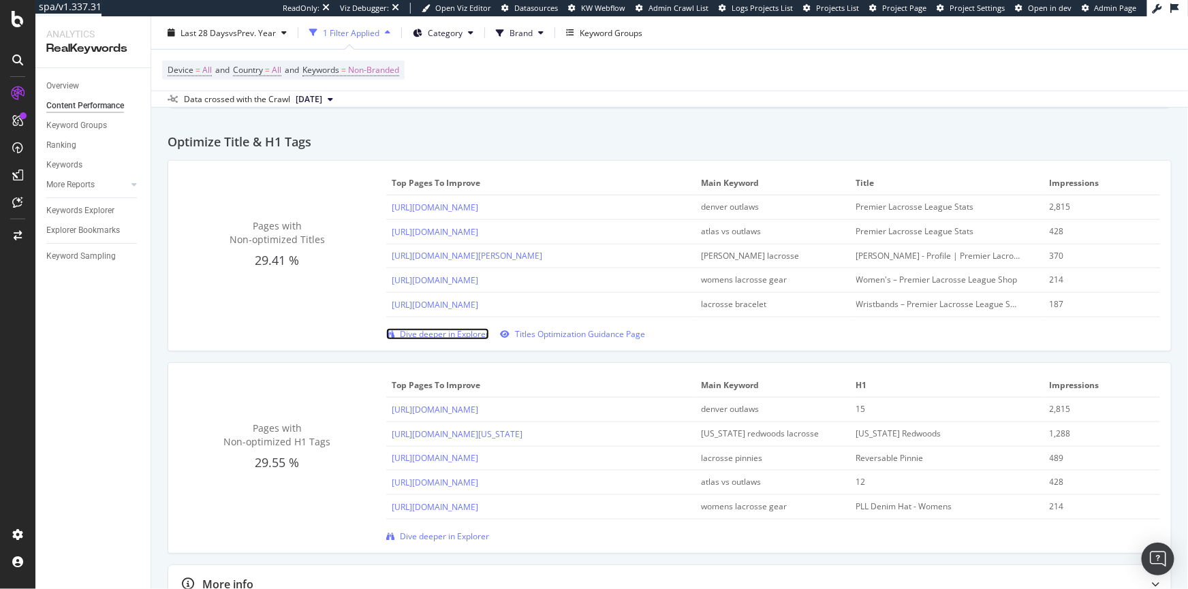
click at [433, 336] on span "Dive deeper in Explorer" at bounding box center [444, 334] width 89 height 12
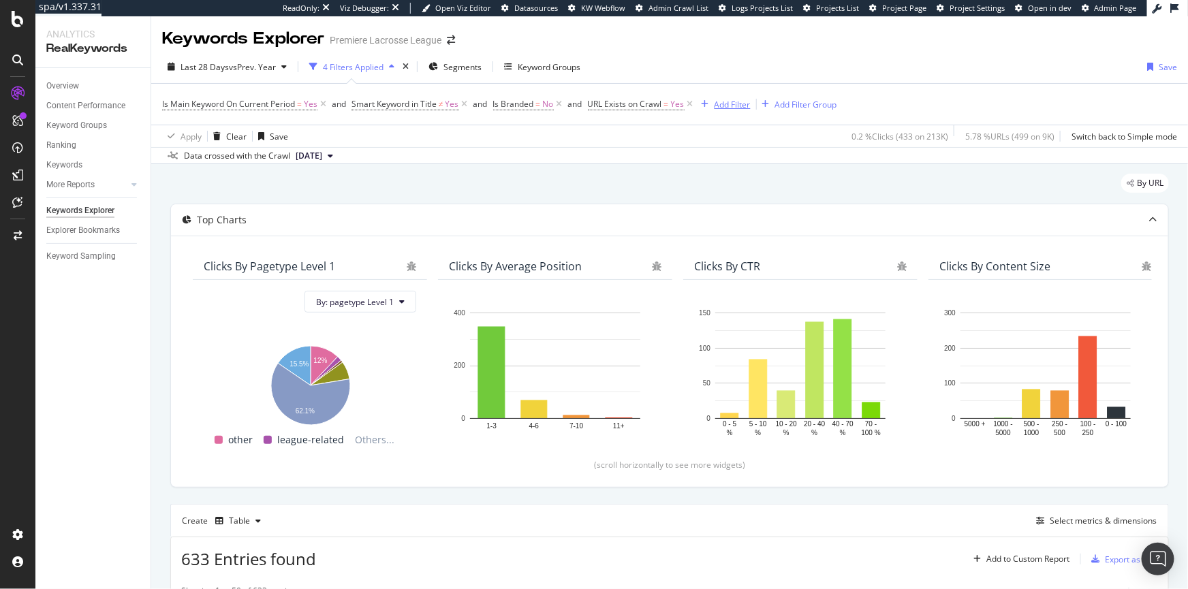
click at [739, 101] on div "Add Filter" at bounding box center [733, 105] width 36 height 12
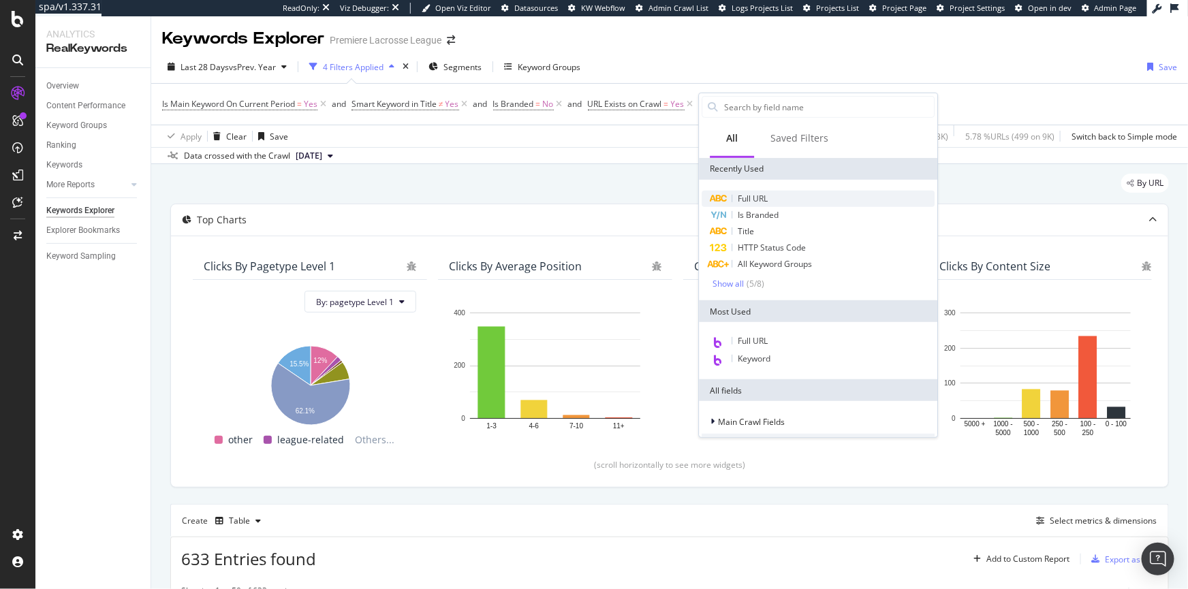
click at [735, 202] on div "Full URL" at bounding box center [818, 199] width 233 height 16
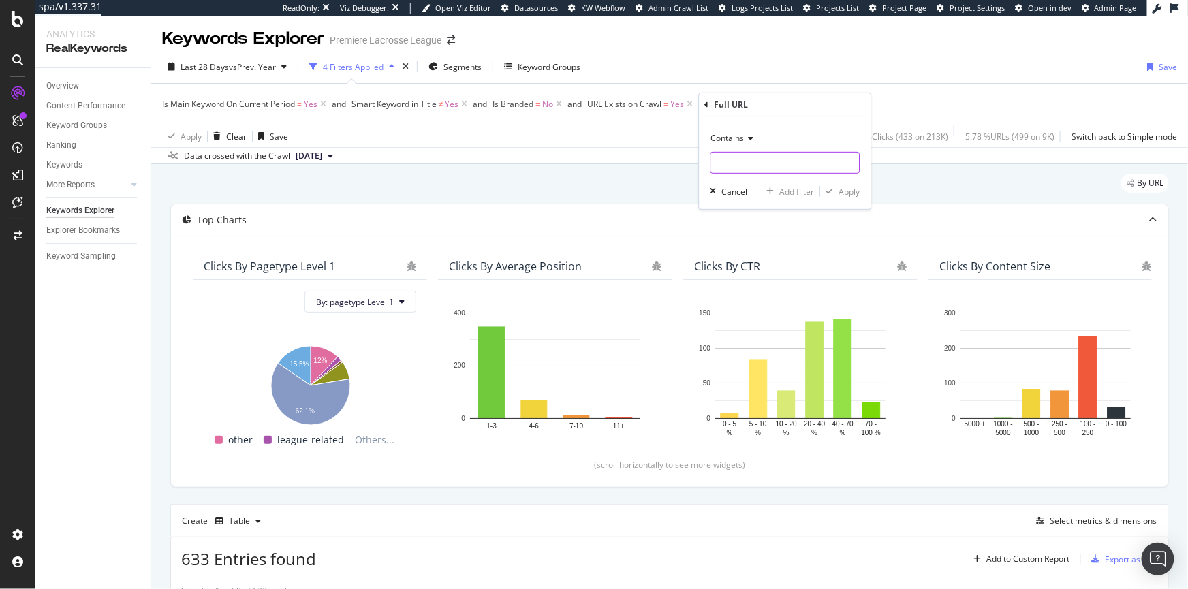
click at [734, 168] on input "text" at bounding box center [785, 163] width 149 height 22
type input "shop."
click at [818, 193] on div "Apply" at bounding box center [849, 191] width 21 height 12
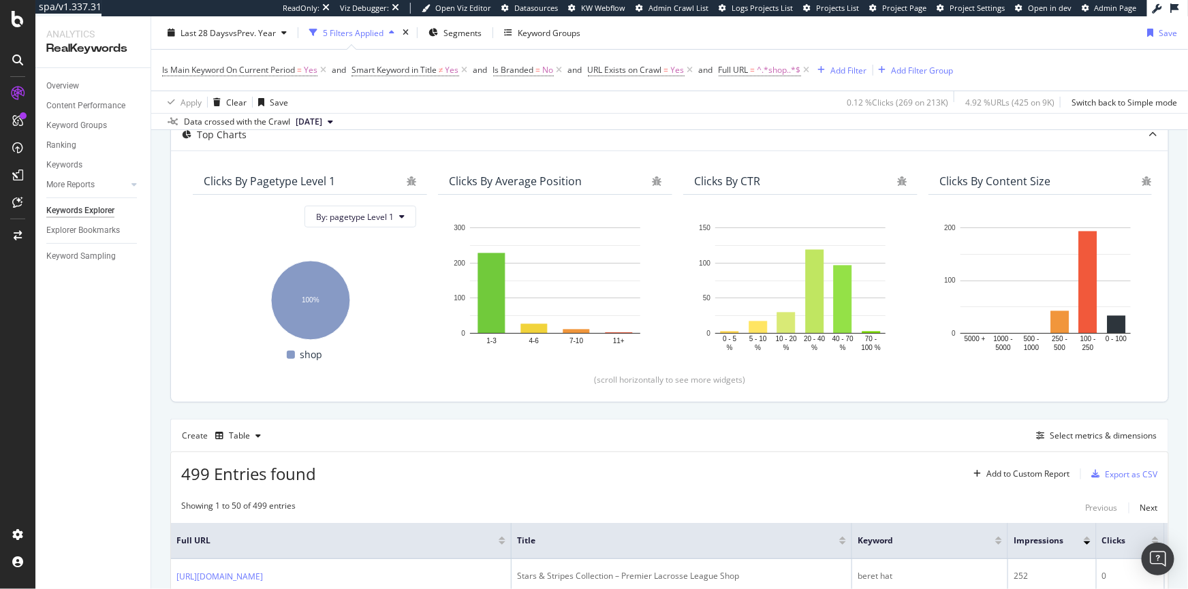
scroll to position [224, 0]
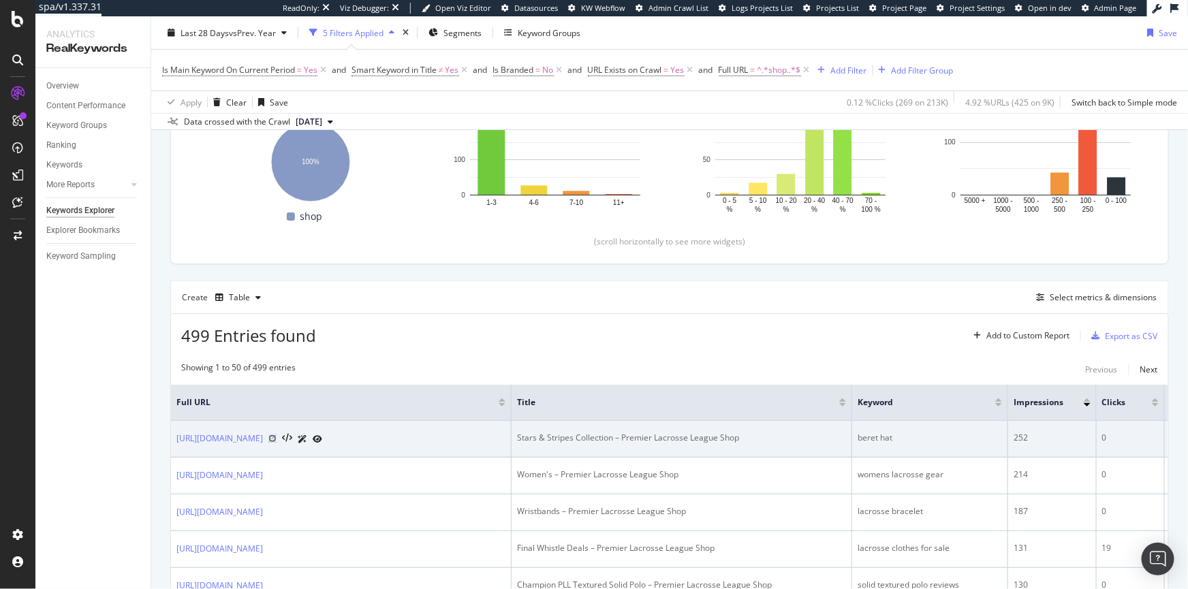
click at [277, 443] on icon at bounding box center [272, 439] width 8 height 8
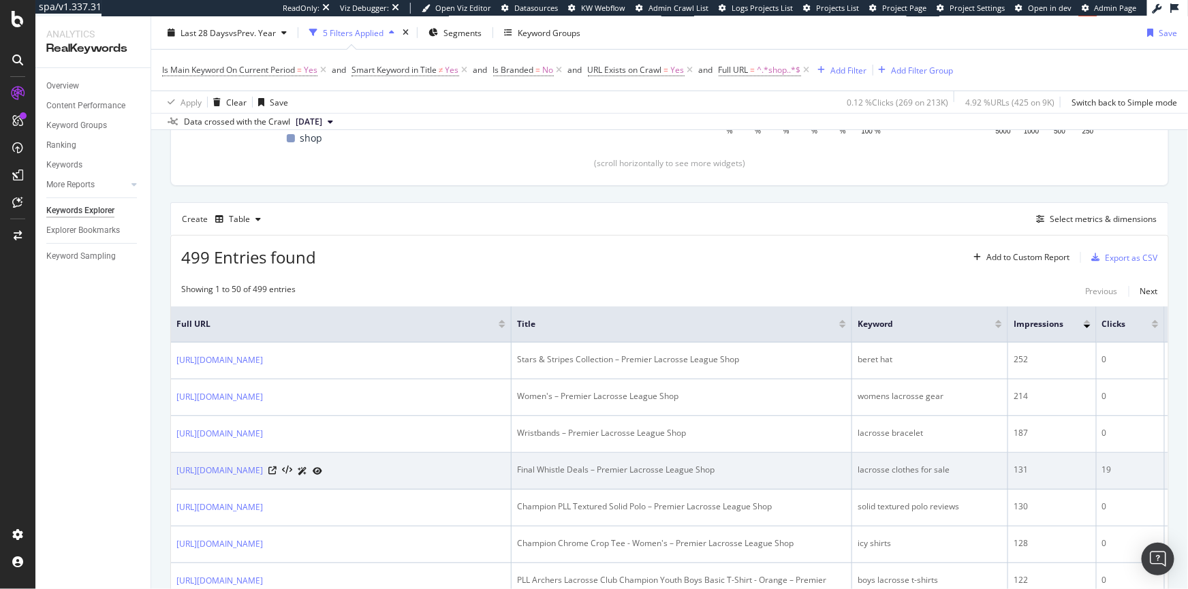
scroll to position [344, 0]
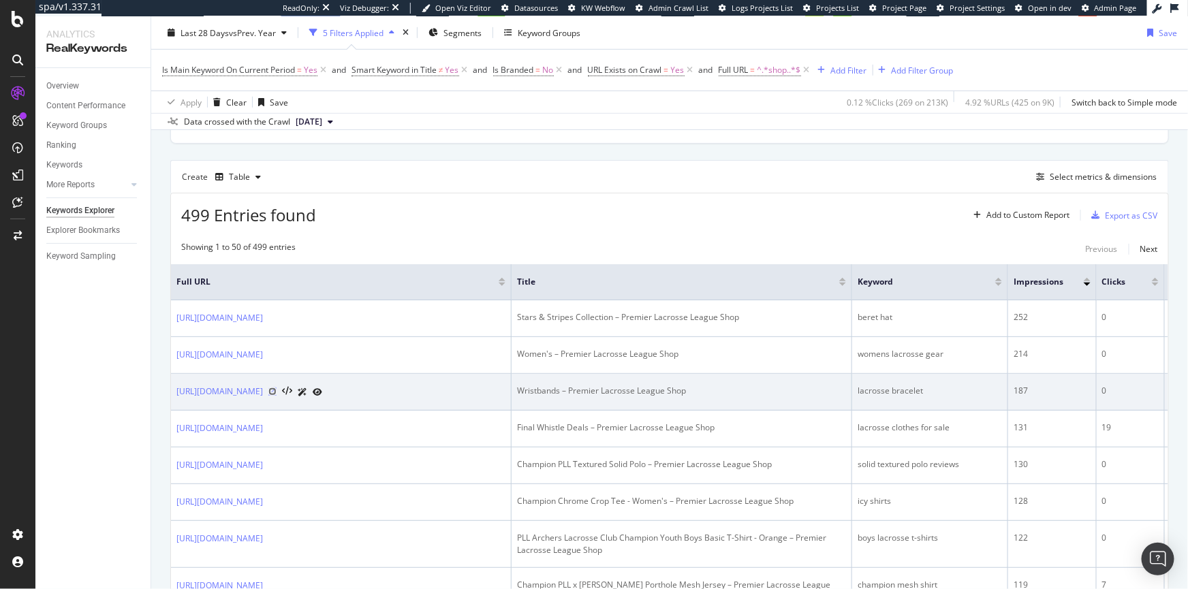
click at [277, 396] on icon at bounding box center [272, 392] width 8 height 8
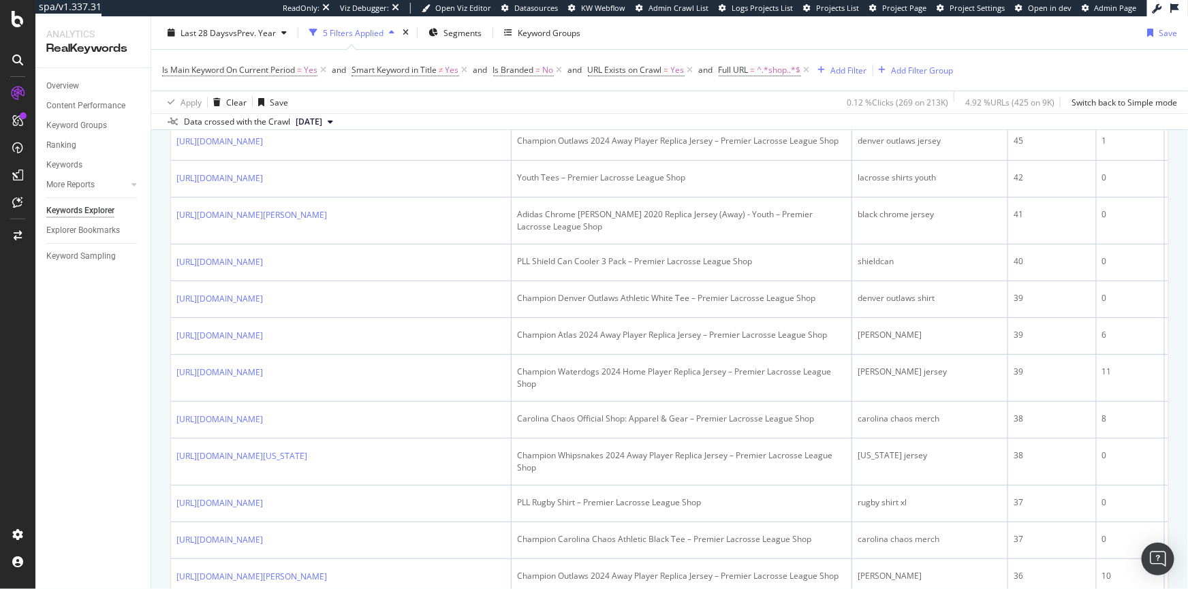
scroll to position [0, 0]
